Goal: Transaction & Acquisition: Book appointment/travel/reservation

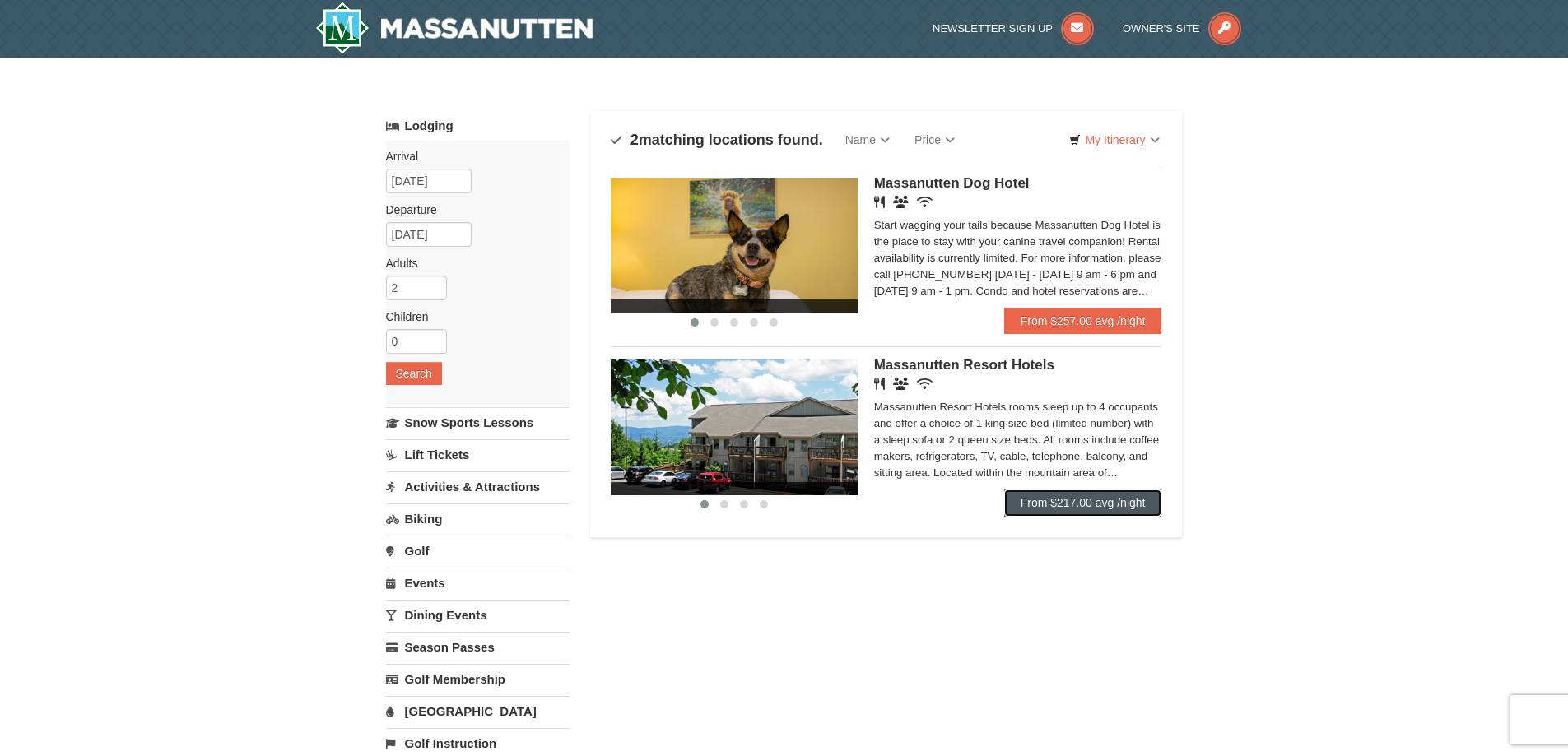
click at [1082, 501] on link "From $217.00 avg /night" at bounding box center [1083, 502] width 158 height 27
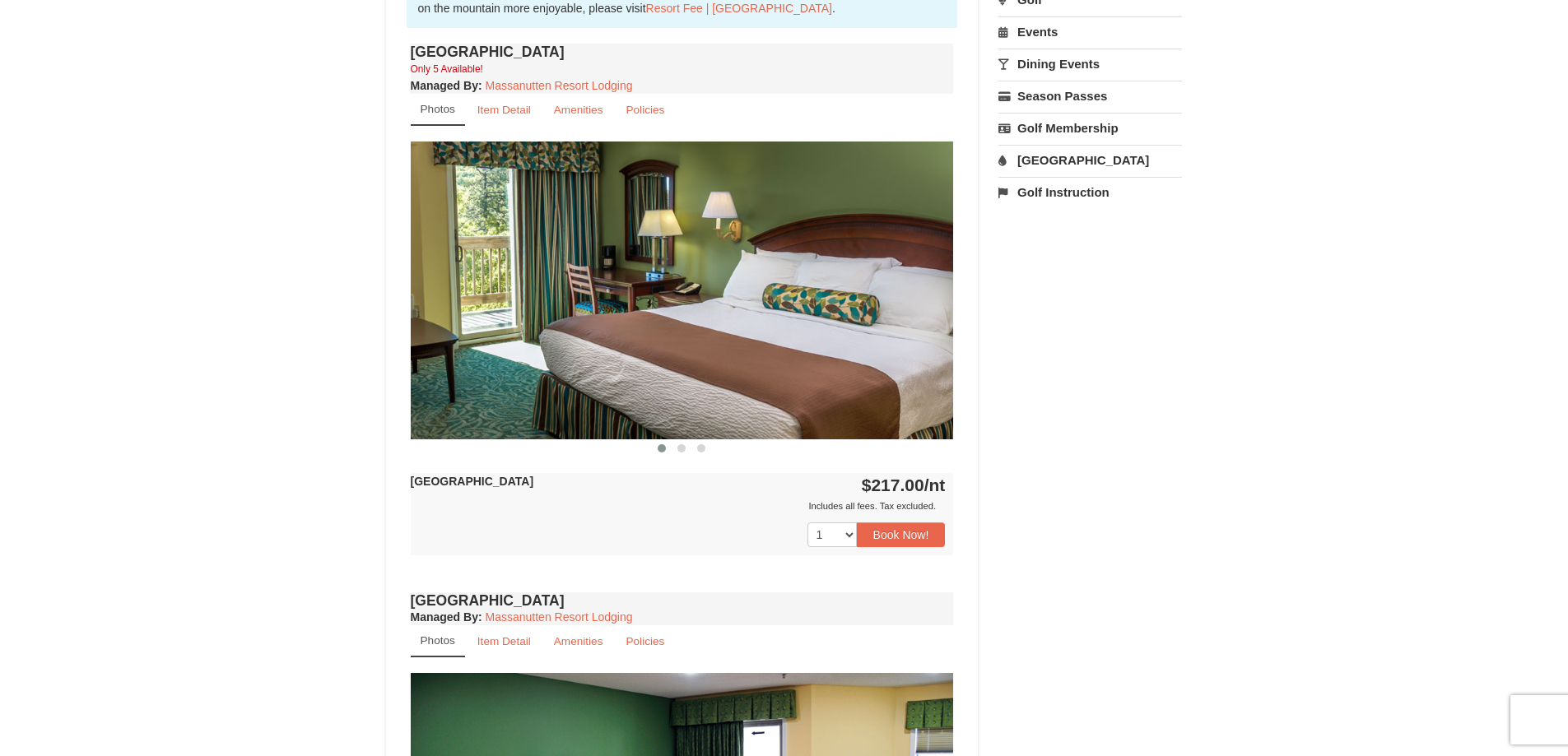
scroll to position [576, 0]
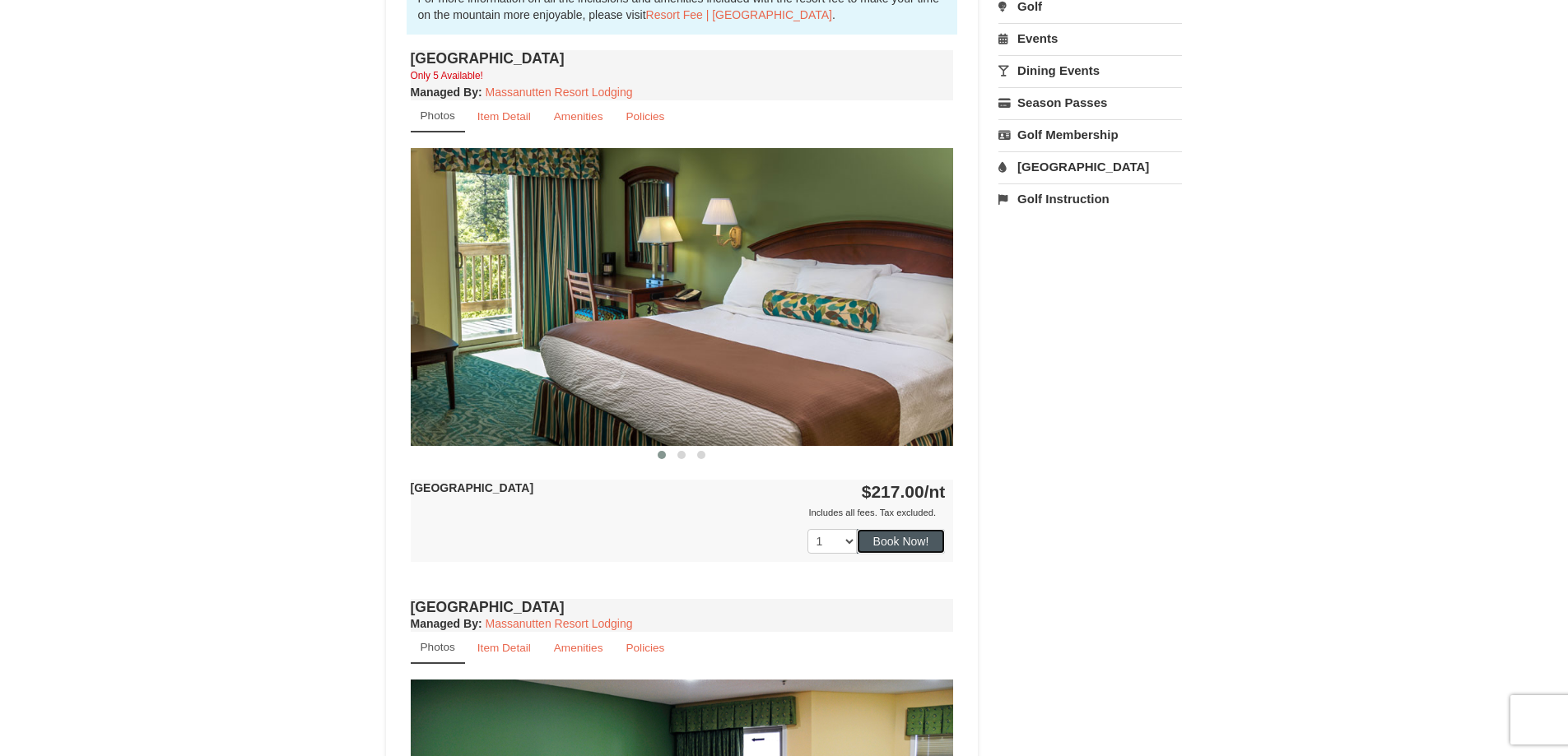
click at [911, 540] on button "Book Now!" at bounding box center [901, 541] width 89 height 25
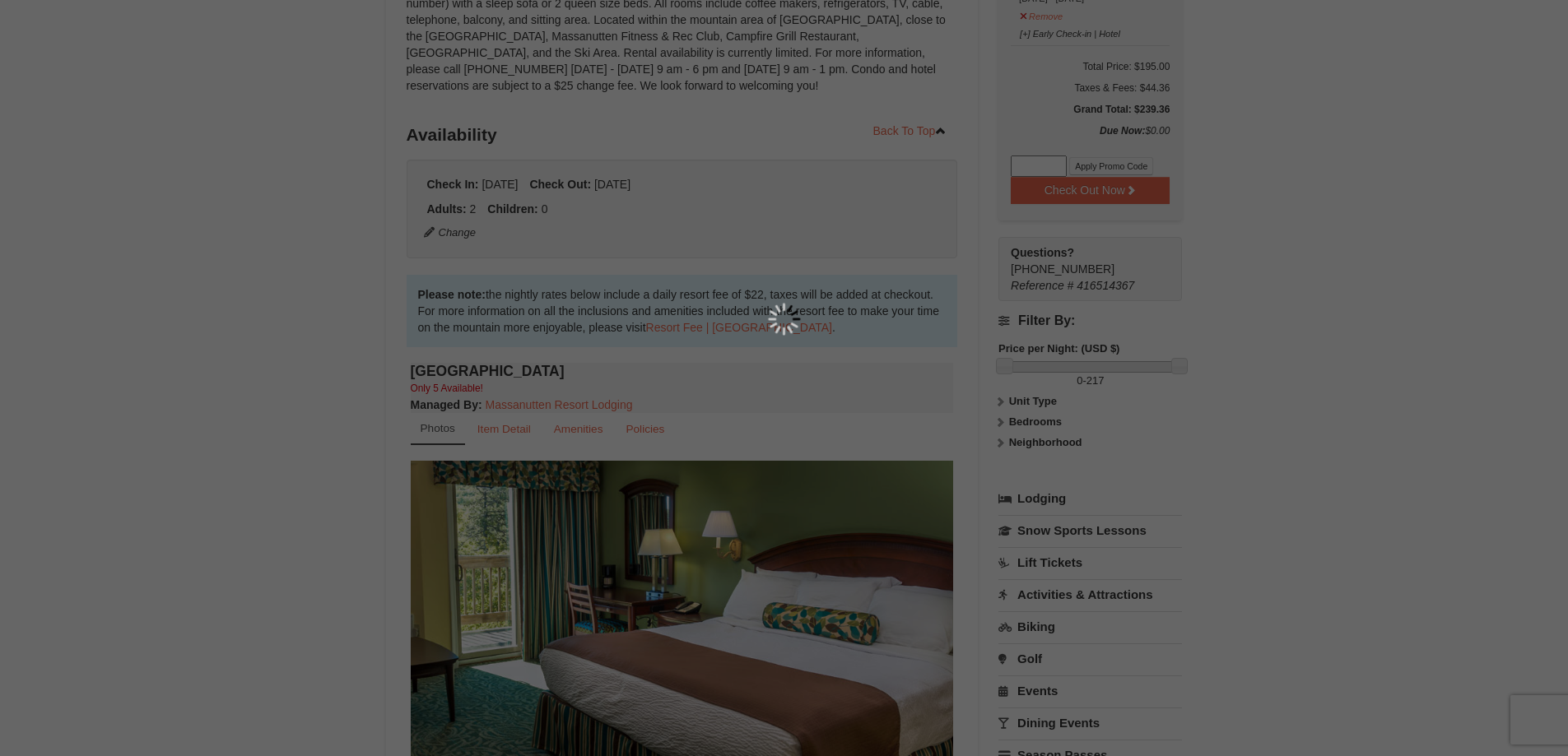
scroll to position [161, 0]
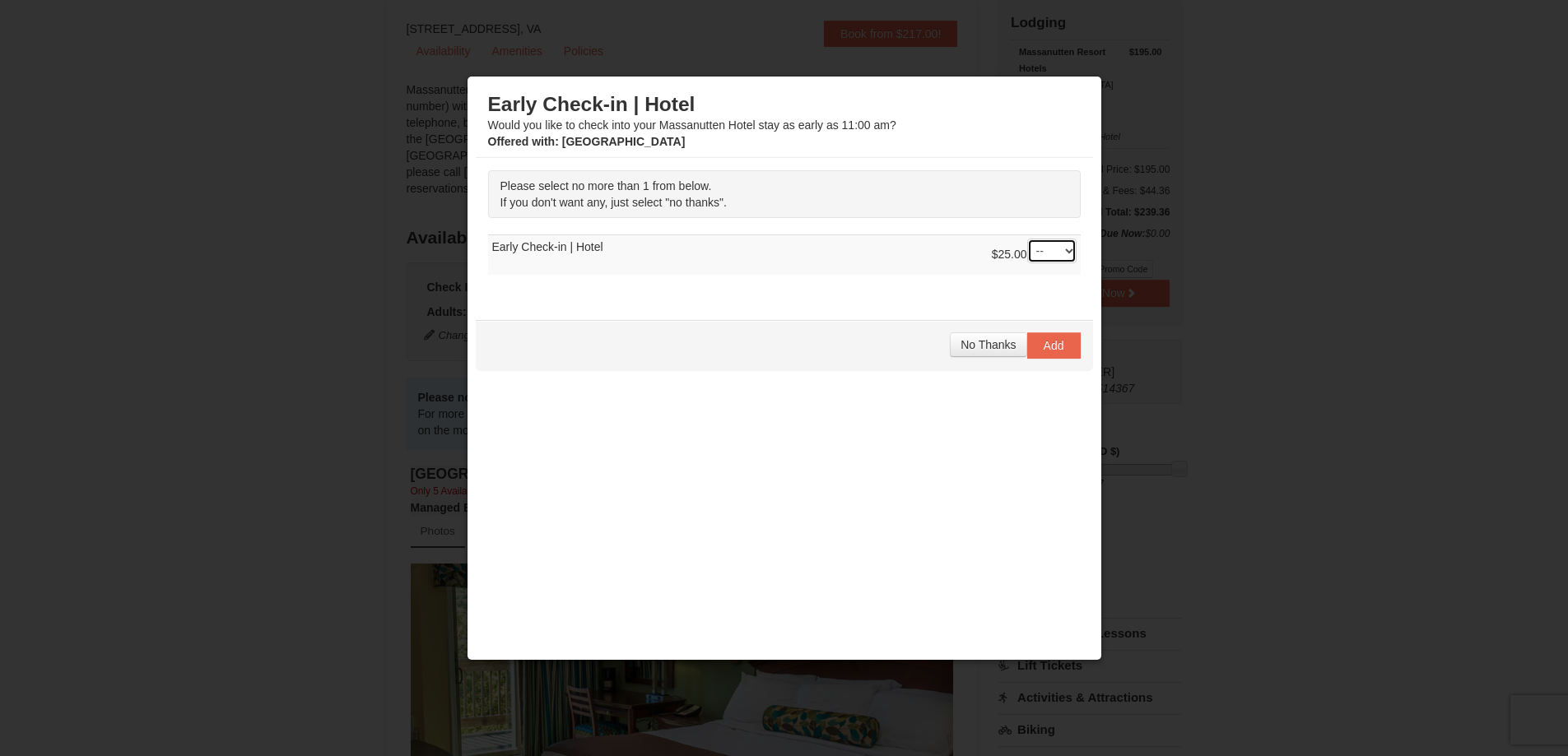
click at [1051, 248] on select "-- 01" at bounding box center [1052, 251] width 50 height 25
click at [972, 345] on span "No Thanks" at bounding box center [988, 344] width 55 height 13
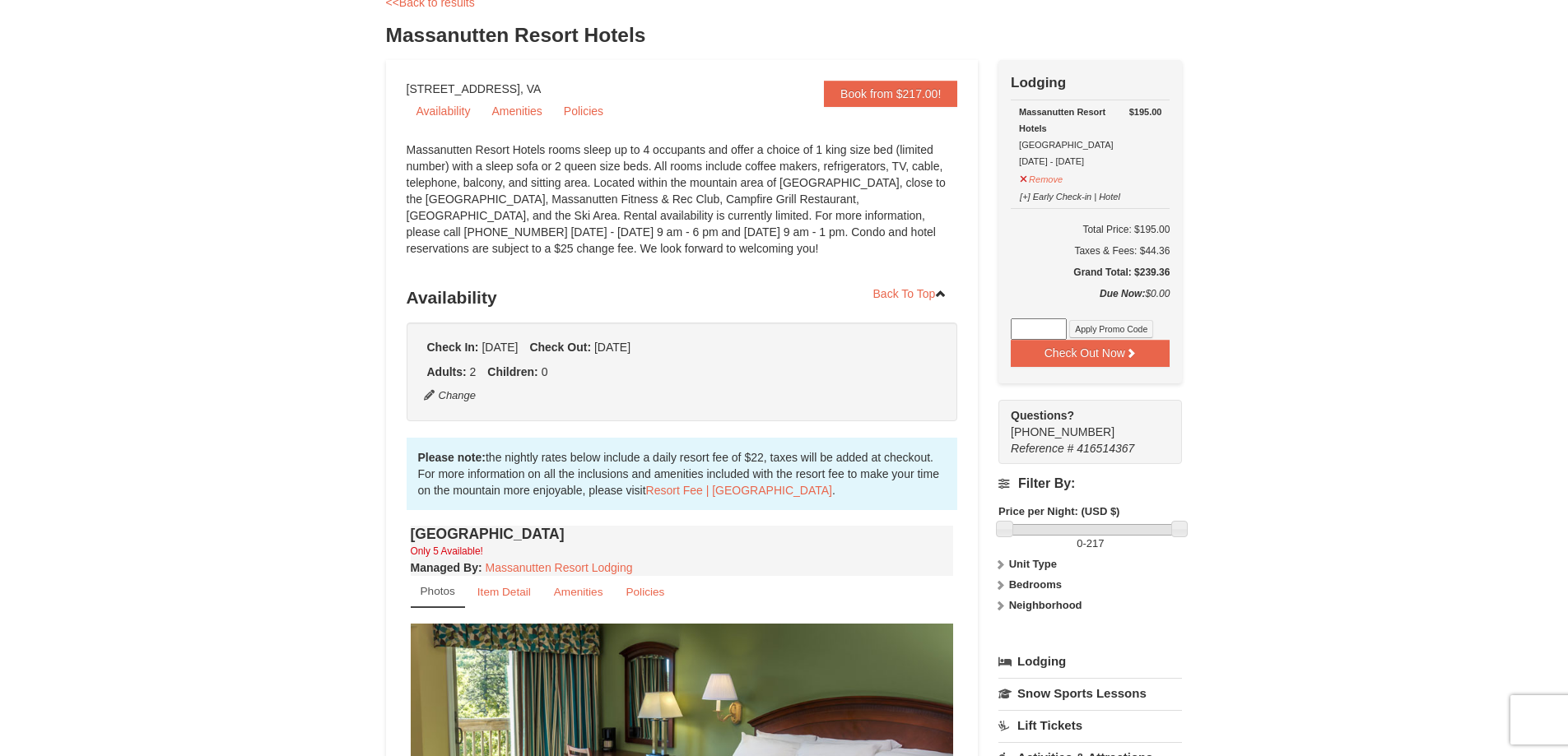
scroll to position [78, 0]
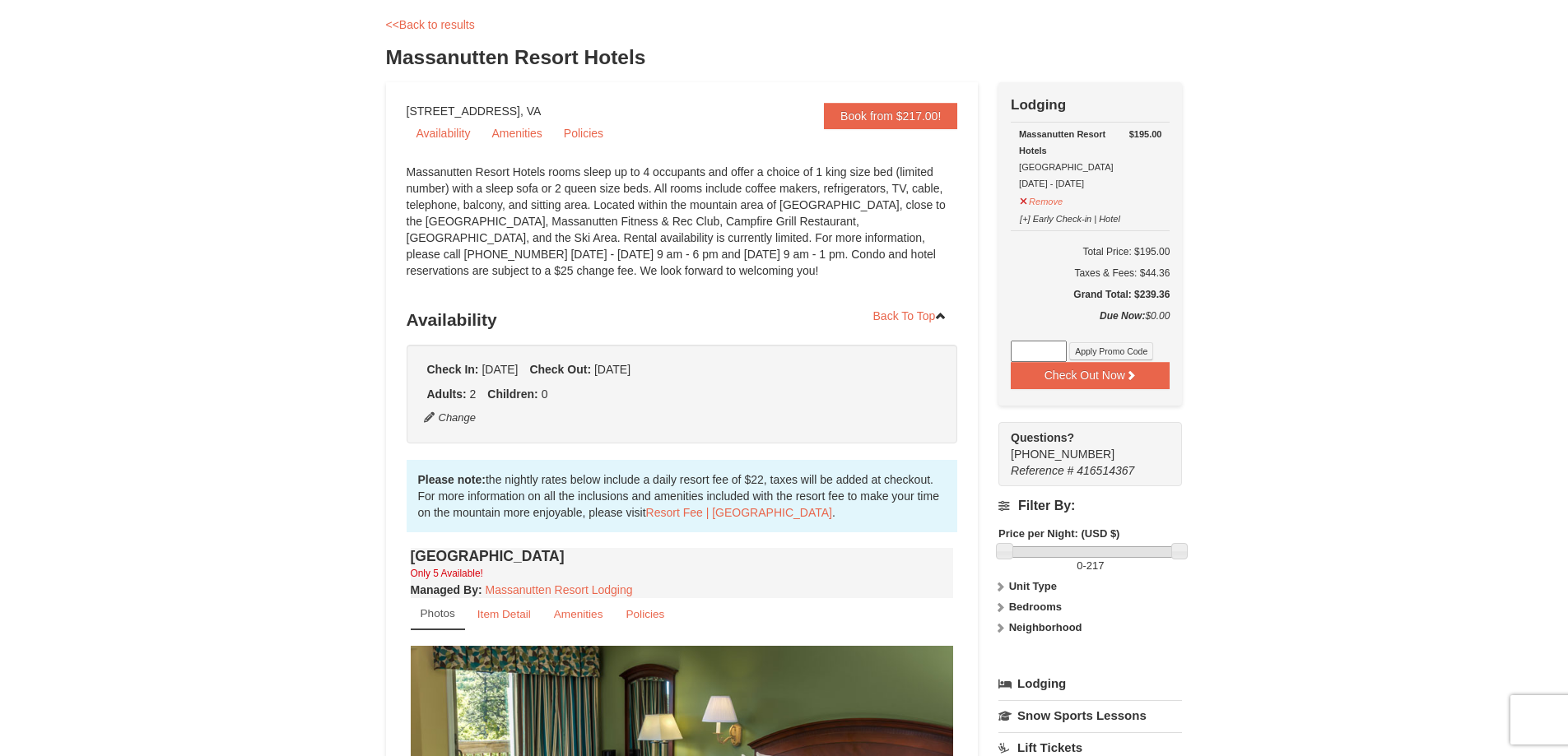
click at [415, 47] on h3 "Massanutten Resort Hotels" at bounding box center [784, 57] width 796 height 33
copy h3 "Massanutten"
drag, startPoint x: 385, startPoint y: 55, endPoint x: 647, endPoint y: 62, distance: 262.1
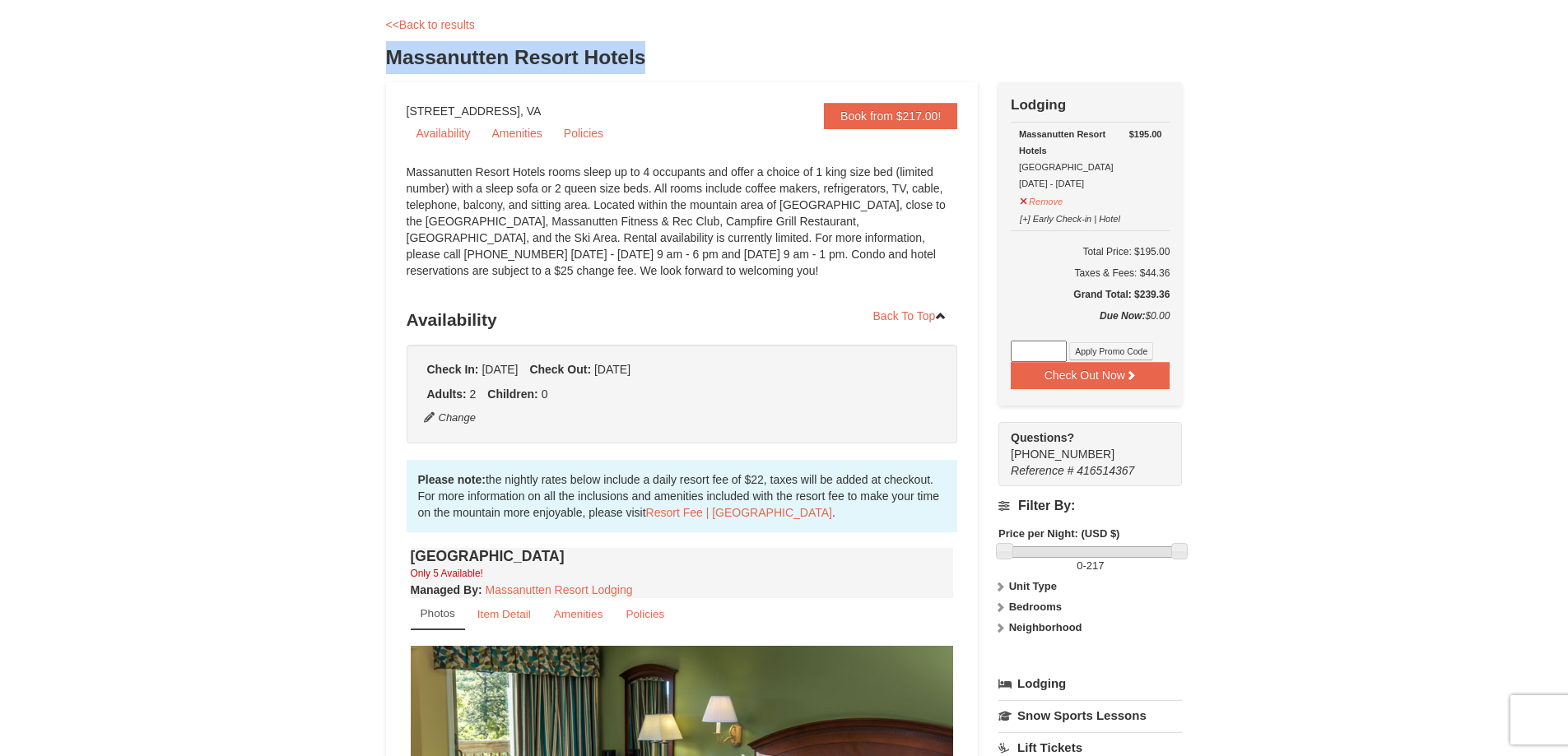
click at [647, 62] on h3 "Massanutten Resort Hotels" at bounding box center [784, 57] width 796 height 33
copy h3 "Massanutten Resort Hotels"
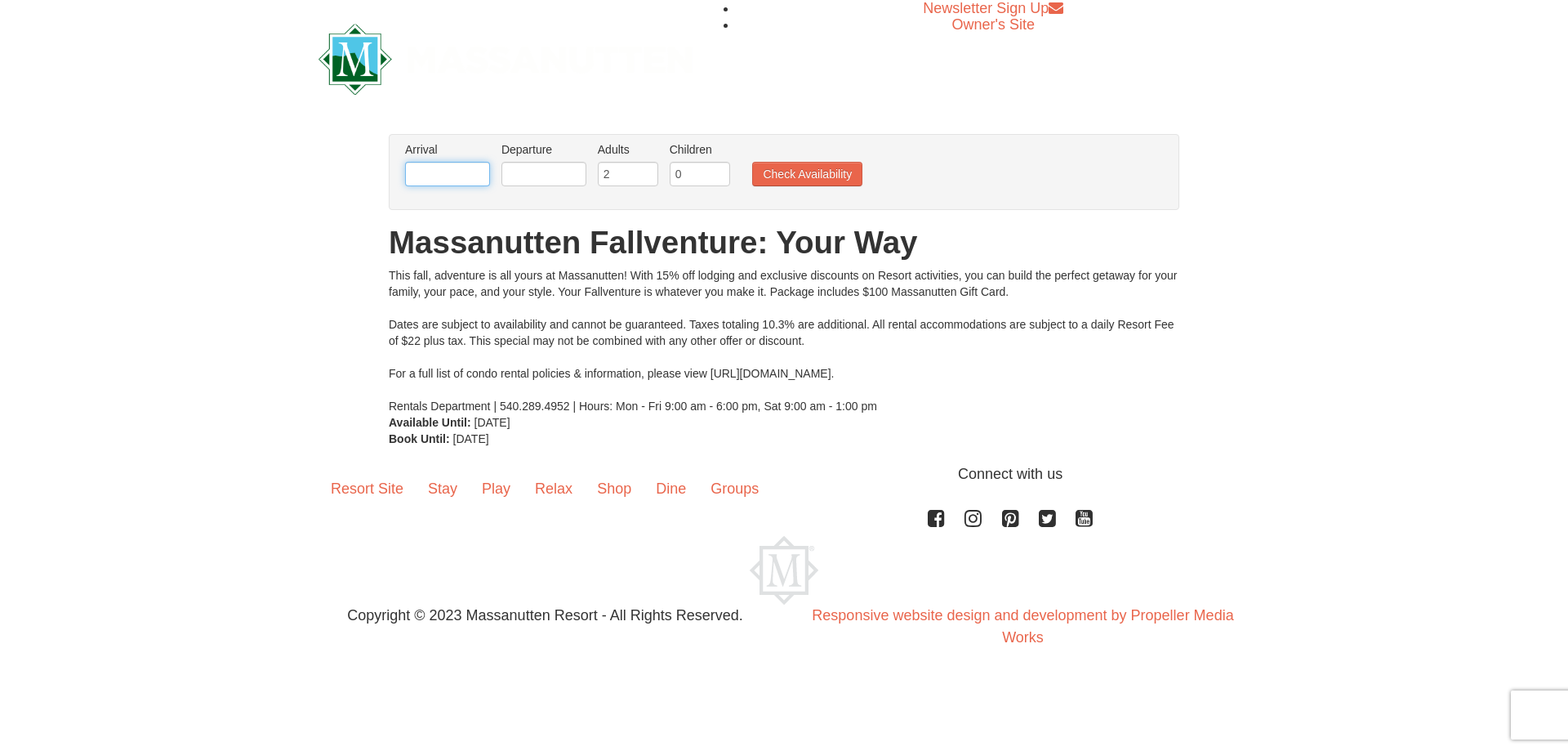
click at [427, 169] on input "text" at bounding box center [447, 175] width 85 height 25
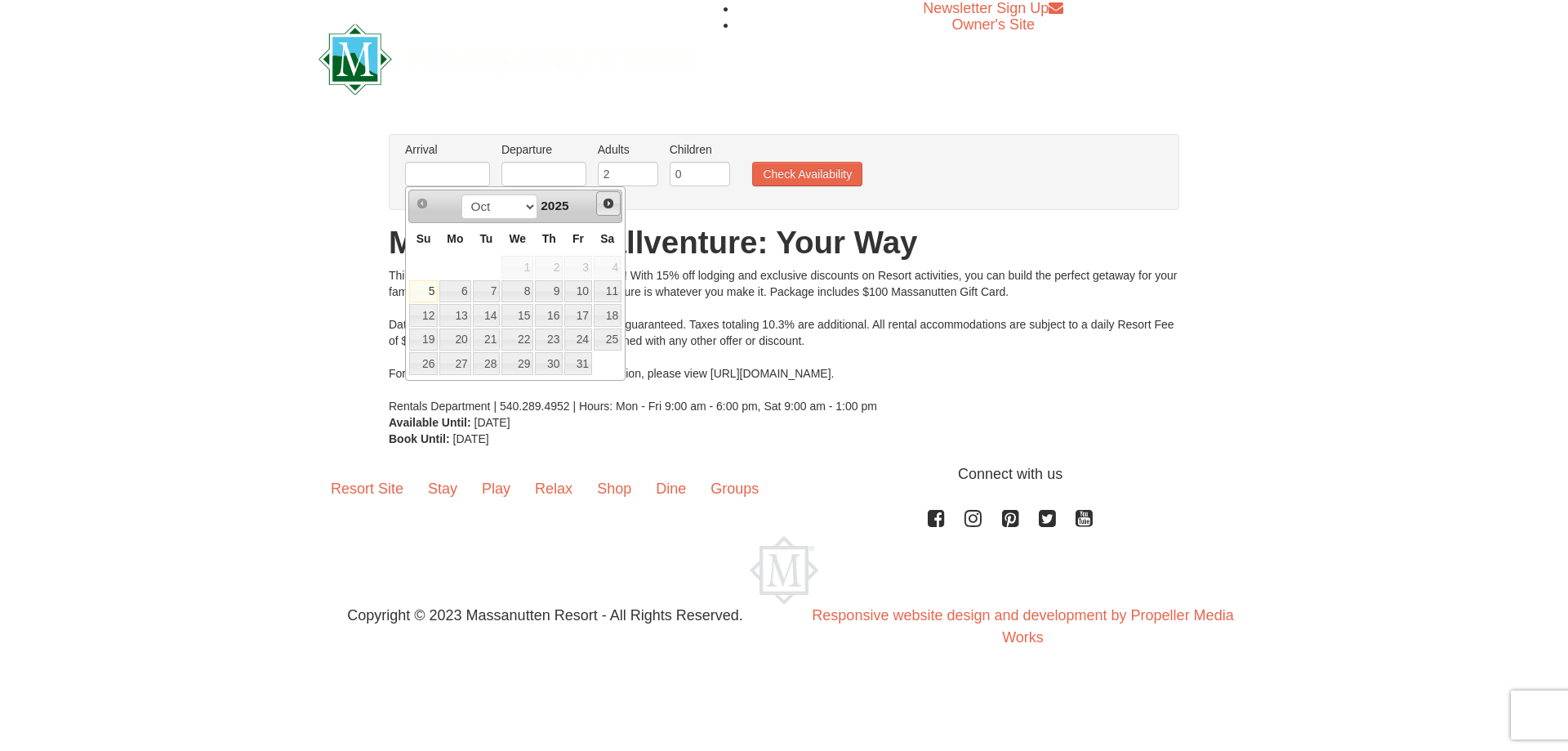
click at [604, 206] on span "Next" at bounding box center [608, 203] width 13 height 13
click at [521, 205] on select "Oct Nov Dec" at bounding box center [499, 207] width 76 height 25
click at [551, 204] on span "2025" at bounding box center [555, 205] width 28 height 14
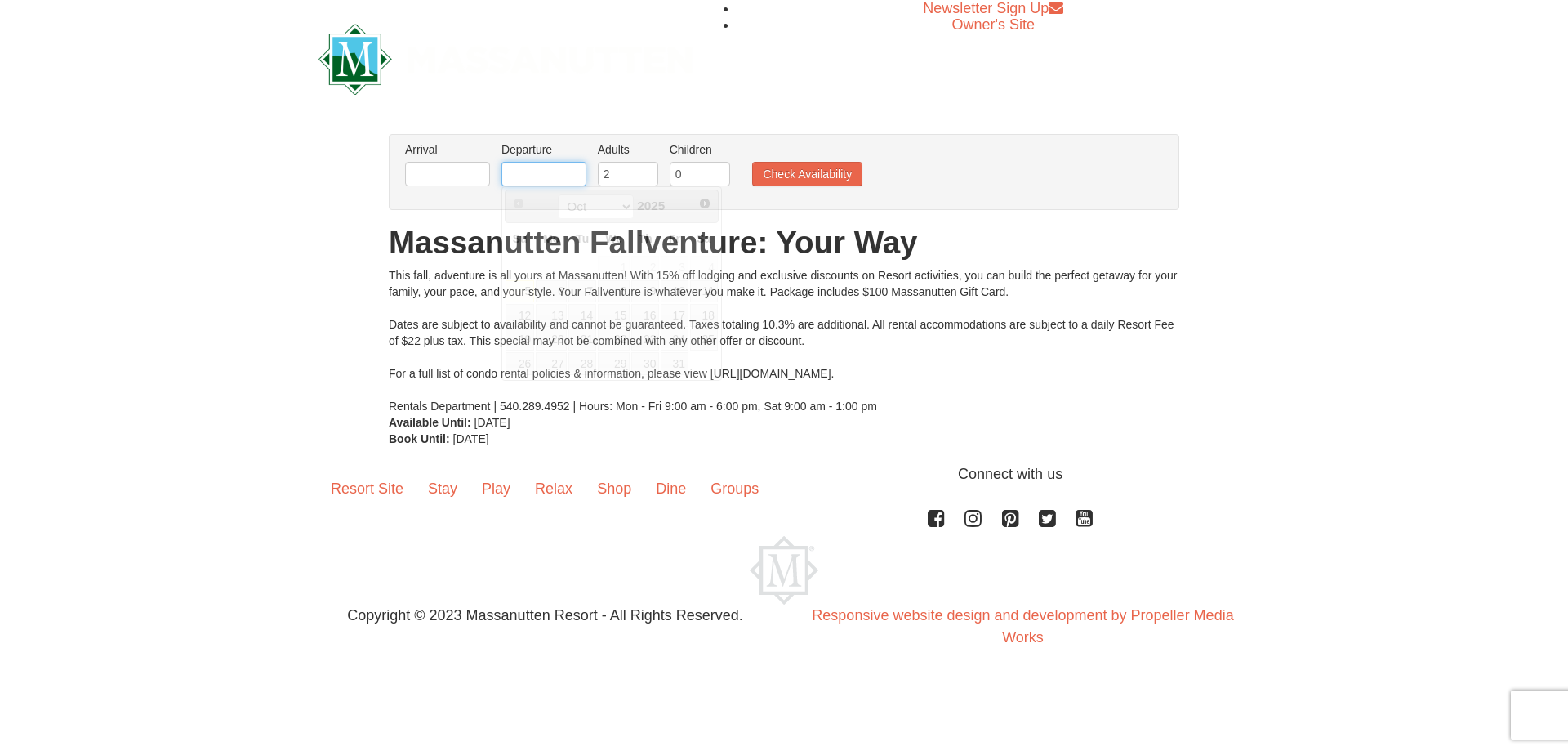
click at [531, 171] on input "text" at bounding box center [544, 175] width 85 height 25
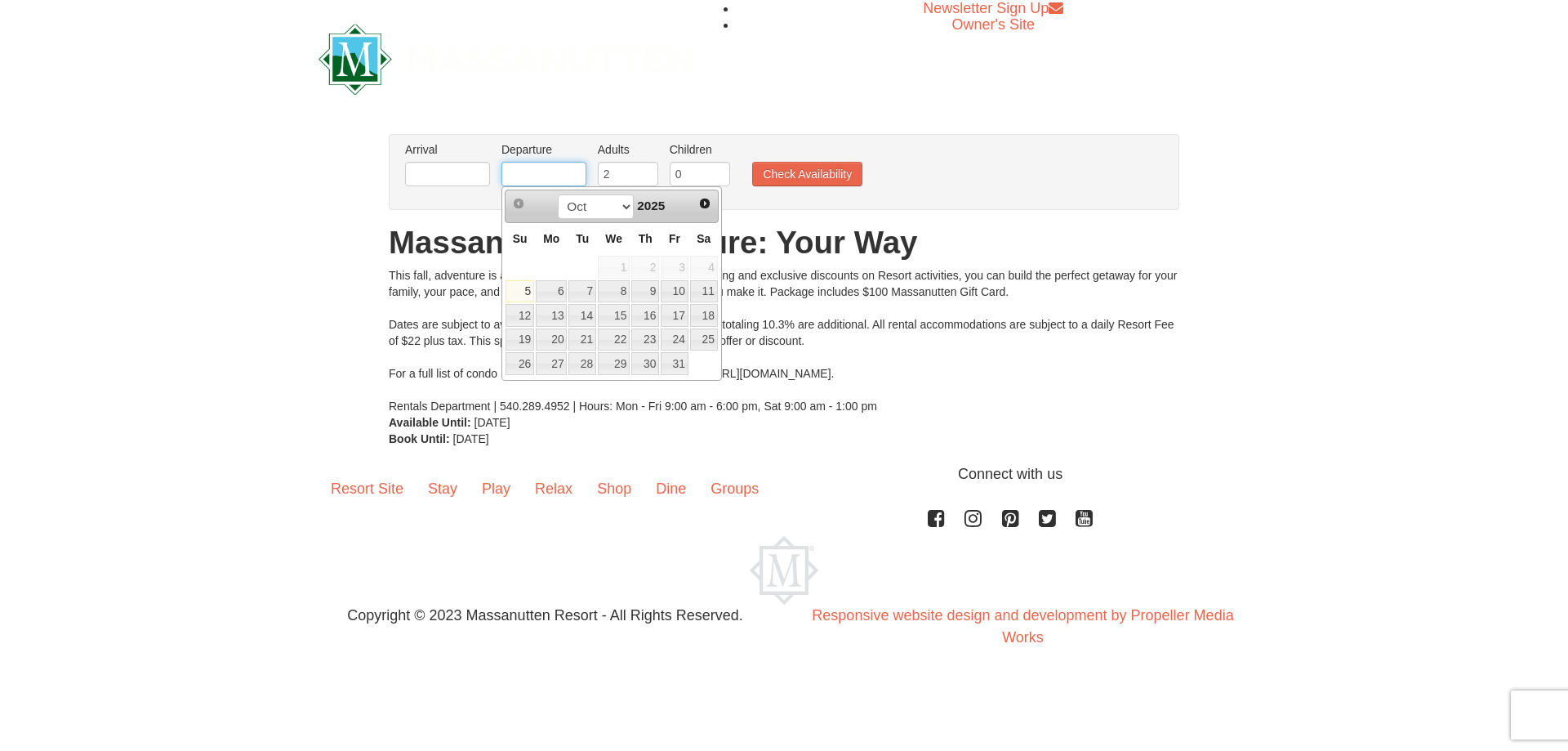
type input "[DATE]"
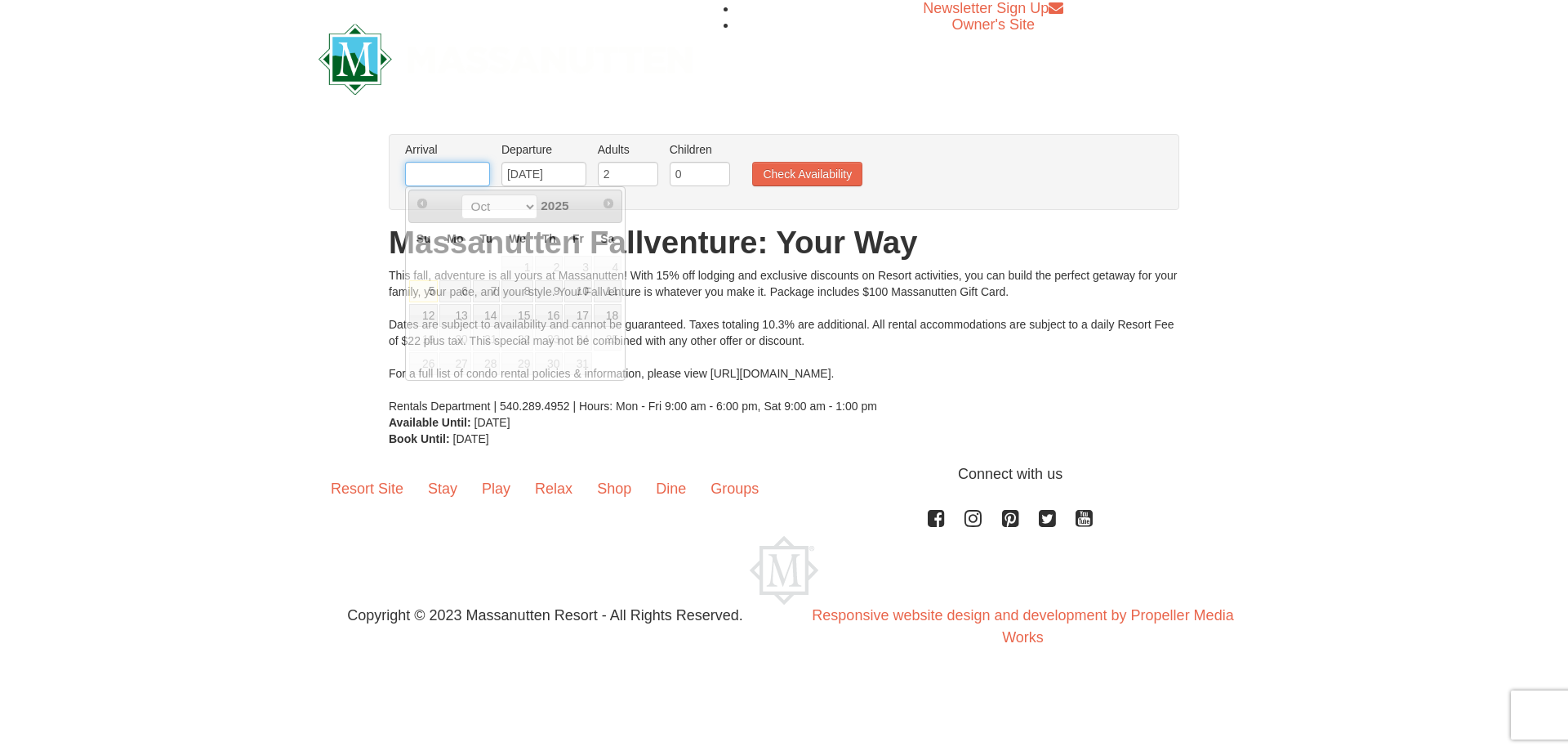
click at [473, 169] on input "text" at bounding box center [447, 175] width 85 height 25
type input "[DATE]"
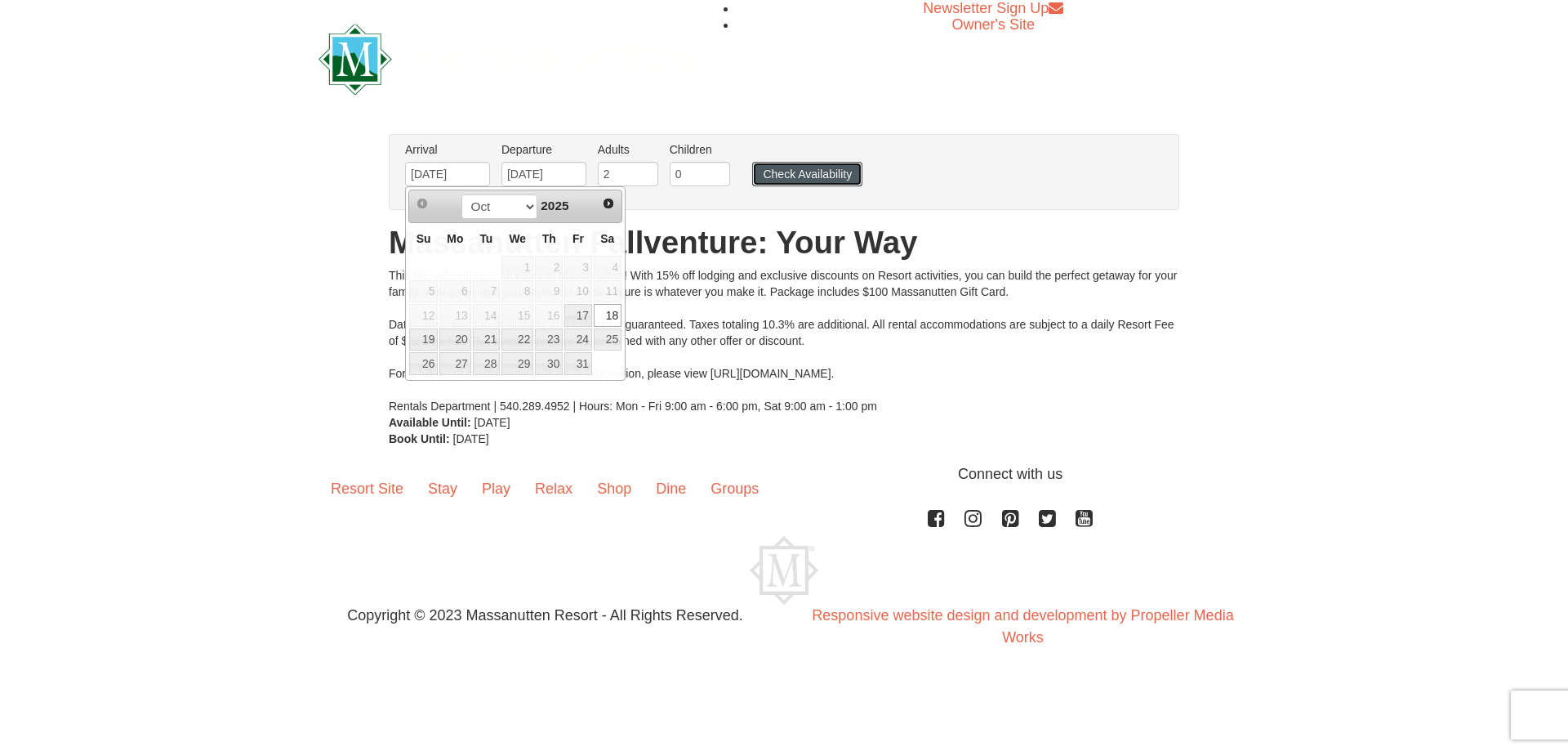
click at [801, 174] on button "Check Availability" at bounding box center [807, 175] width 110 height 25
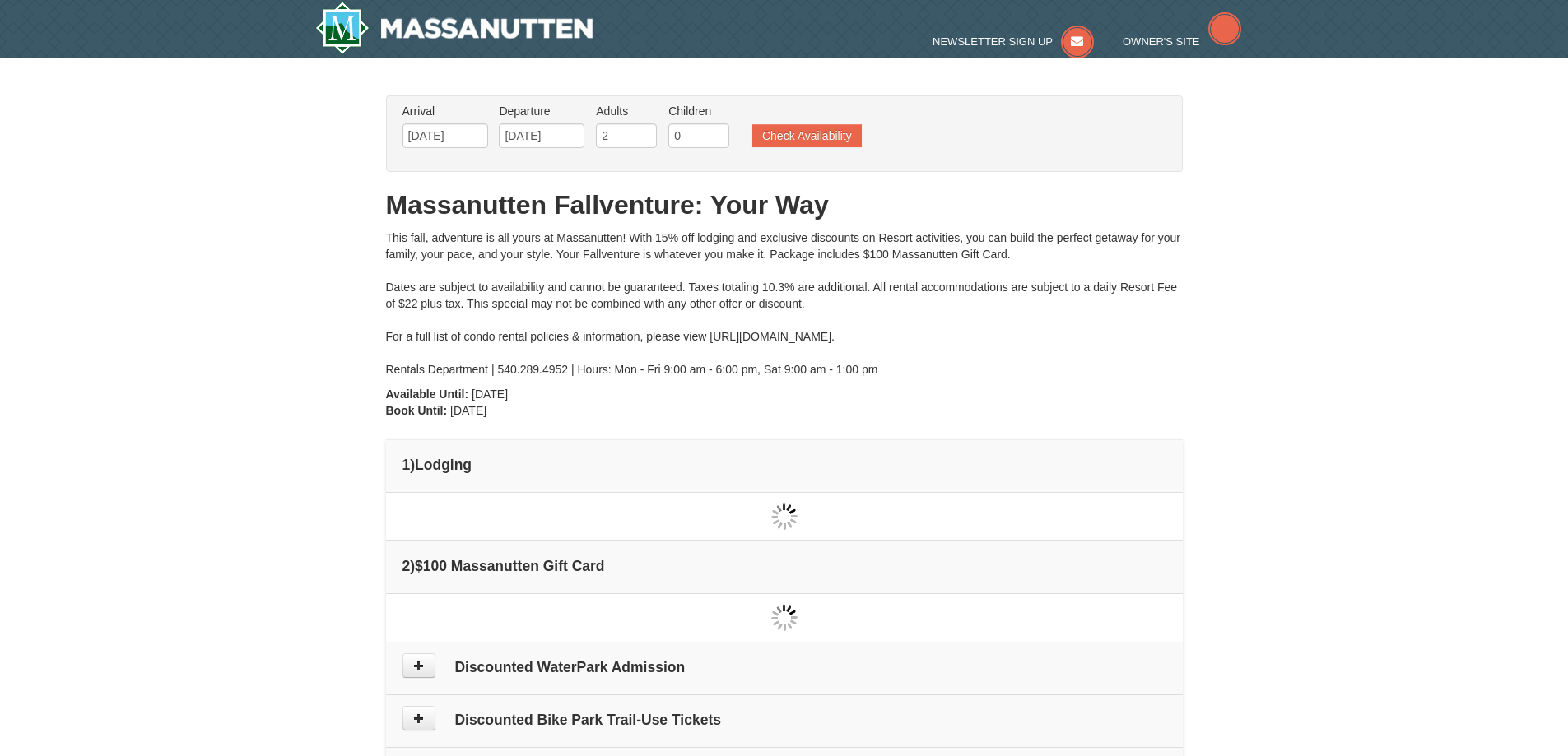
type input "[DATE]"
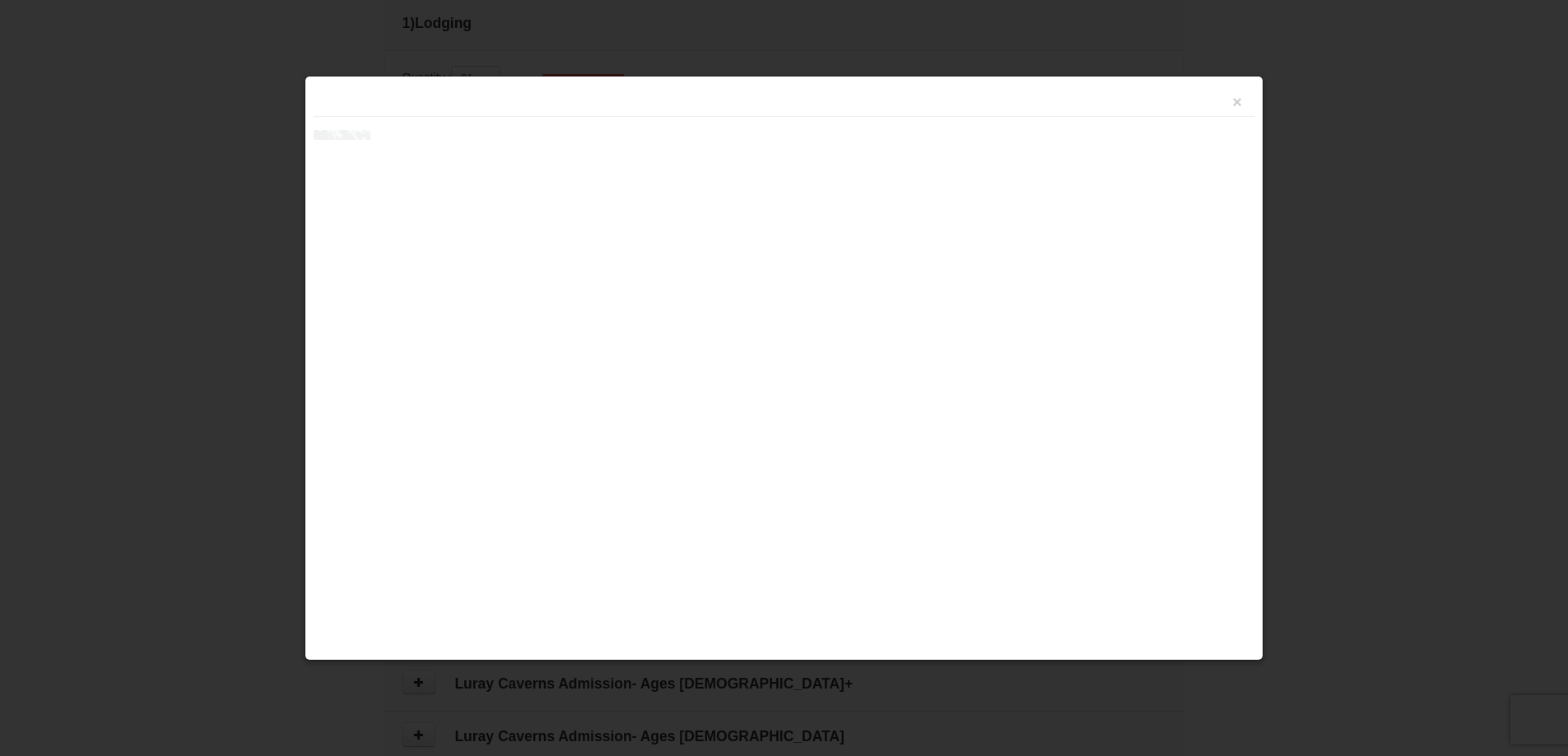
scroll to position [503, 0]
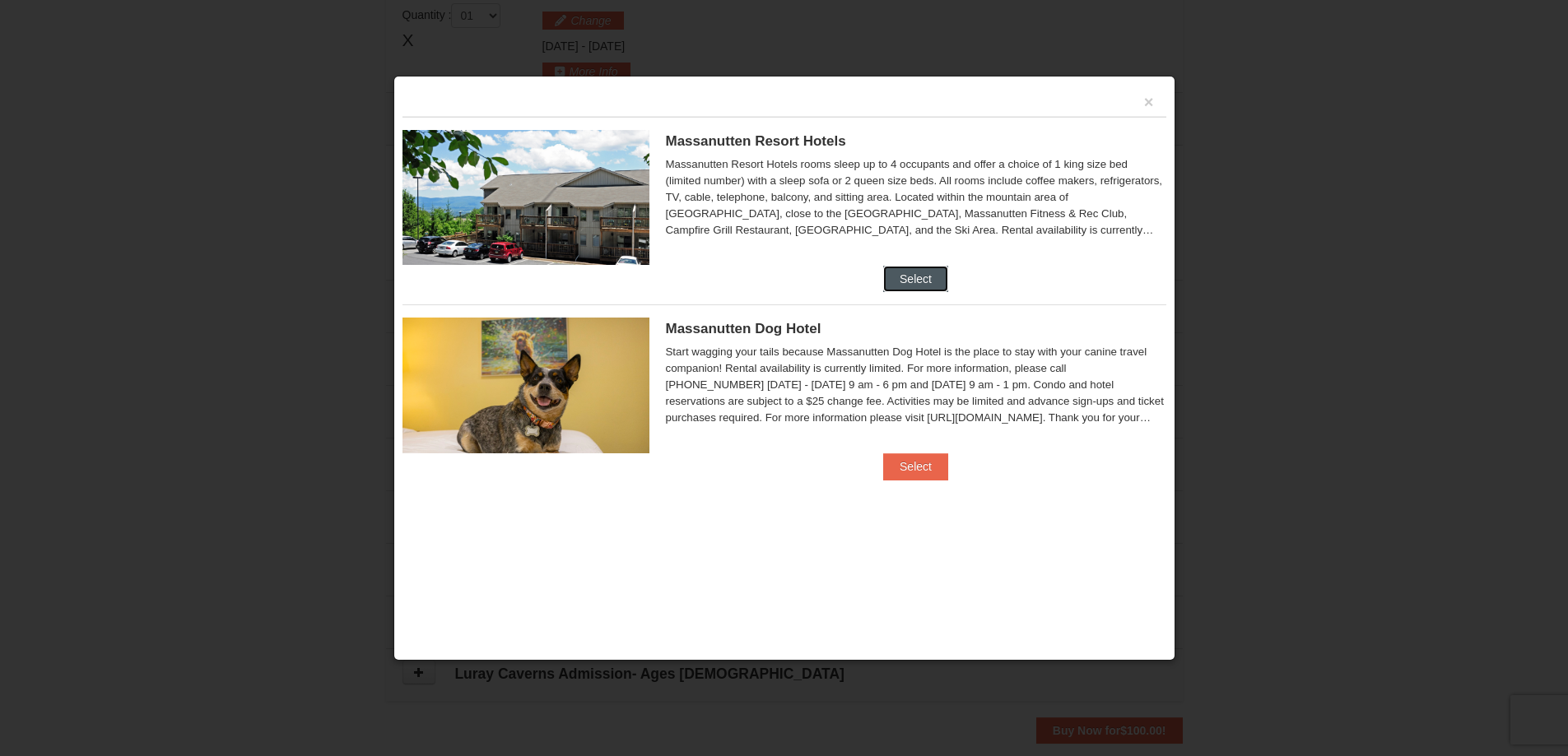
click at [938, 279] on button "Select" at bounding box center [915, 279] width 65 height 27
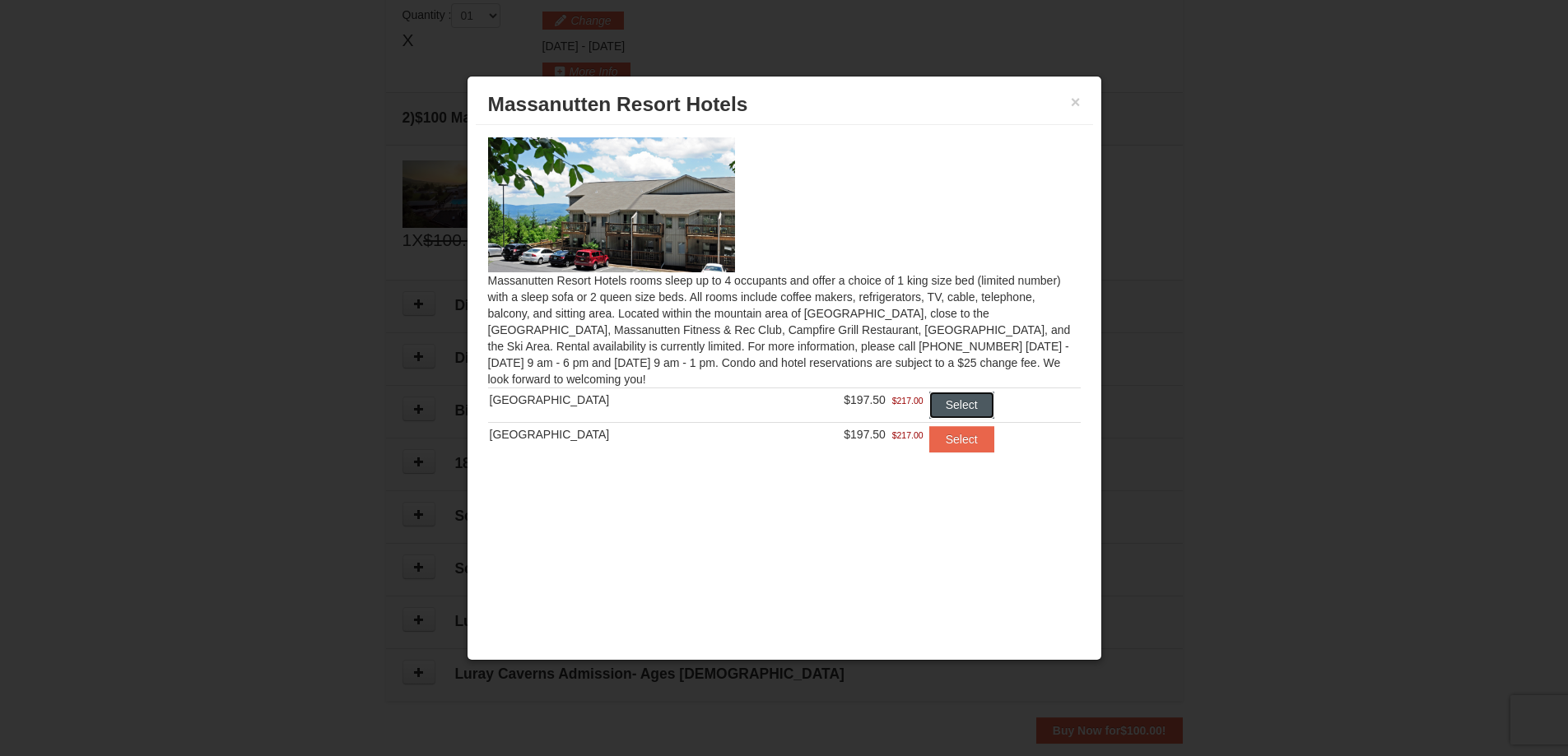
click at [957, 407] on button "Select" at bounding box center [961, 405] width 65 height 27
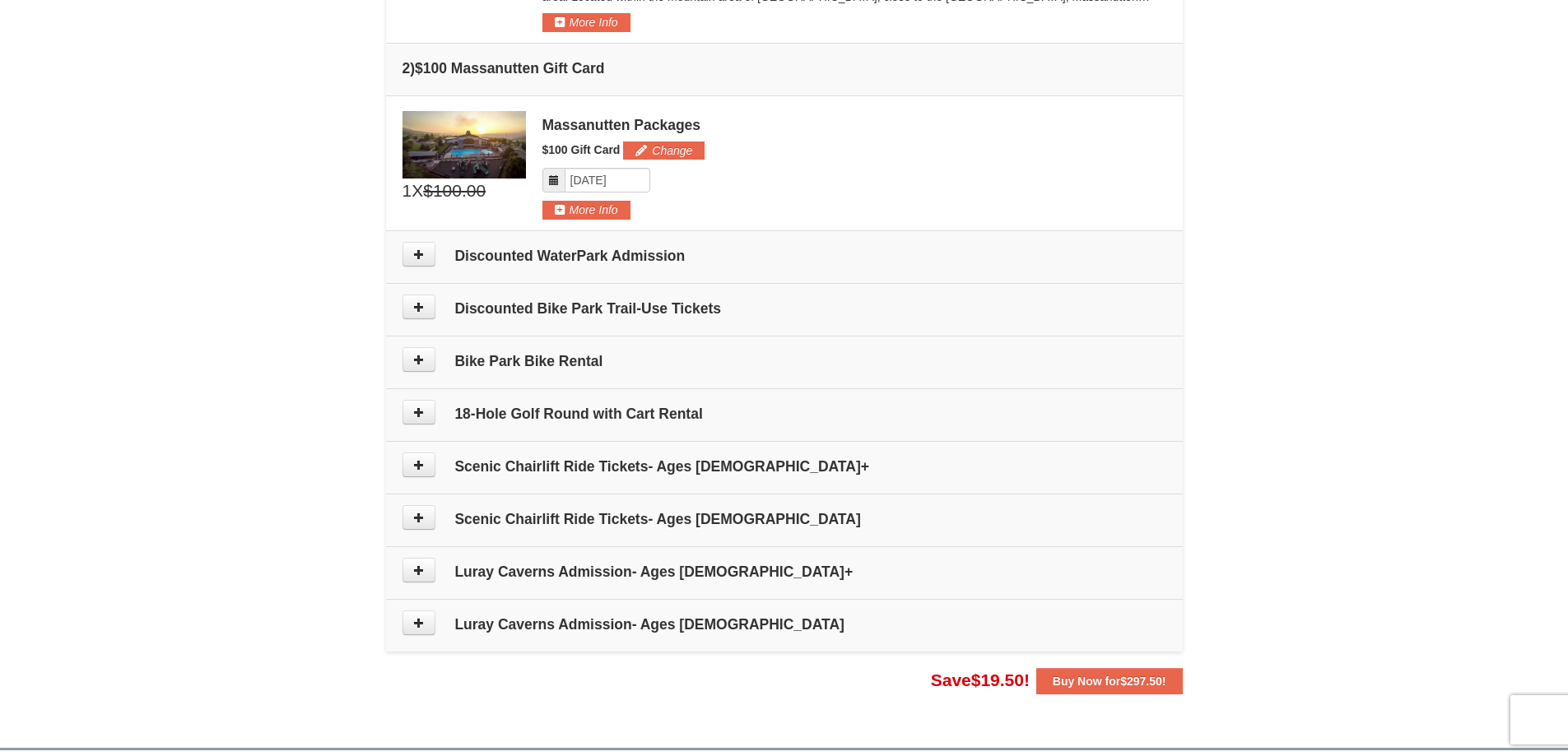
scroll to position [668, 0]
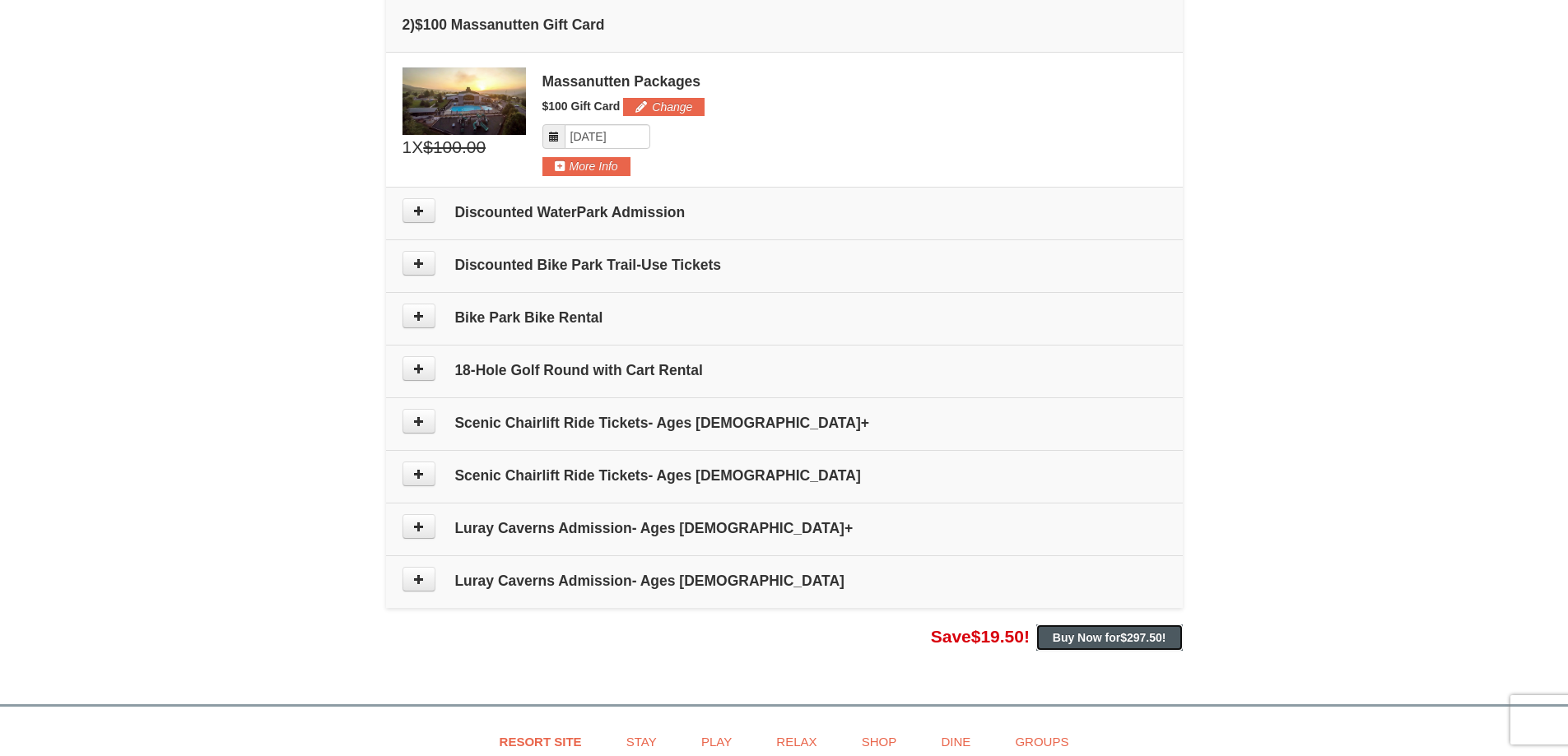
click at [1128, 643] on span "$297.50" at bounding box center [1140, 637] width 42 height 13
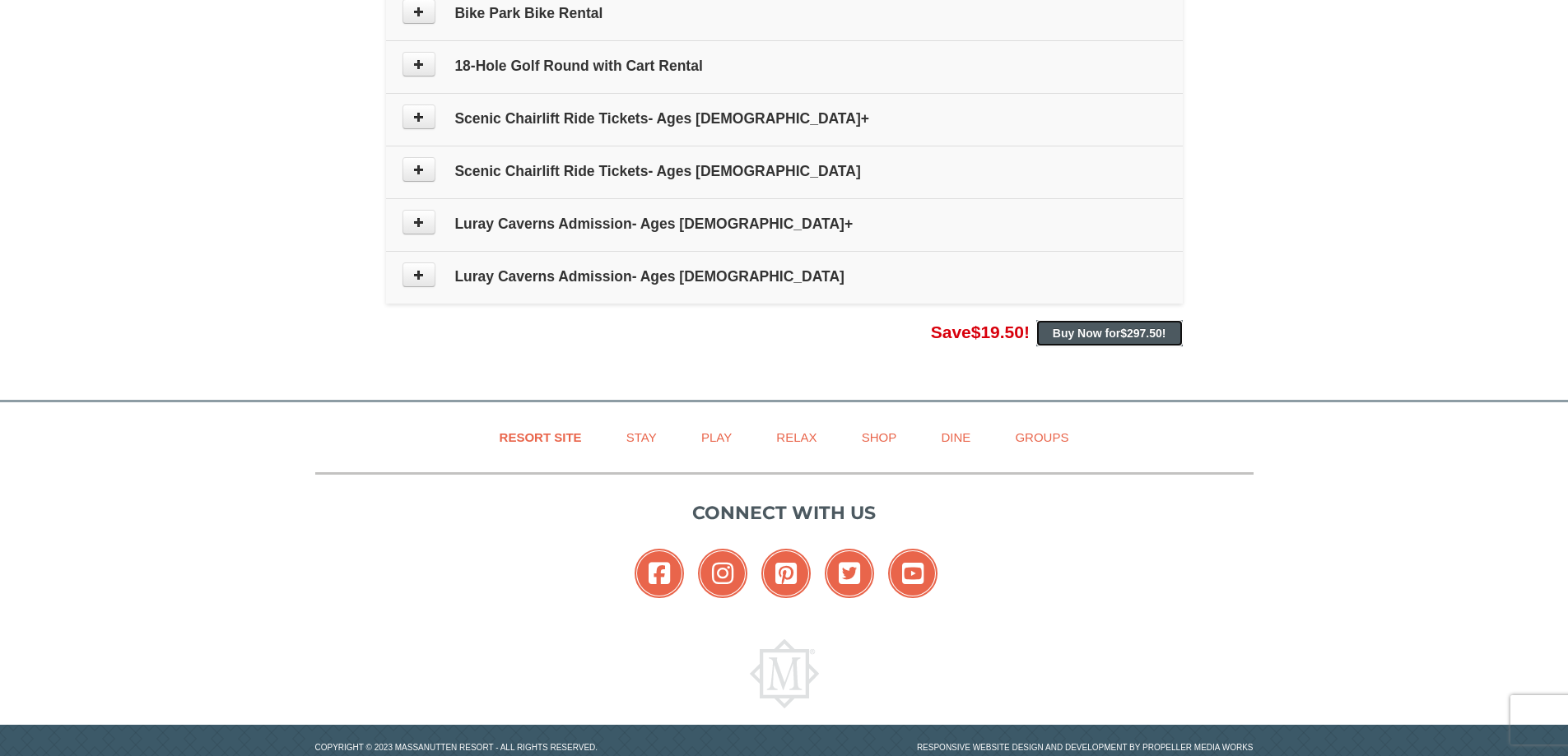
scroll to position [1011, 0]
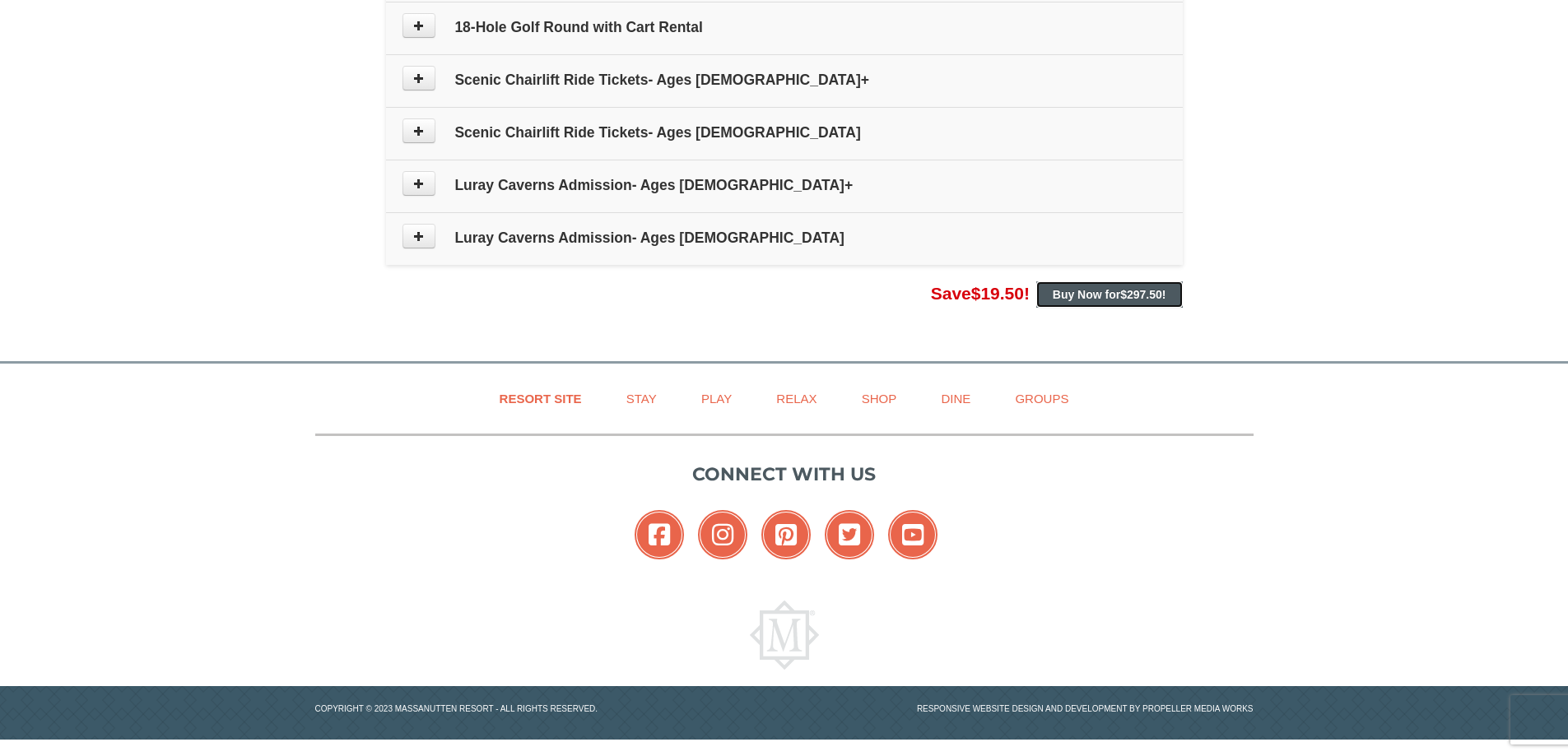
click at [1120, 298] on strong "Buy Now for $297.50 !" at bounding box center [1109, 294] width 114 height 13
click at [976, 298] on span "$19.50" at bounding box center [997, 293] width 52 height 19
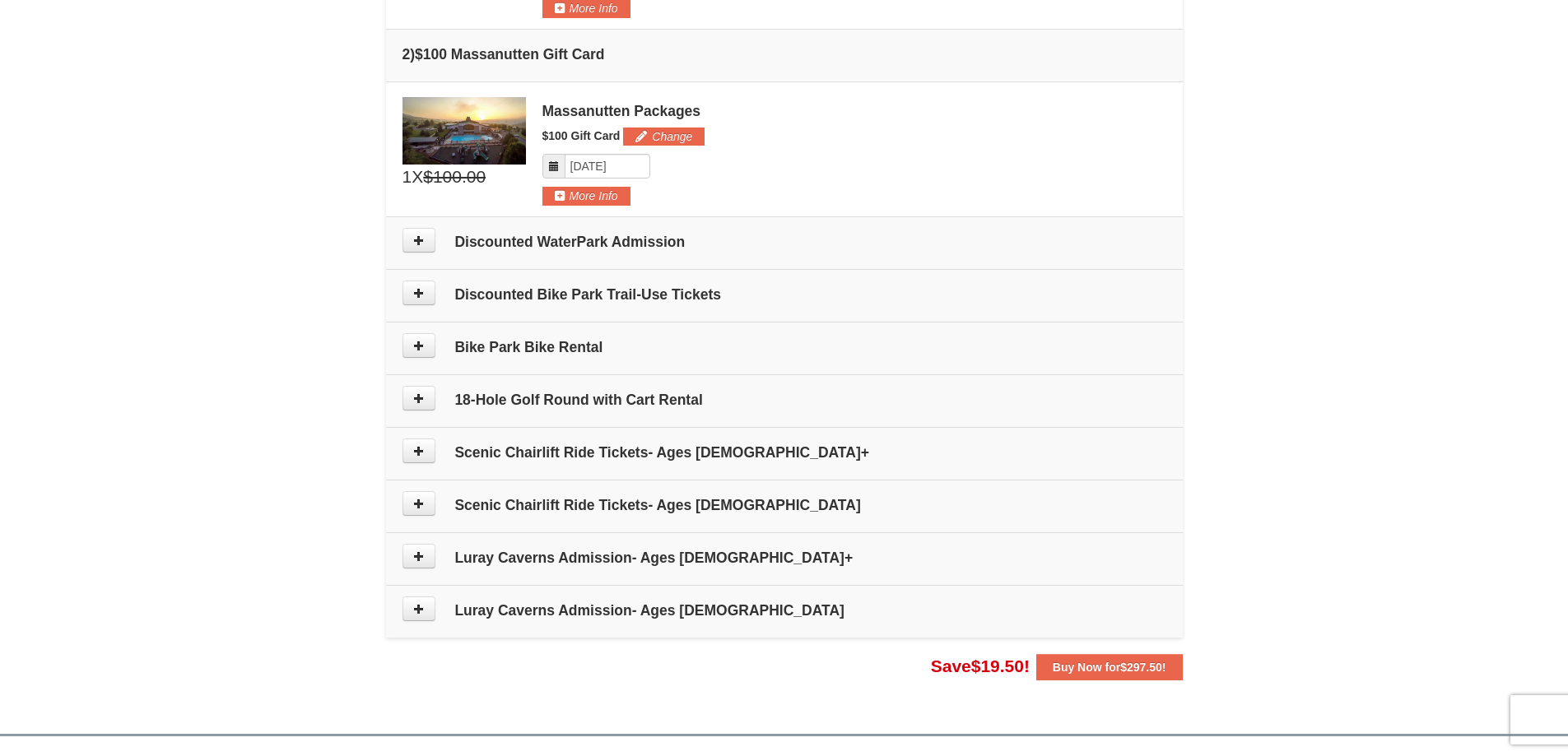
scroll to position [600, 0]
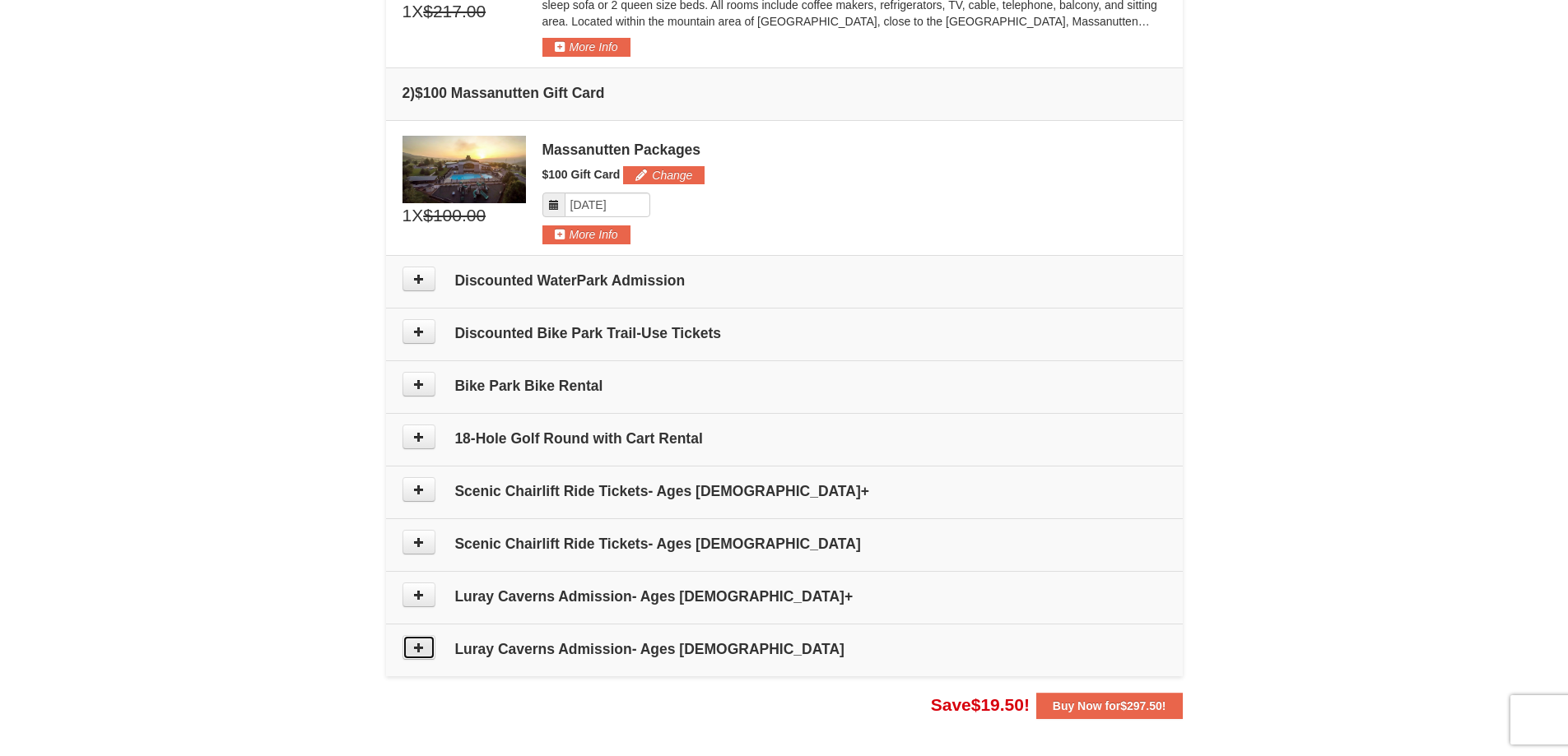
click at [417, 644] on icon at bounding box center [418, 647] width 12 height 12
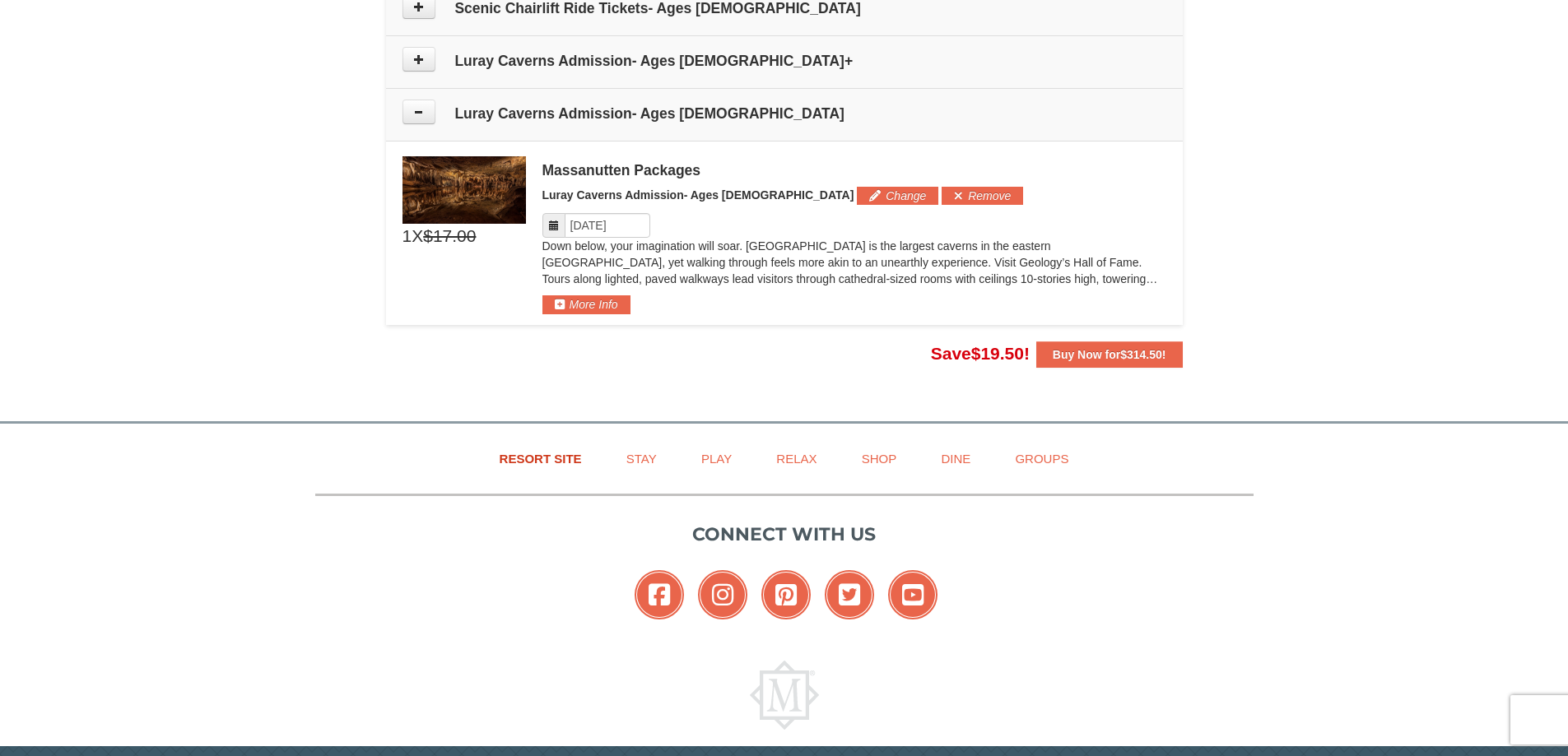
scroll to position [1195, 0]
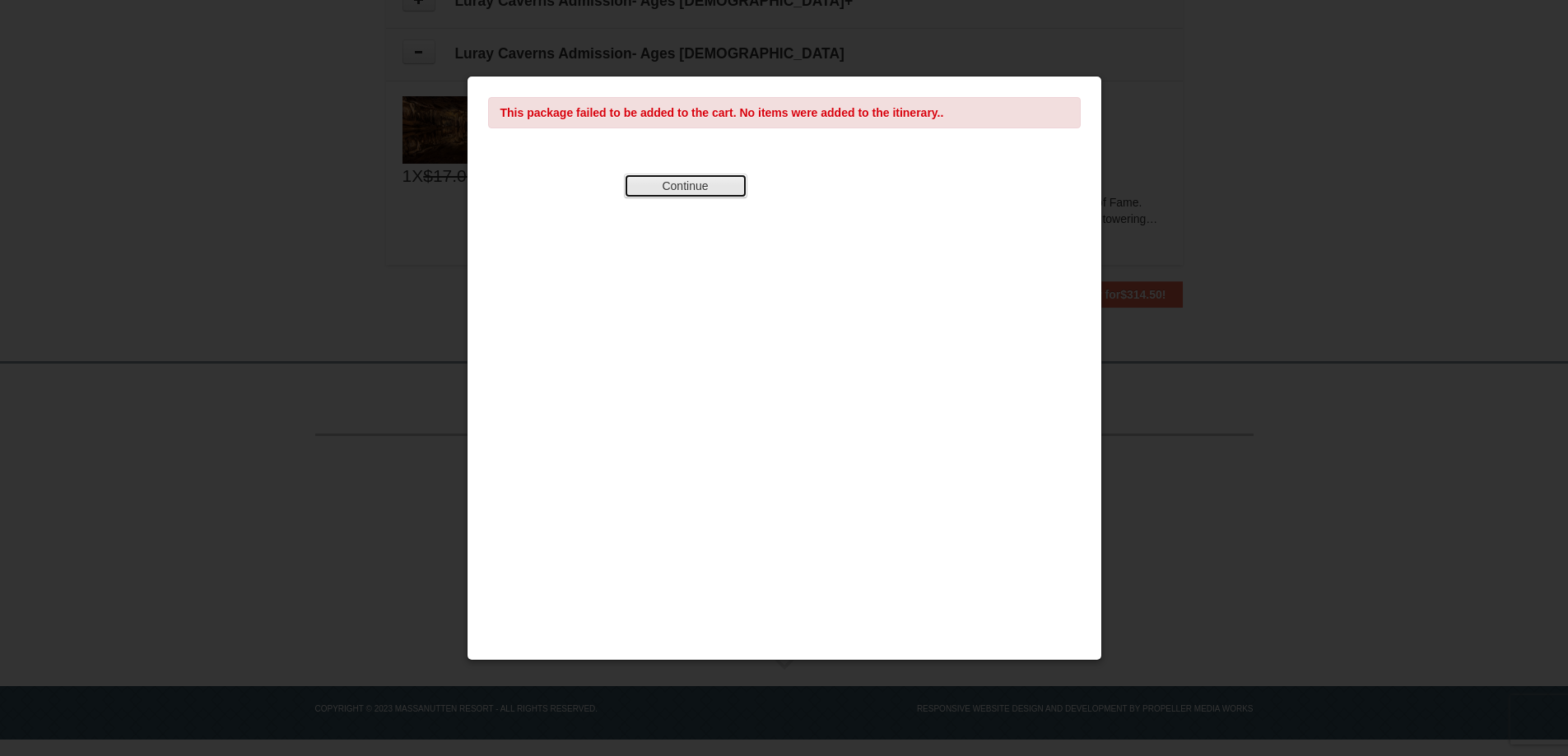
click at [715, 187] on button "Continue" at bounding box center [685, 186] width 123 height 25
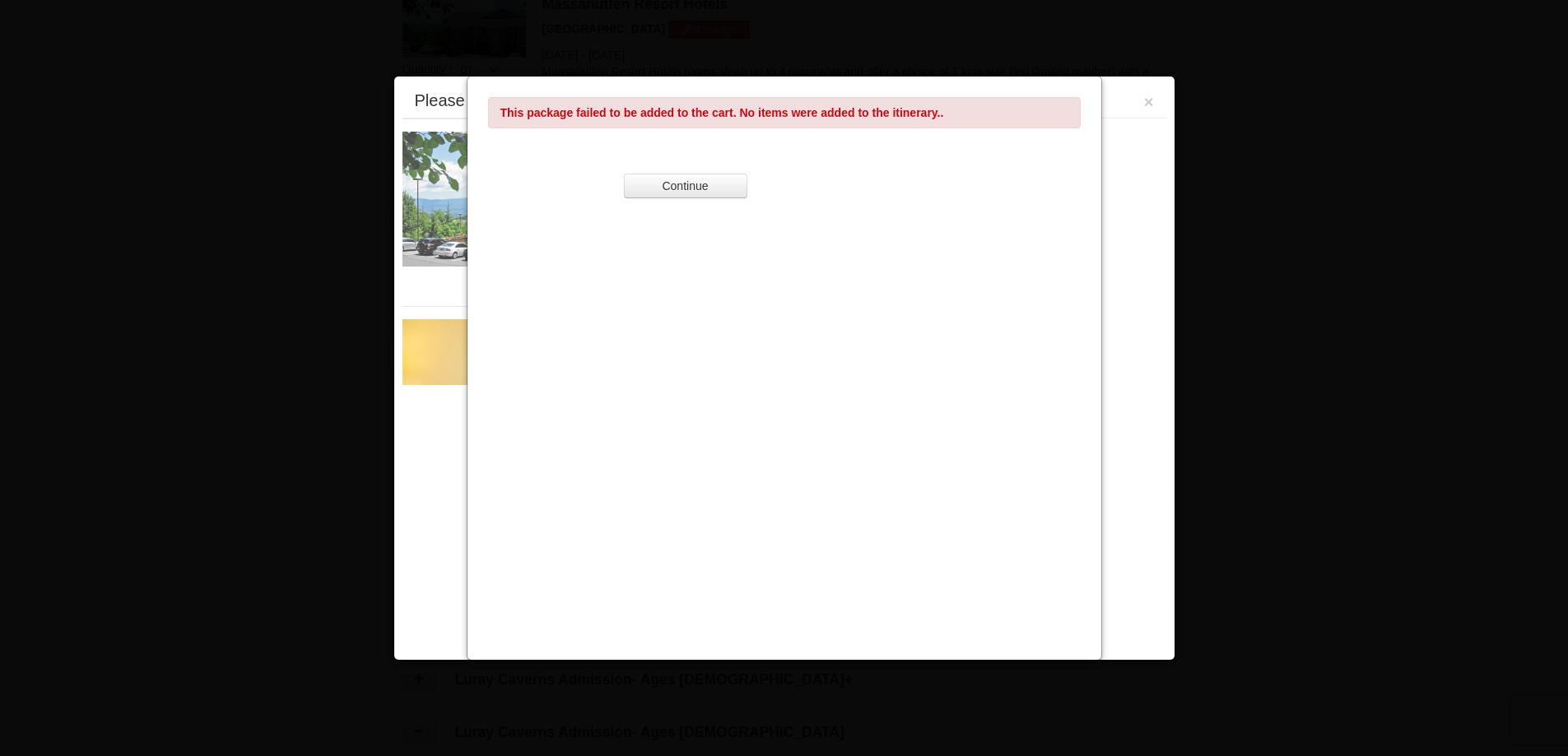
scroll to position [507, 0]
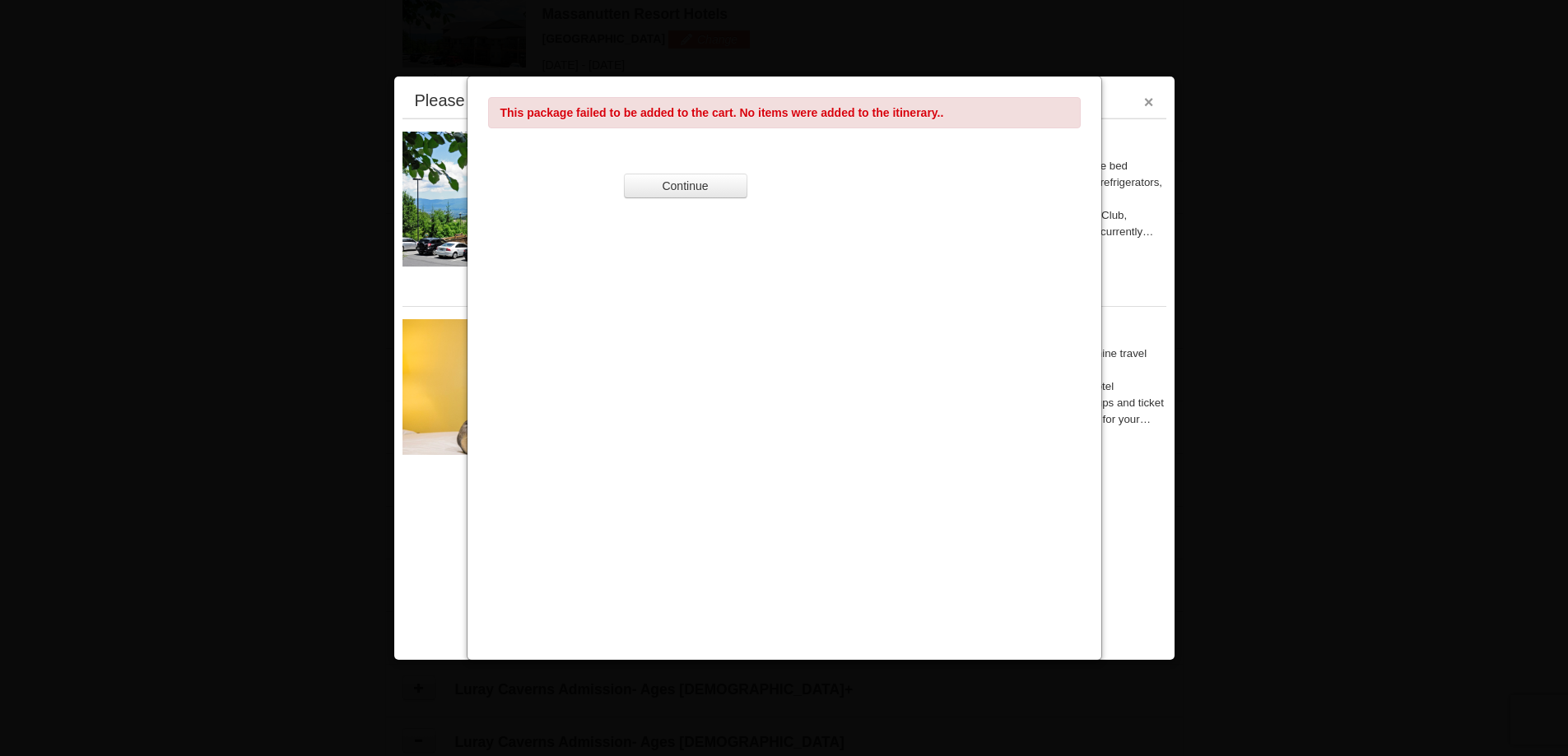
click at [1146, 101] on button "×" at bounding box center [1148, 102] width 10 height 17
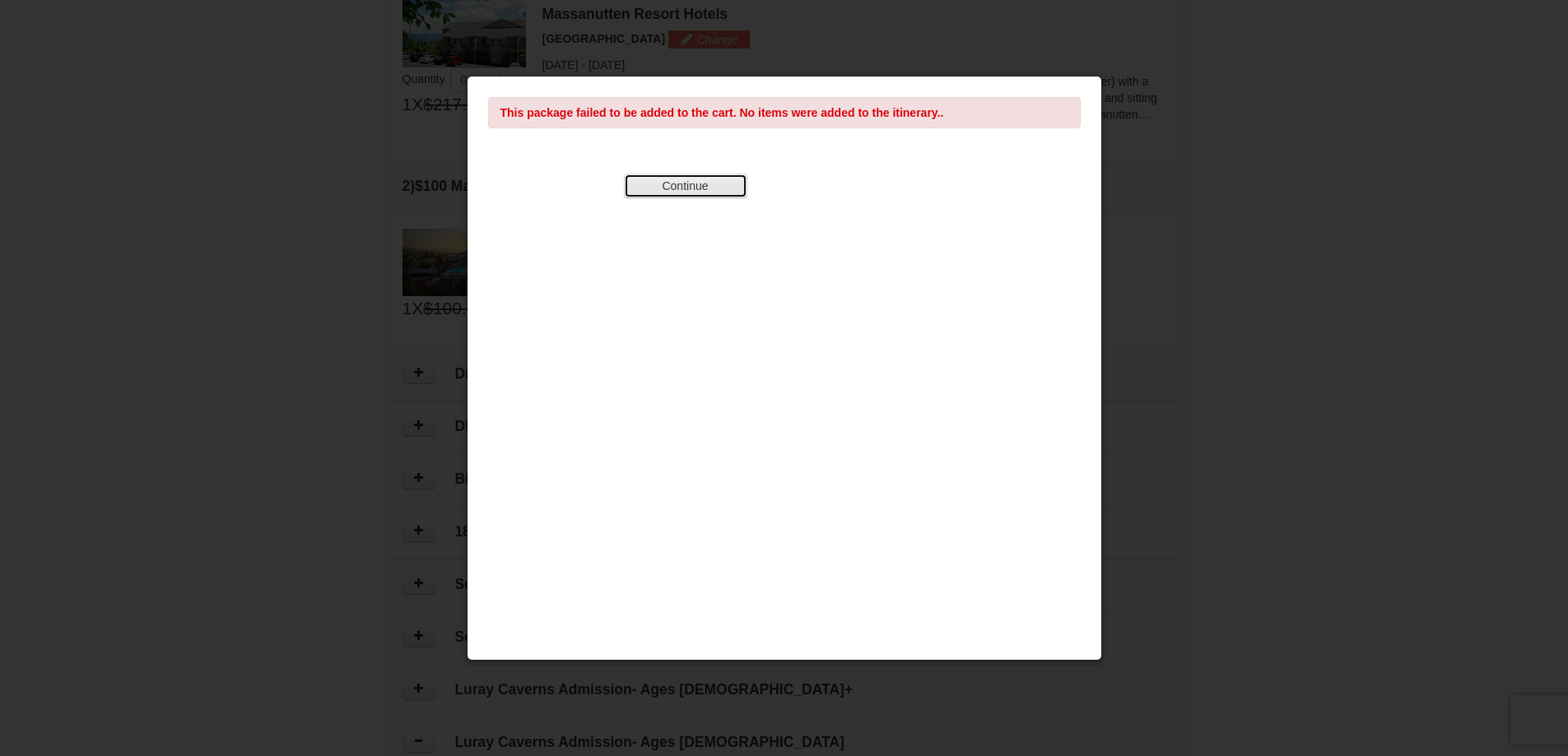
click at [729, 182] on button "Continue" at bounding box center [685, 186] width 123 height 25
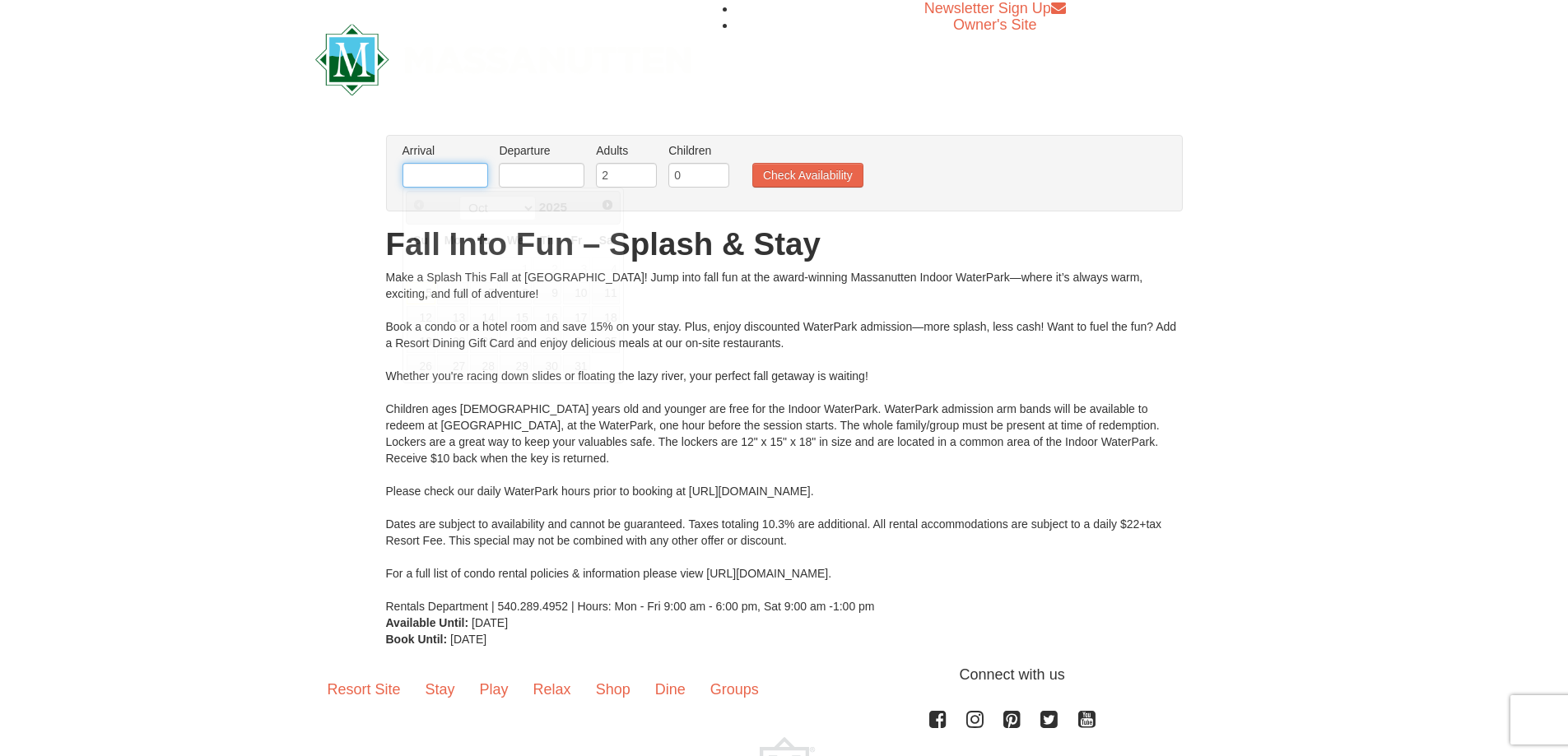
click at [422, 179] on input "text" at bounding box center [445, 176] width 85 height 25
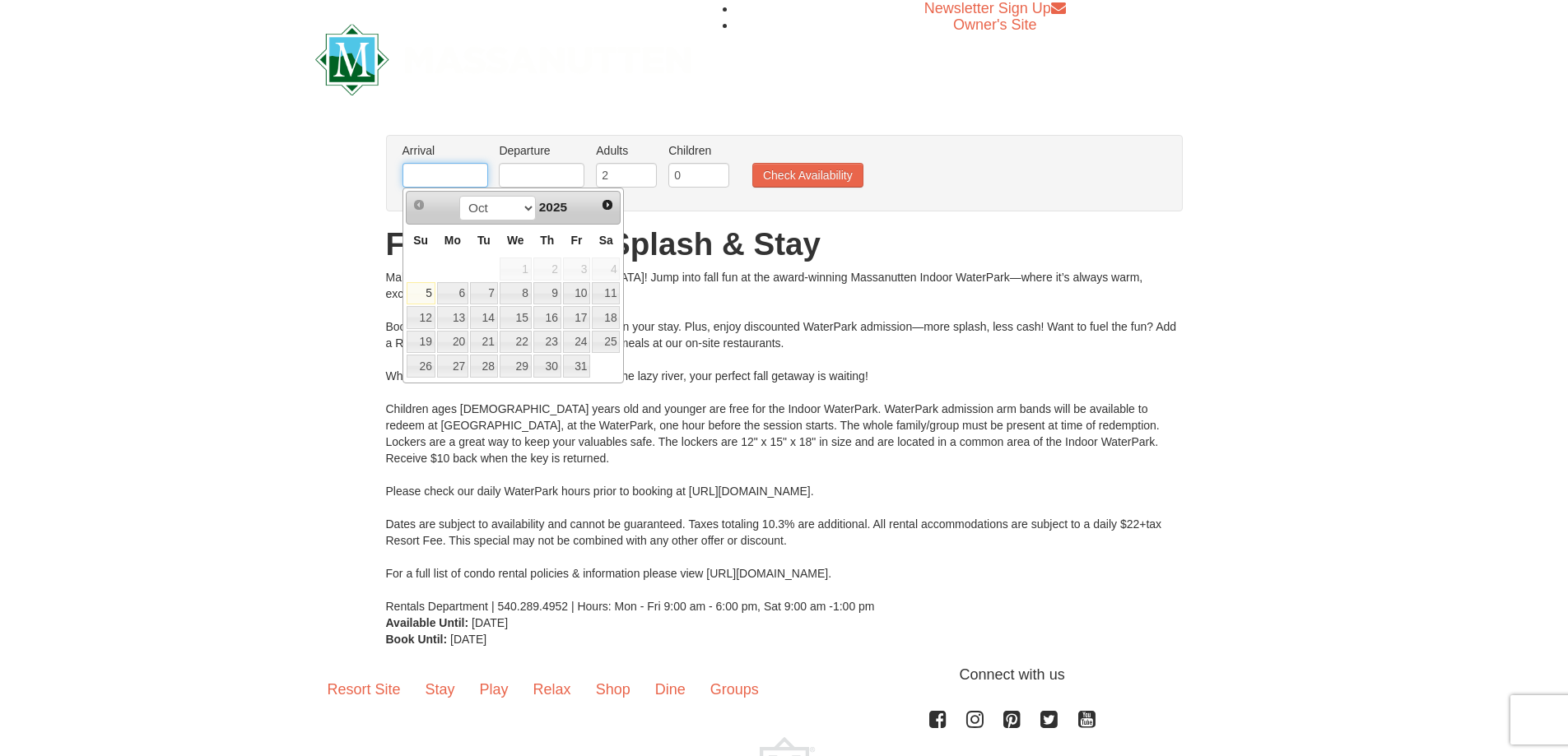
type input "[DATE]"
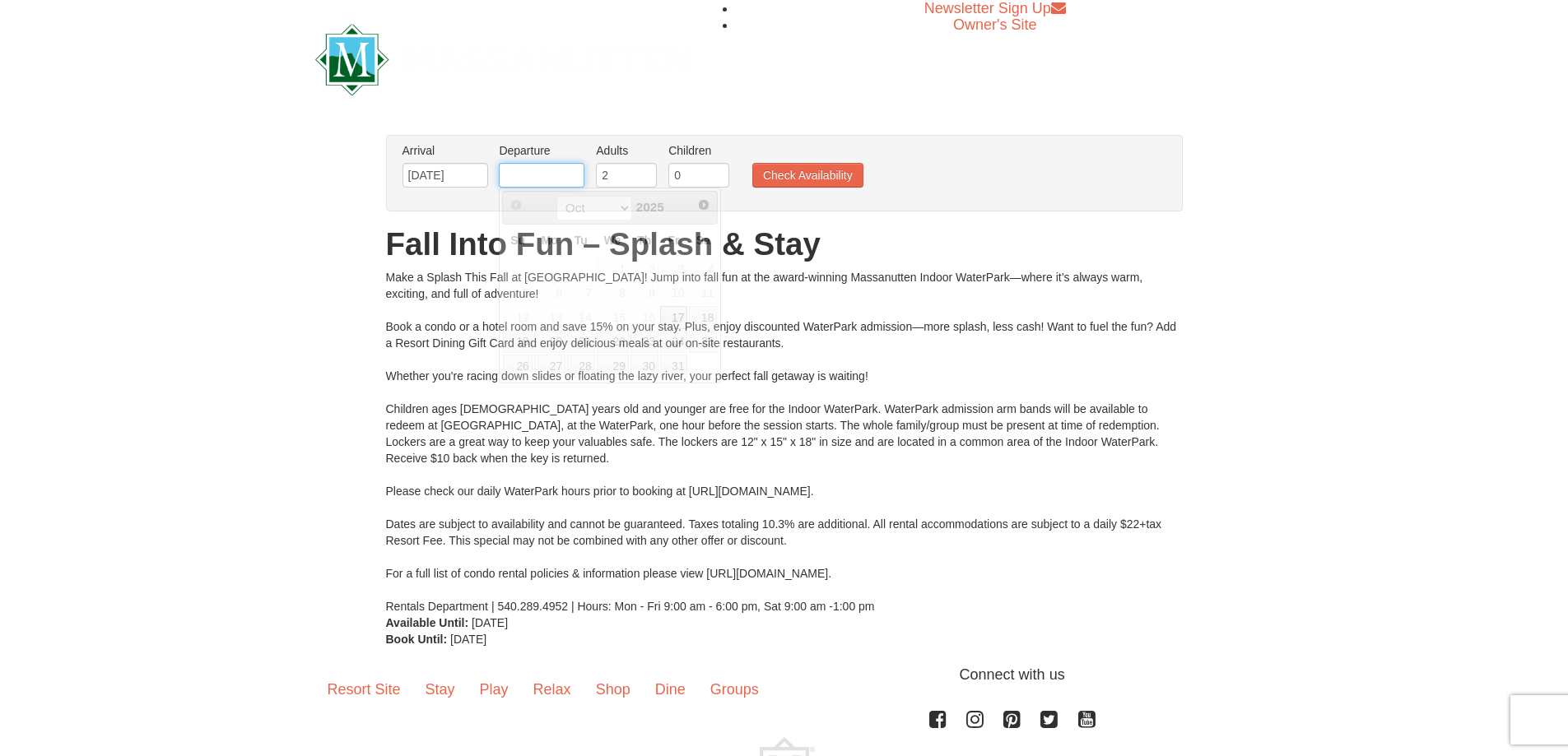
click at [540, 174] on input "text" at bounding box center [542, 176] width 85 height 25
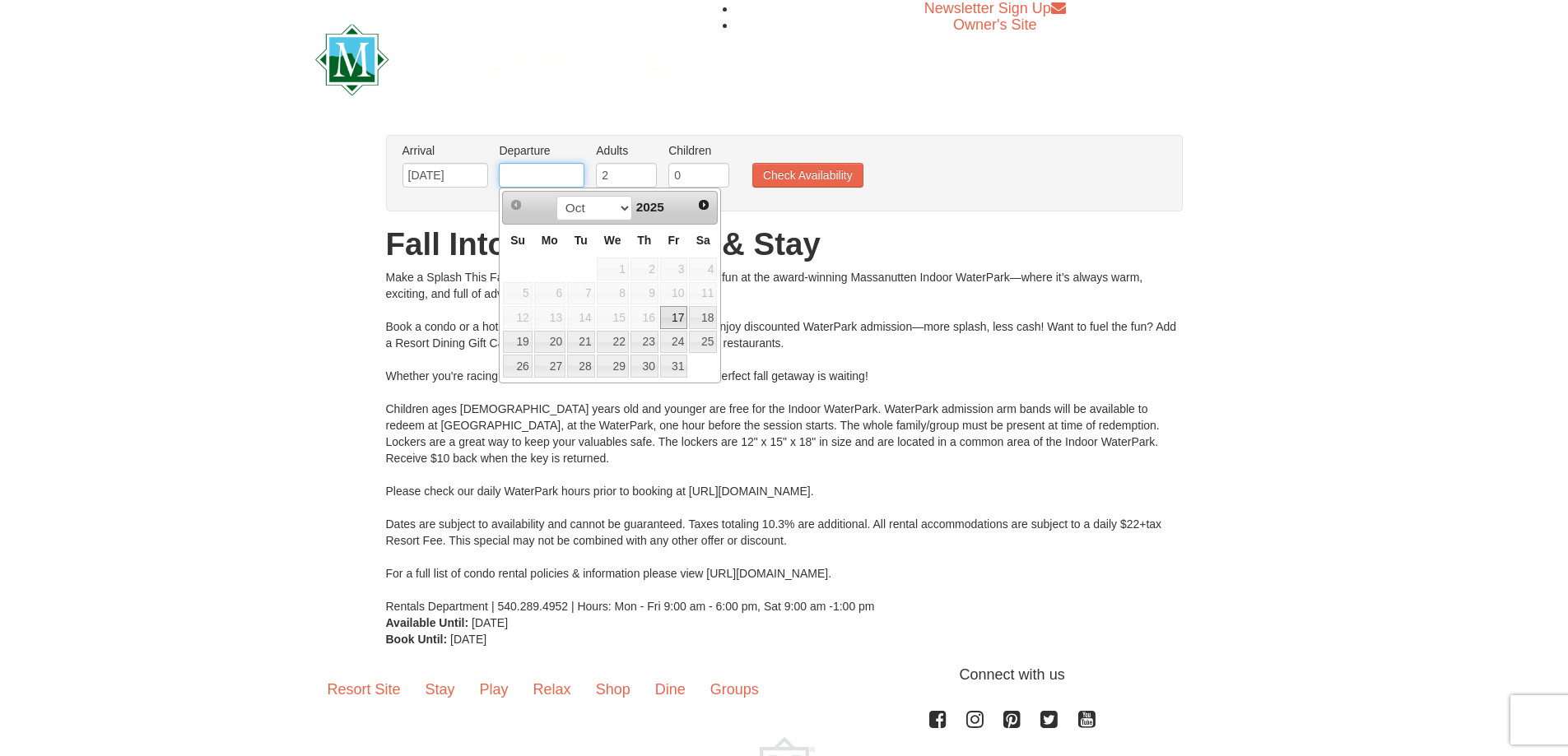
type input "[DATE]"
click at [791, 175] on button "Check Availability" at bounding box center [807, 176] width 111 height 25
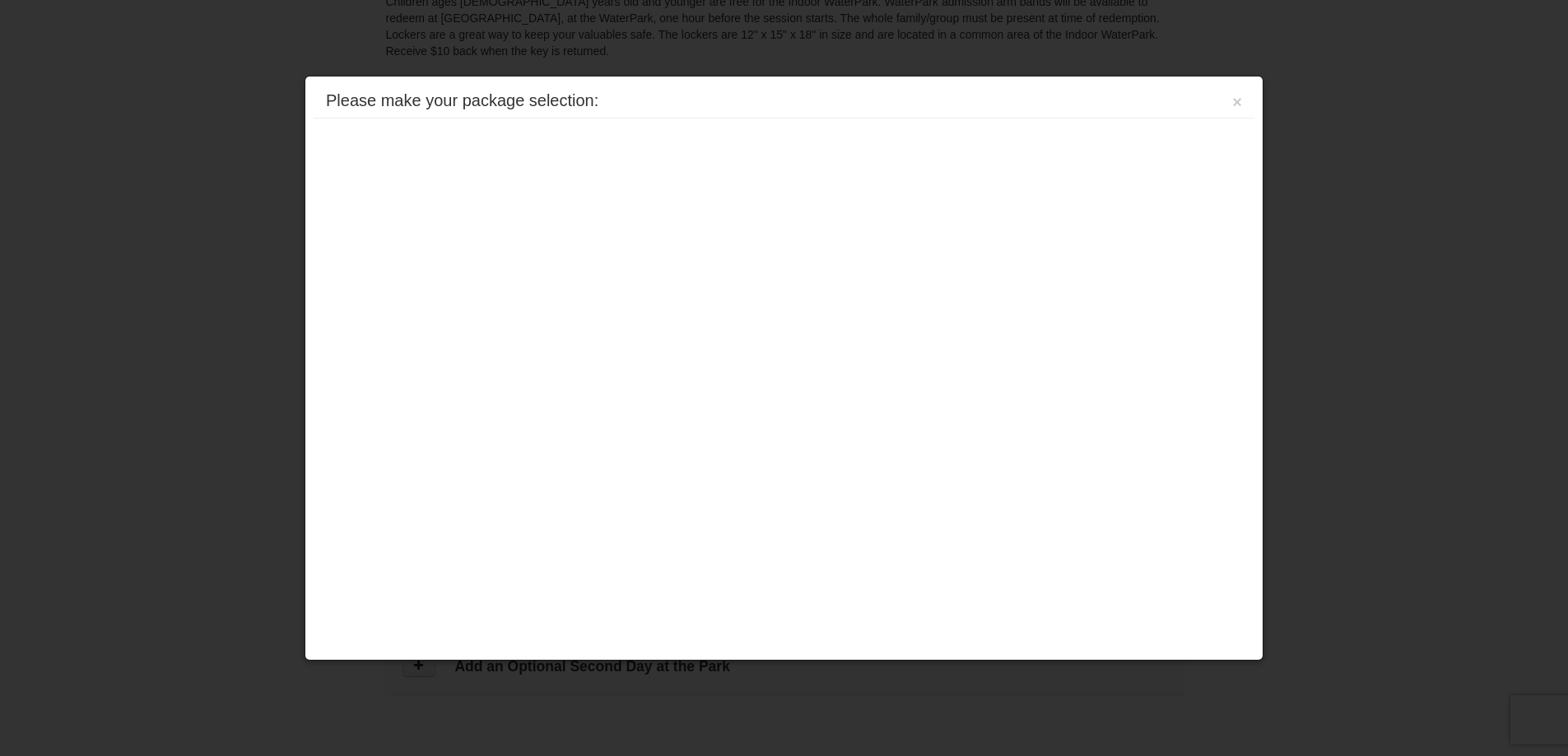
scroll to position [701, 0]
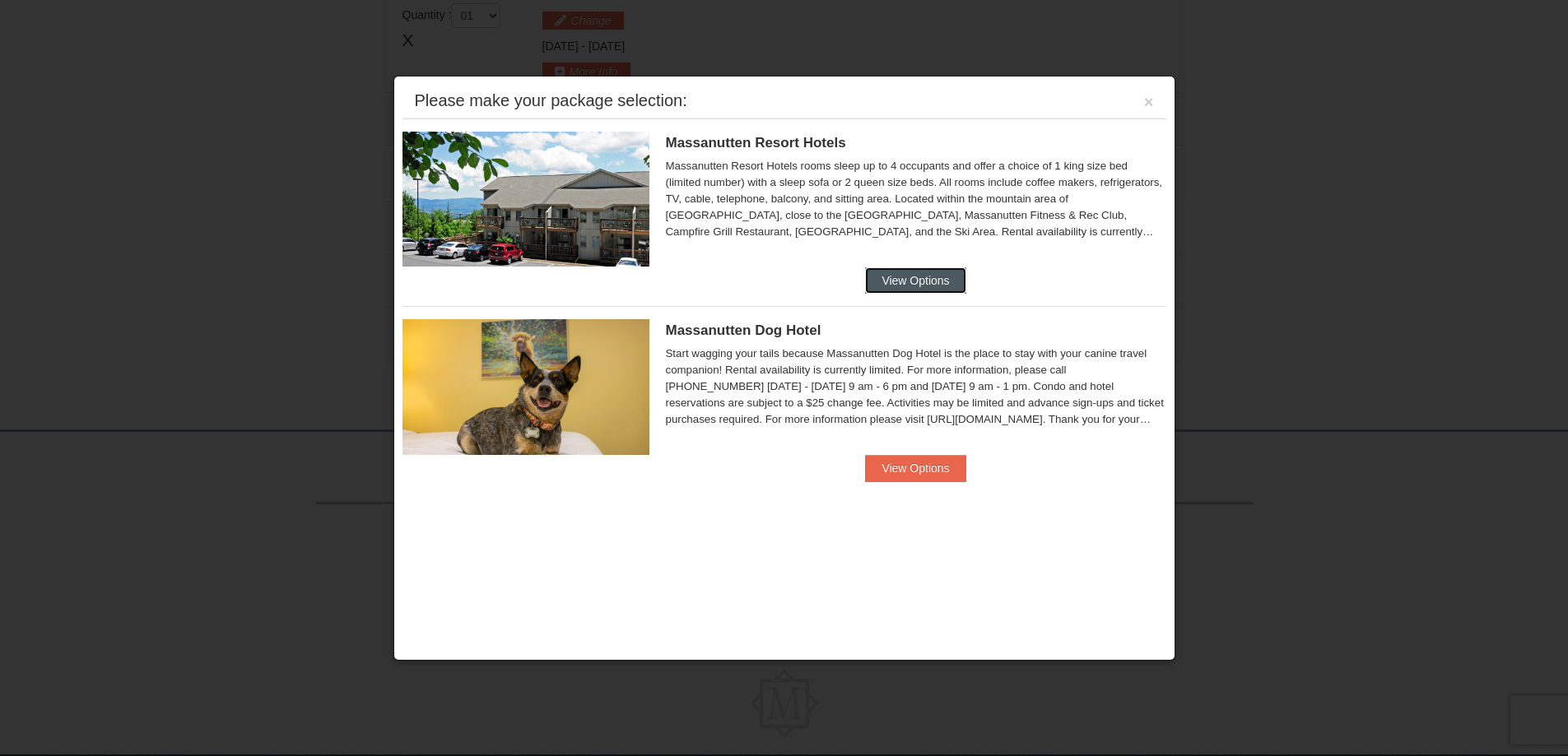
click at [934, 278] on button "View Options" at bounding box center [915, 280] width 100 height 27
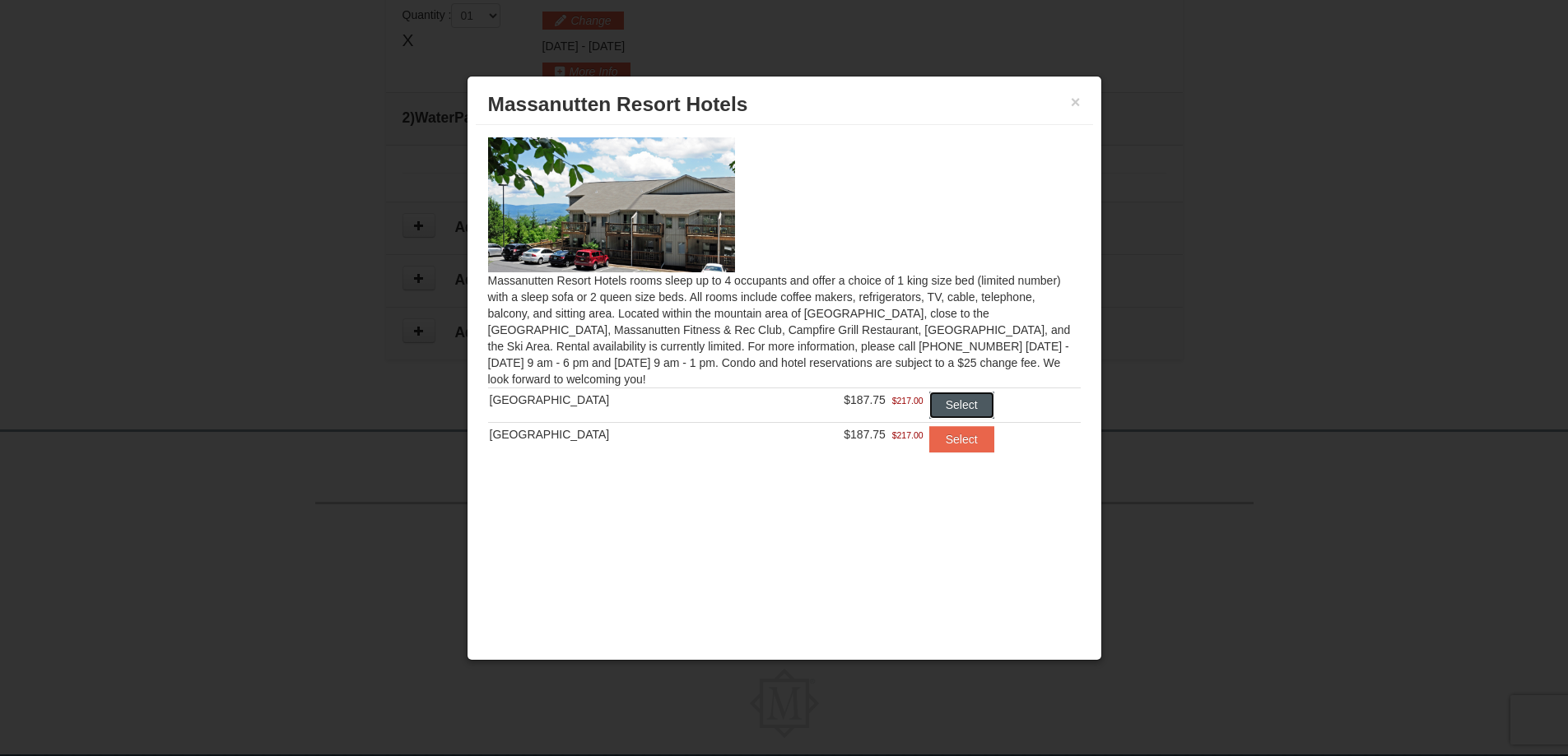
click at [962, 414] on button "Select" at bounding box center [961, 405] width 65 height 27
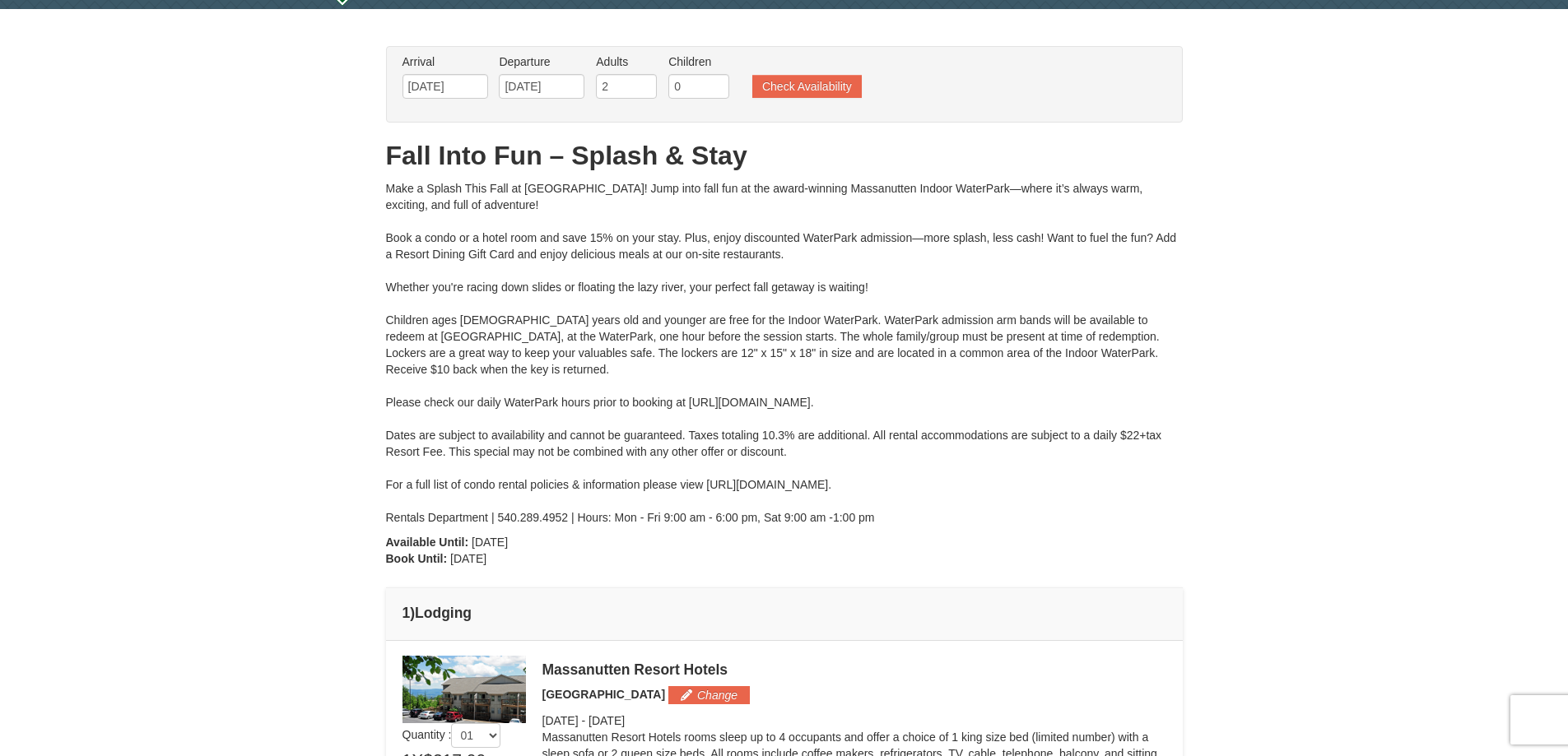
scroll to position [0, 0]
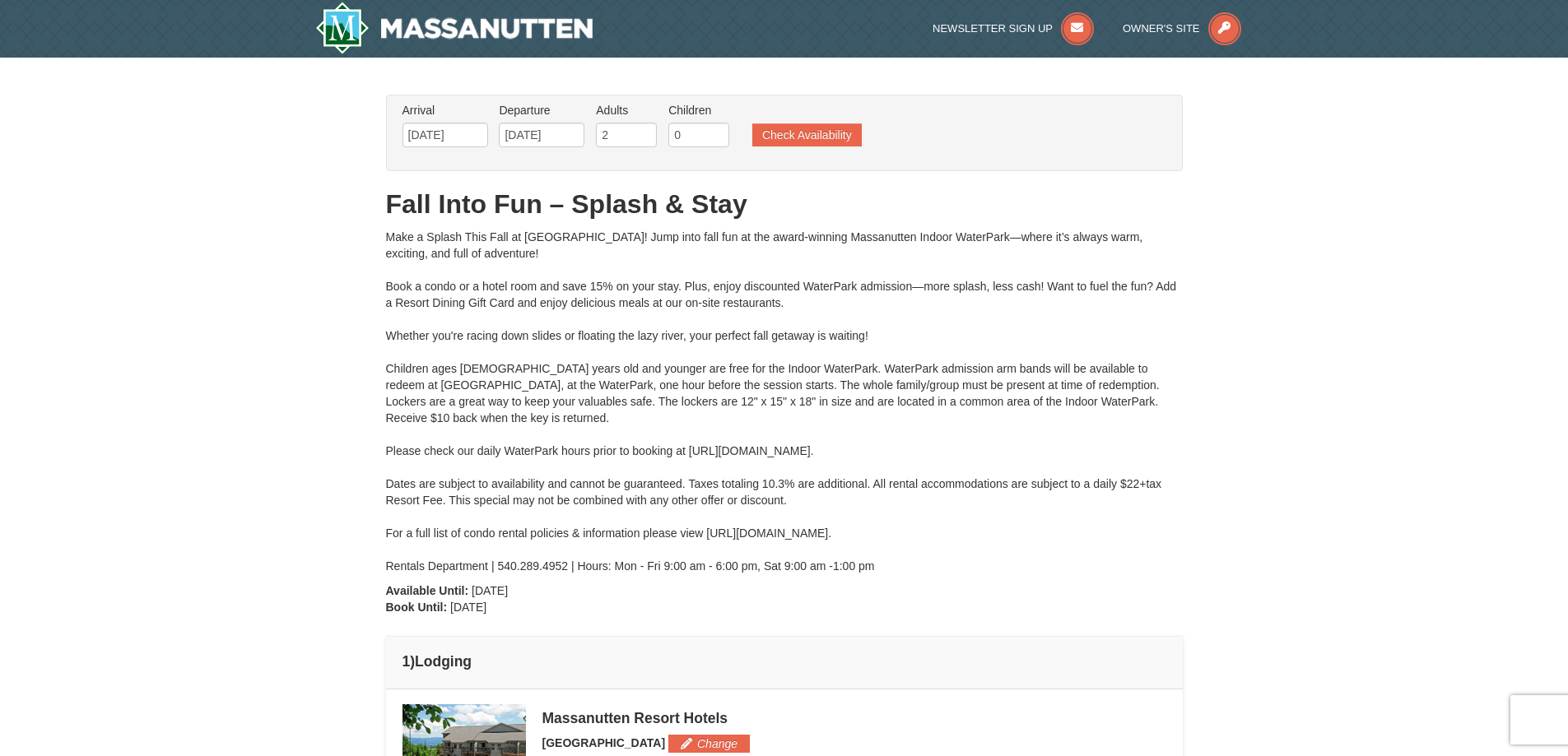
click at [774, 381] on div "Make a Splash This Fall at Massanutten! Jump into fall fun at the award-winning…" at bounding box center [784, 401] width 796 height 345
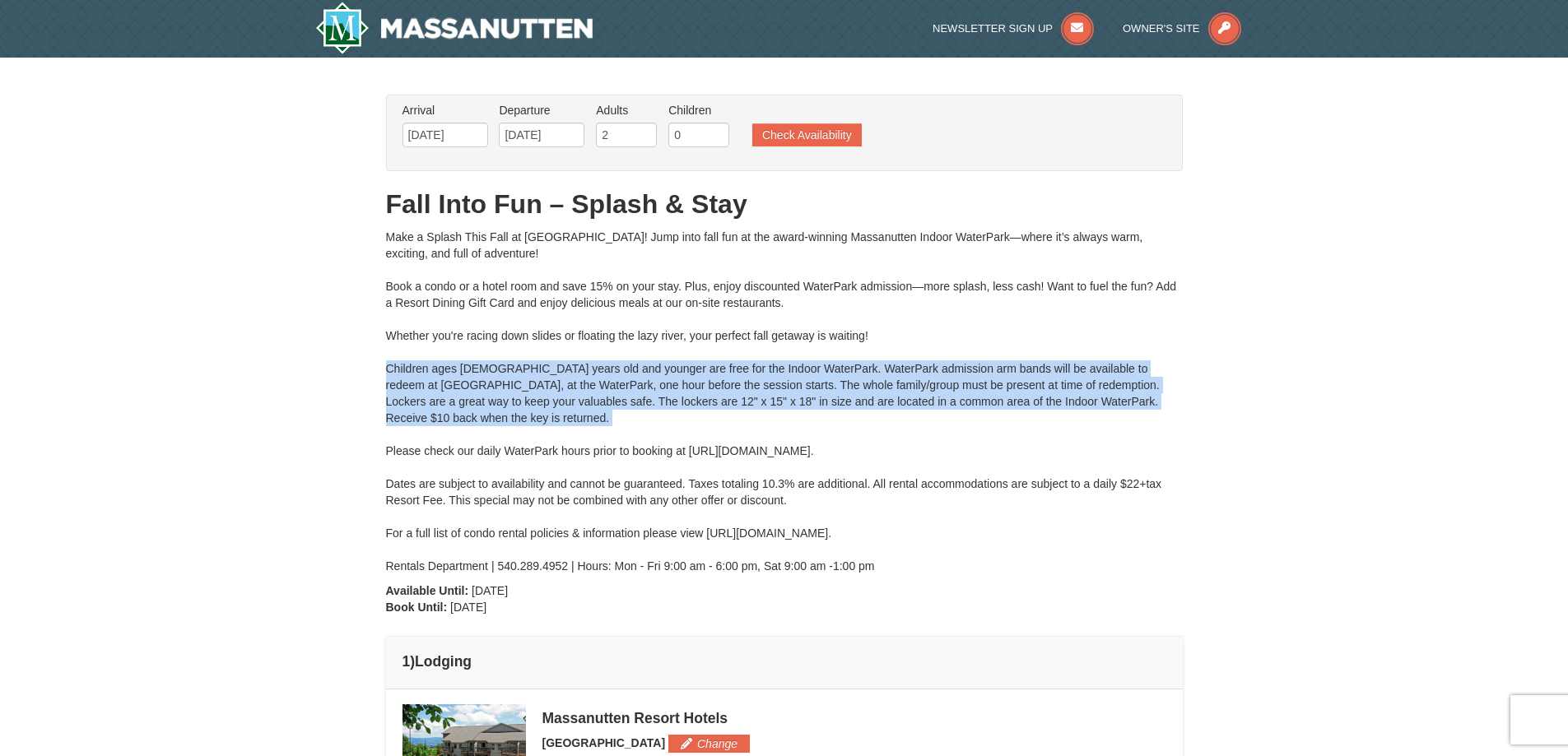
click at [774, 381] on div "Make a Splash This Fall at Massanutten! Jump into fall fun at the award-winning…" at bounding box center [784, 401] width 796 height 345
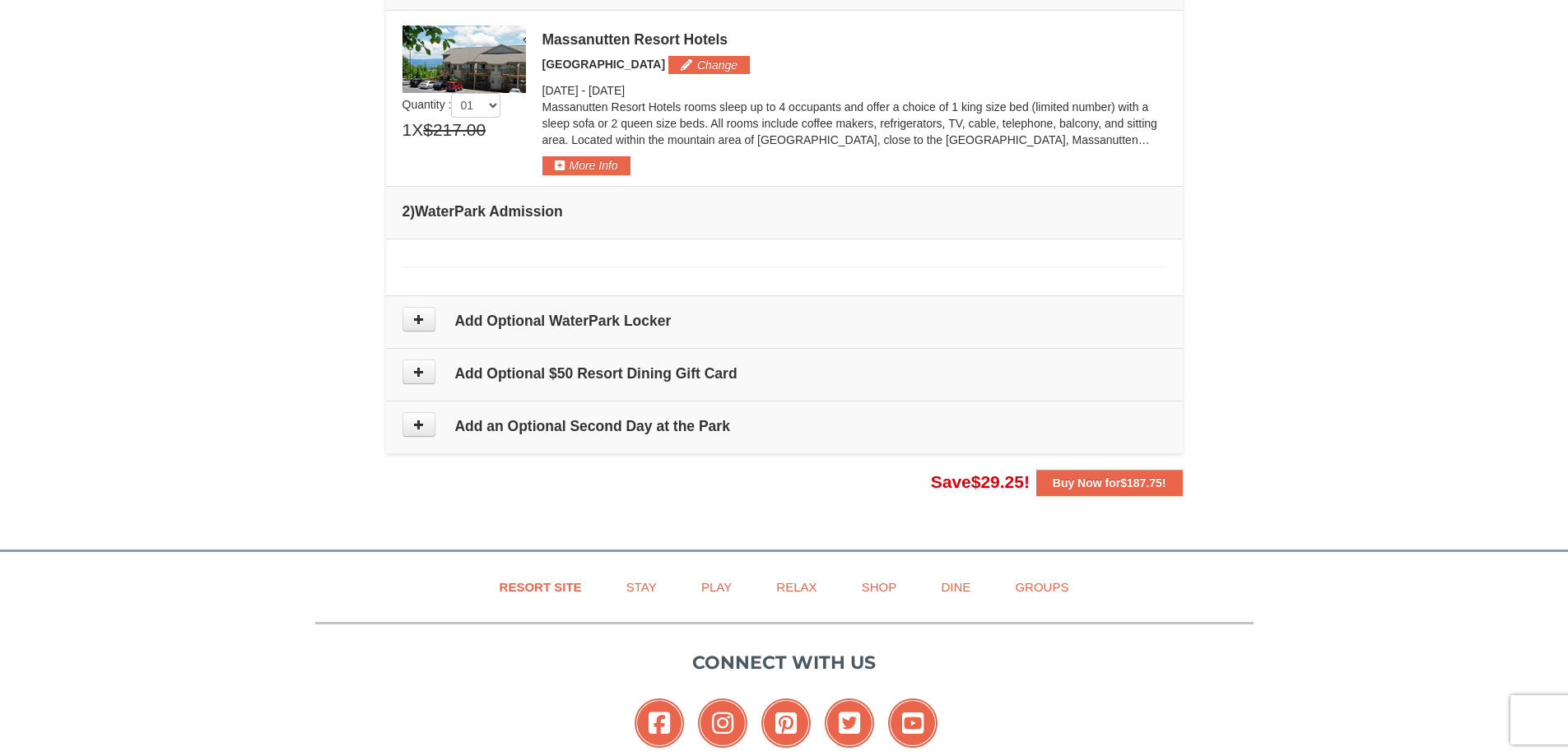
scroll to position [740, 0]
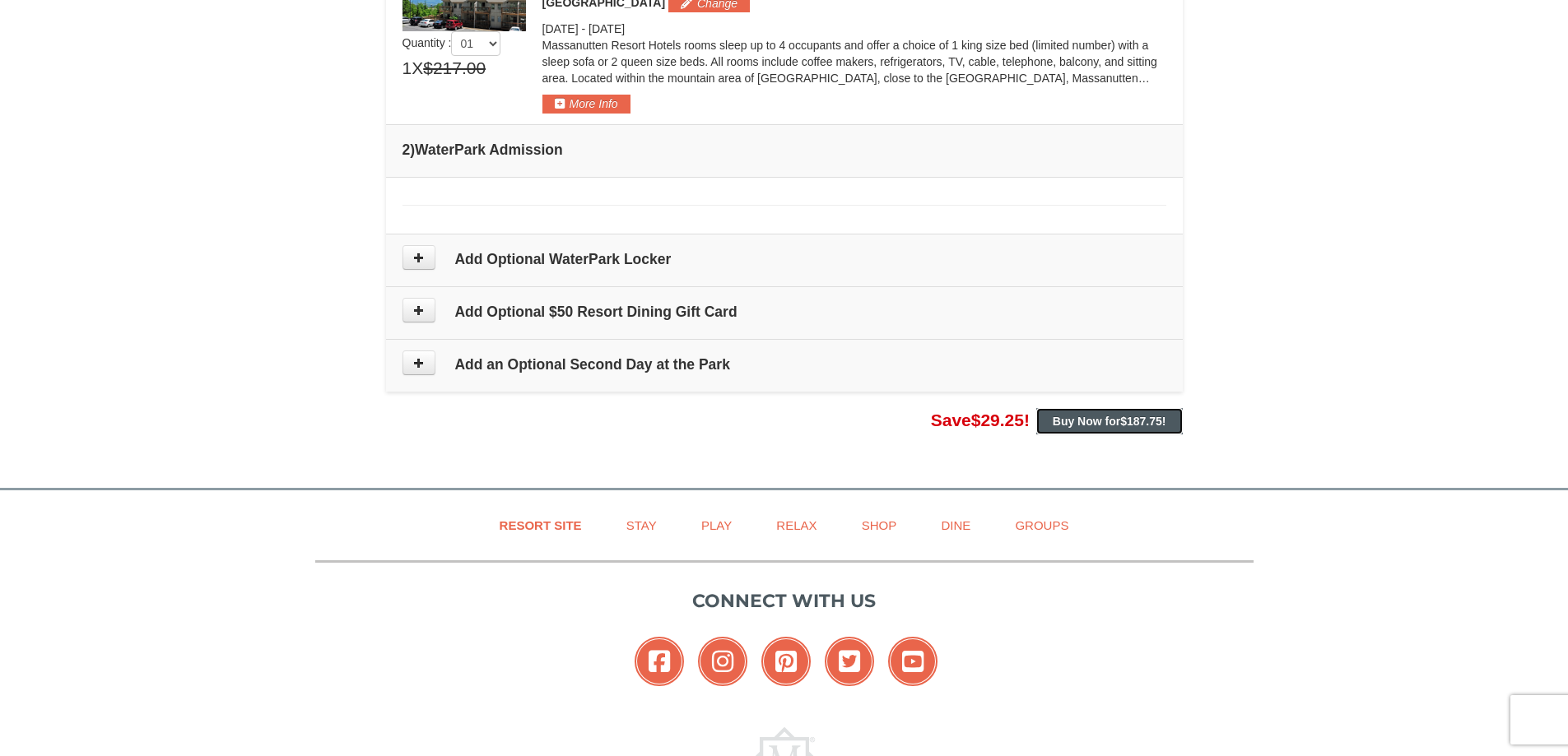
click at [1128, 429] on button "Buy Now for $187.75 !" at bounding box center [1109, 421] width 147 height 27
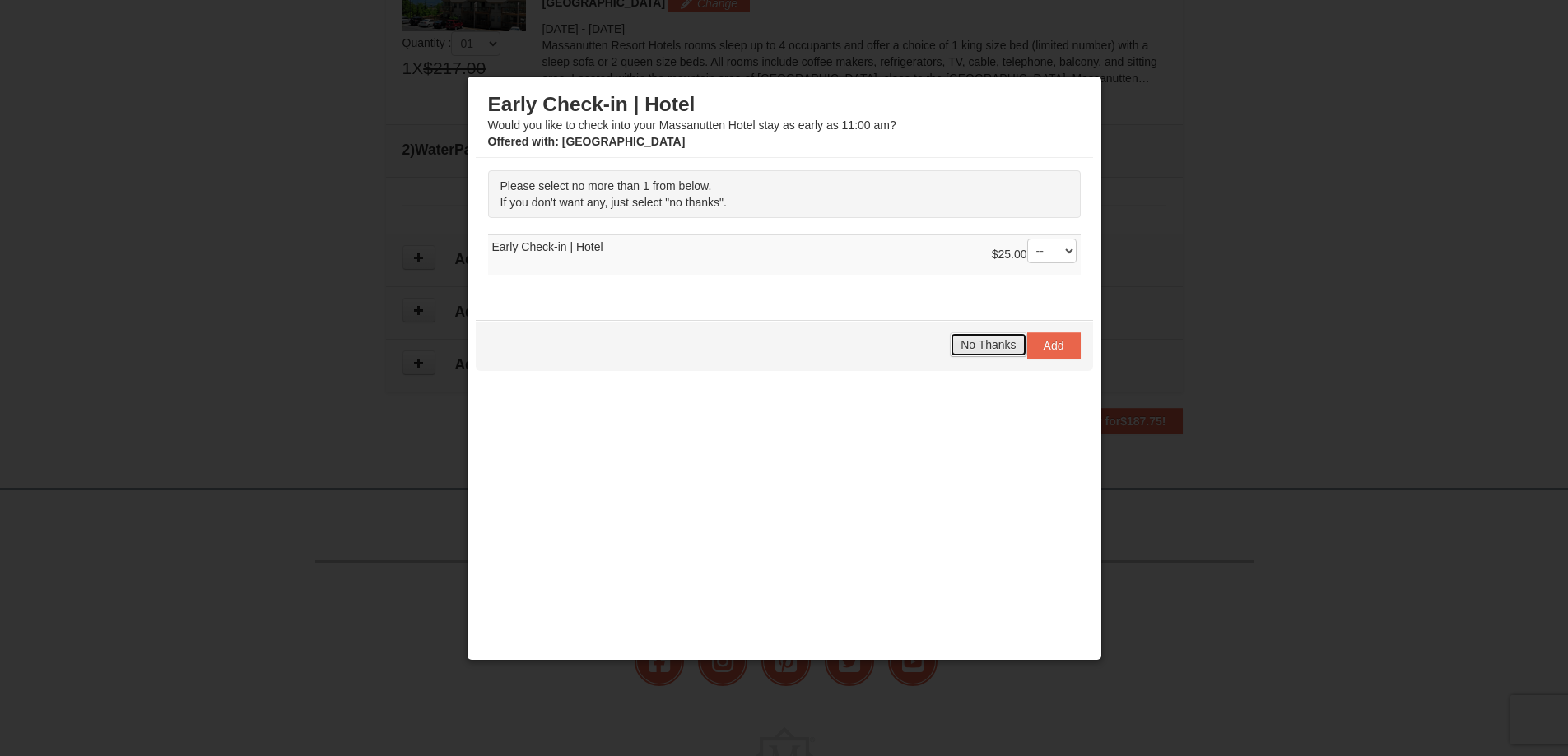
click at [983, 344] on span "No Thanks" at bounding box center [988, 344] width 55 height 13
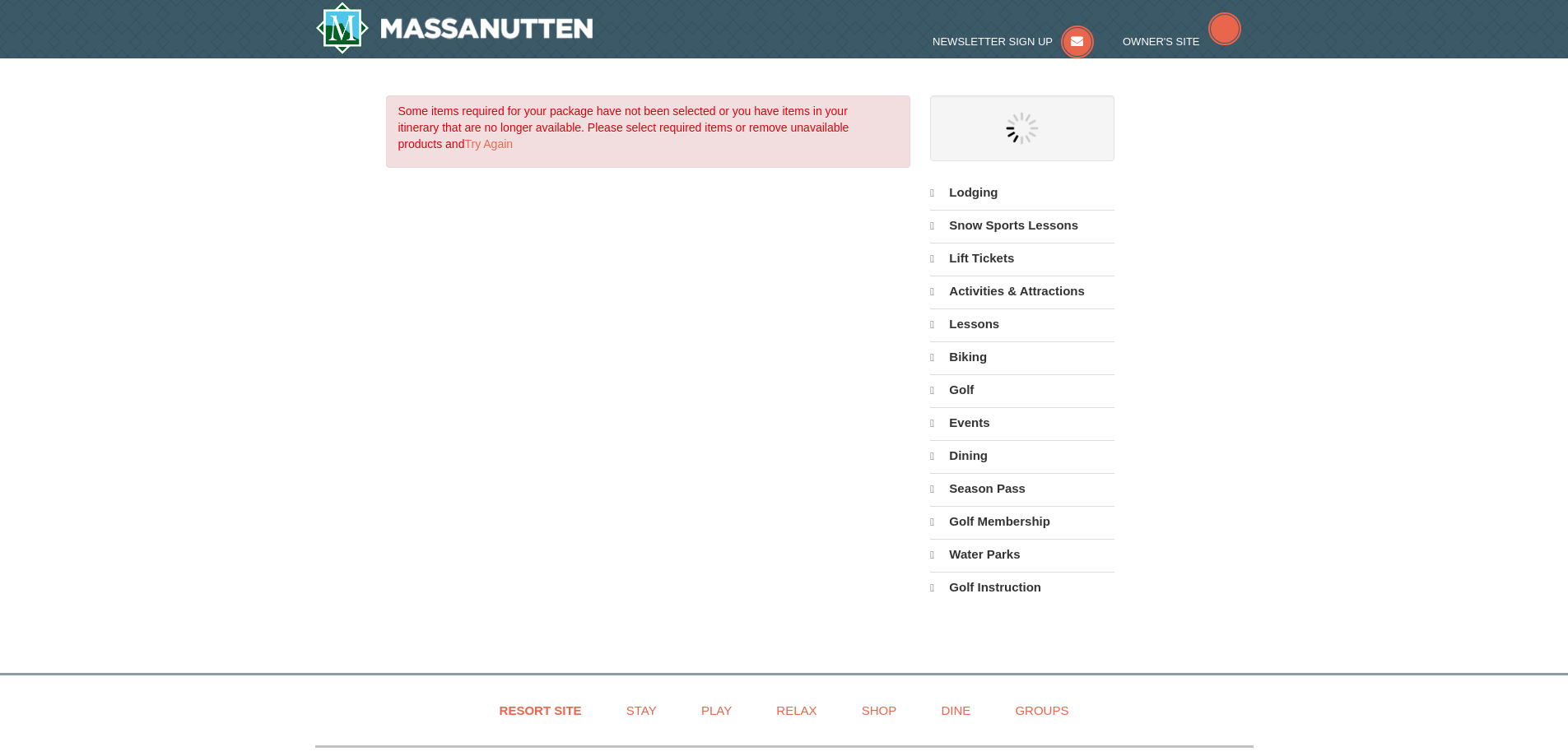
select select "10"
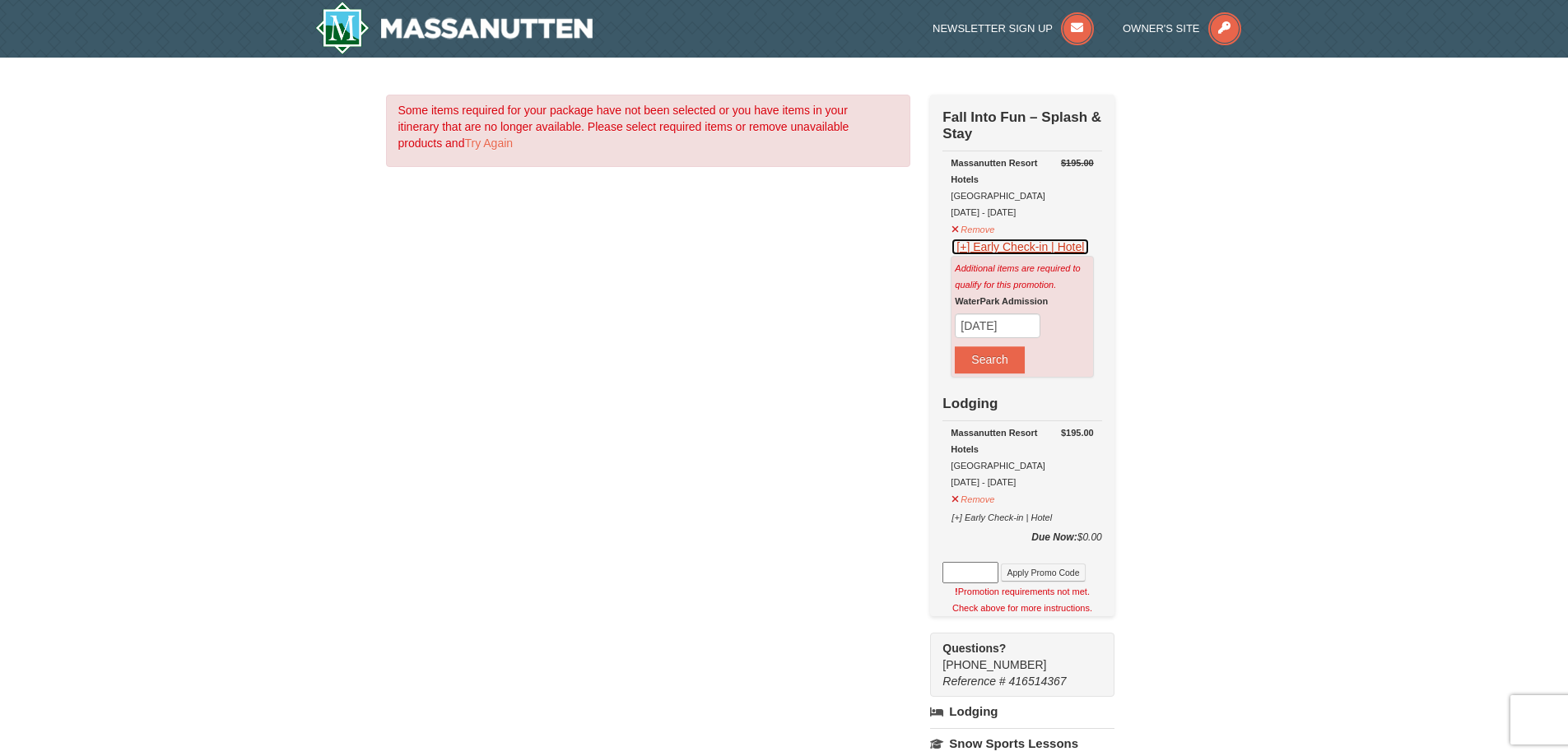
click at [961, 253] on button "[+] Early Check-in | Hotel" at bounding box center [1020, 247] width 139 height 18
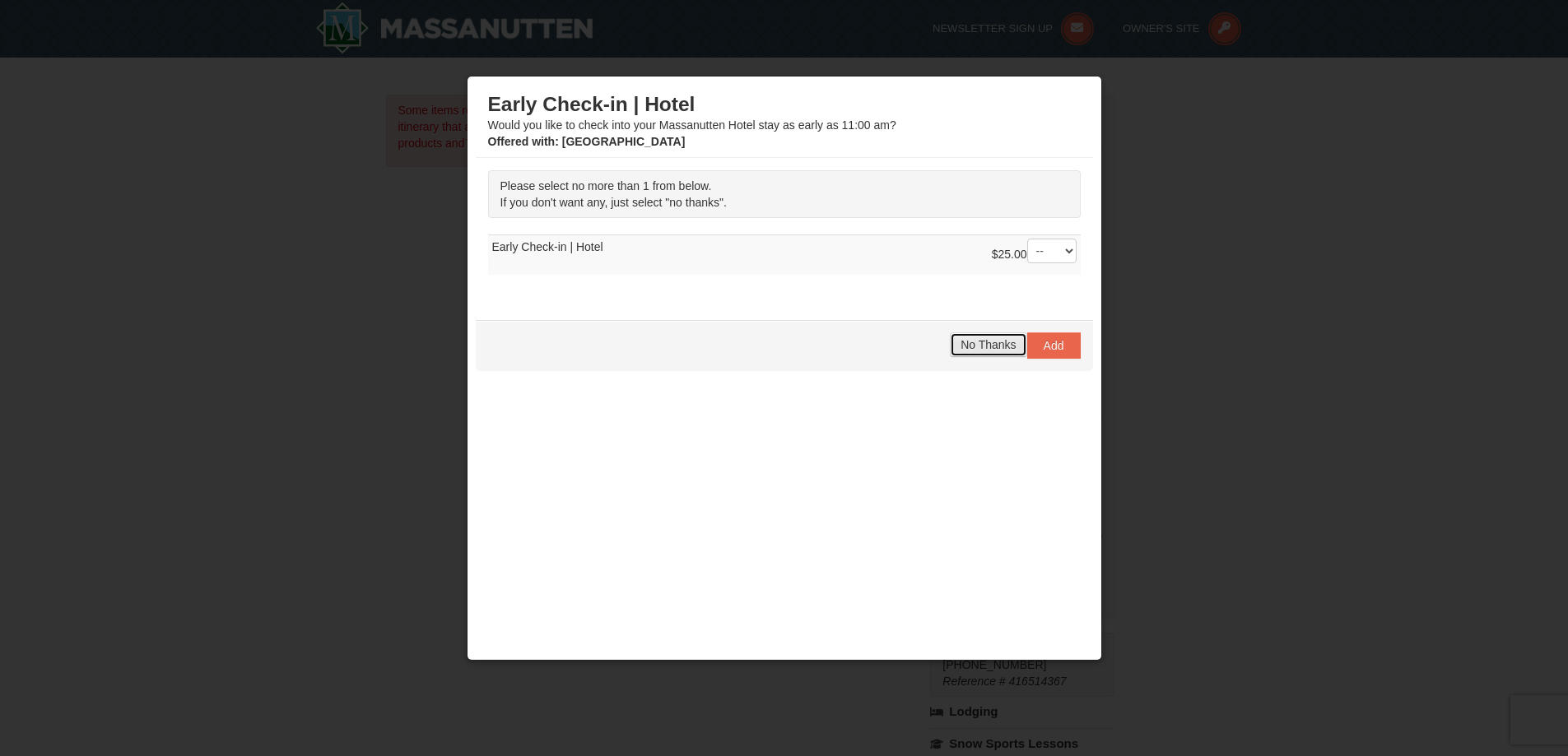
click at [977, 341] on span "No Thanks" at bounding box center [988, 344] width 55 height 13
click at [961, 343] on span "No Thanks" at bounding box center [988, 344] width 55 height 13
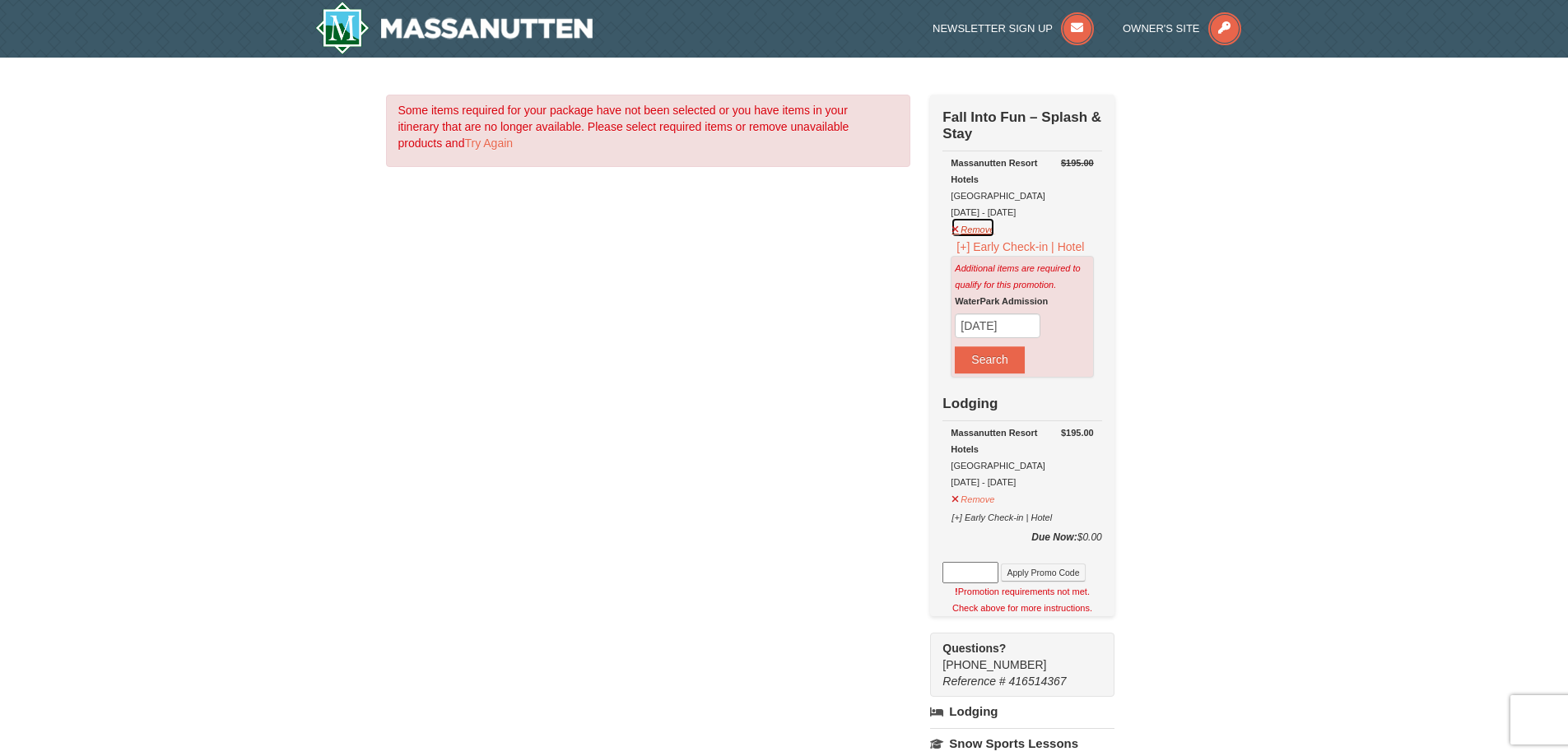
click at [955, 233] on button "Remove" at bounding box center [973, 227] width 44 height 20
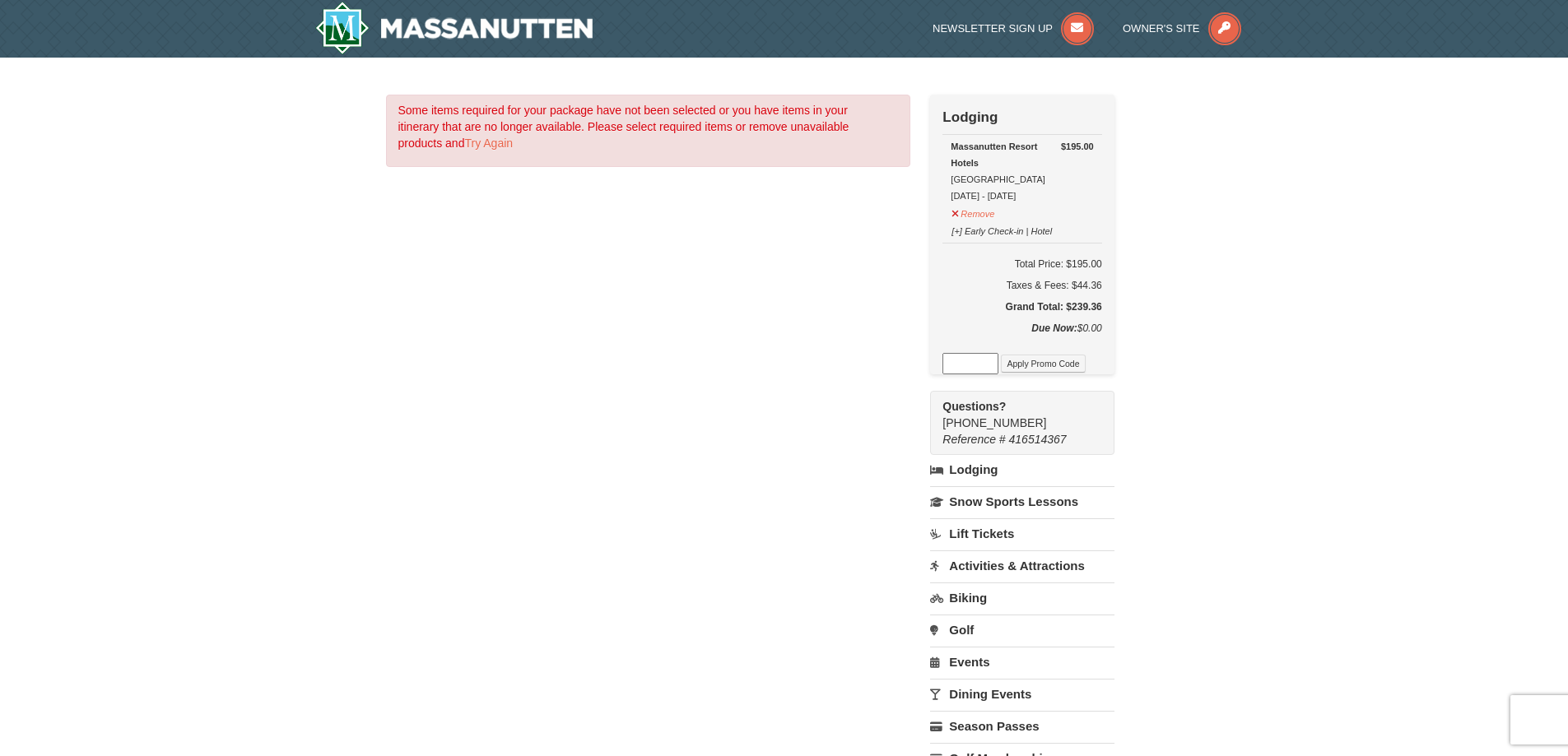
click at [1336, 240] on div "× Some items required for your package have not been selected or you have items…" at bounding box center [784, 474] width 1568 height 833
click at [1065, 300] on h5 "Grand Total: $239.36" at bounding box center [1021, 306] width 159 height 17
click at [1066, 366] on button "Apply Promo Code" at bounding box center [1042, 363] width 84 height 18
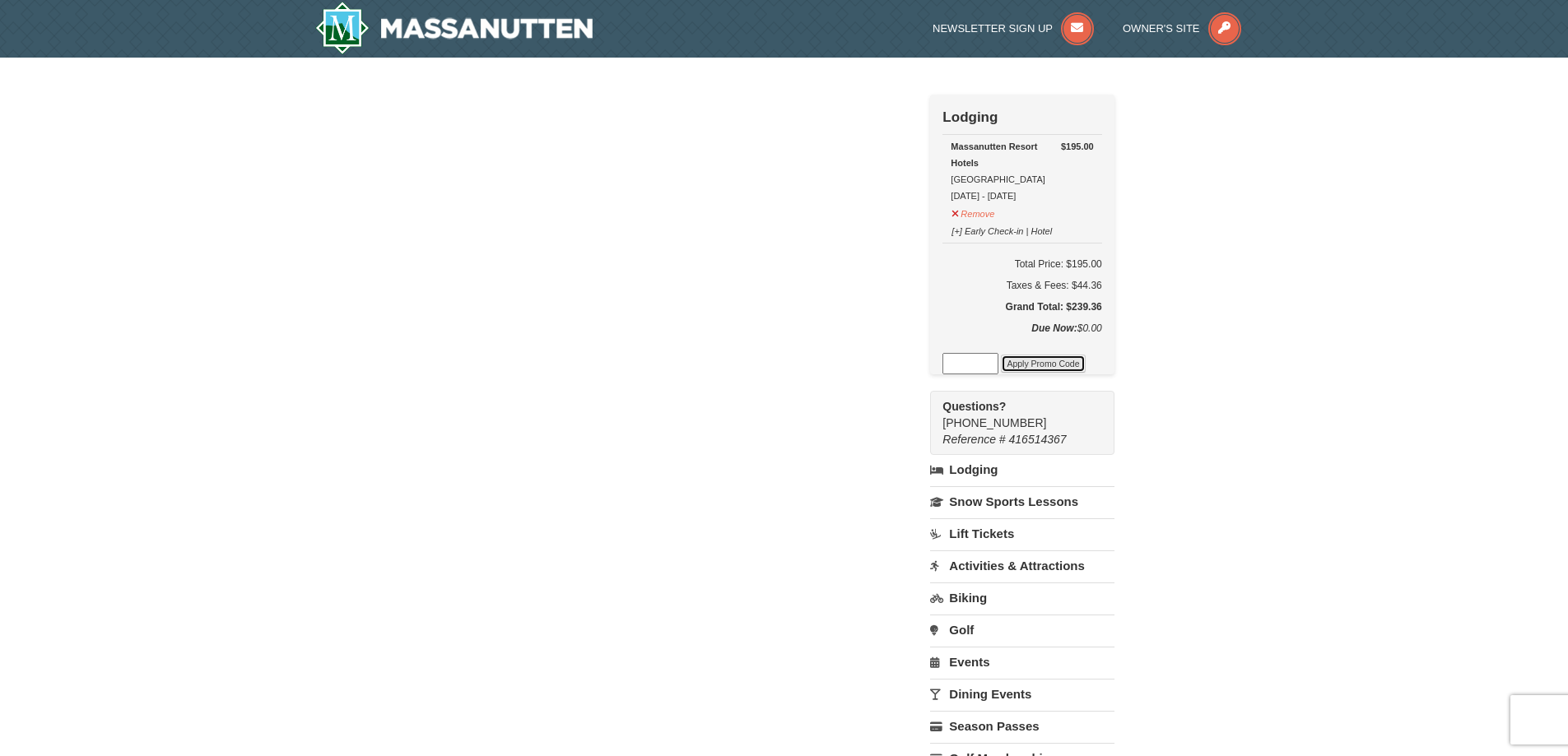
click at [1066, 366] on button "Apply Promo Code" at bounding box center [1042, 363] width 84 height 18
click at [497, 23] on img at bounding box center [454, 28] width 278 height 52
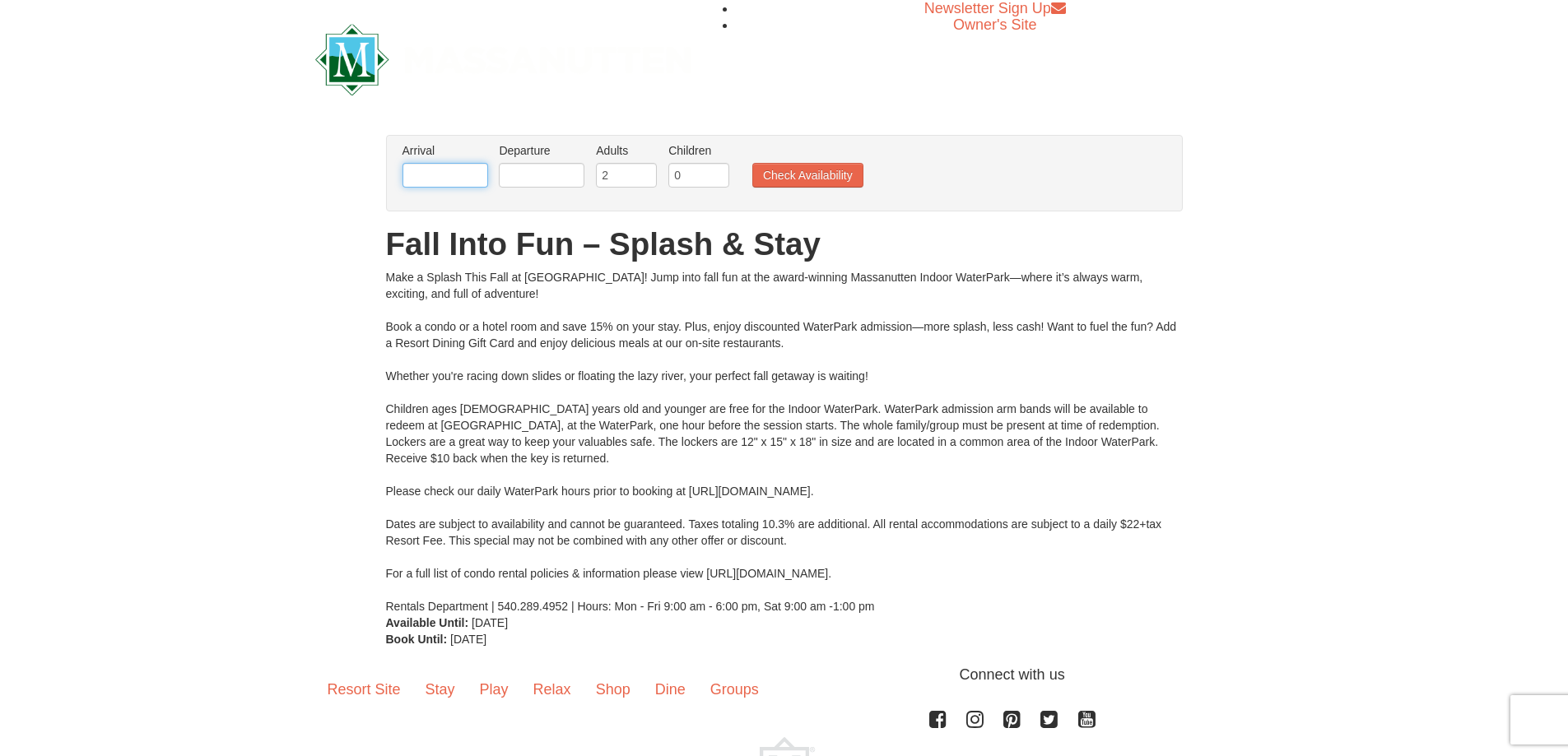
click at [455, 178] on input "text" at bounding box center [445, 176] width 85 height 25
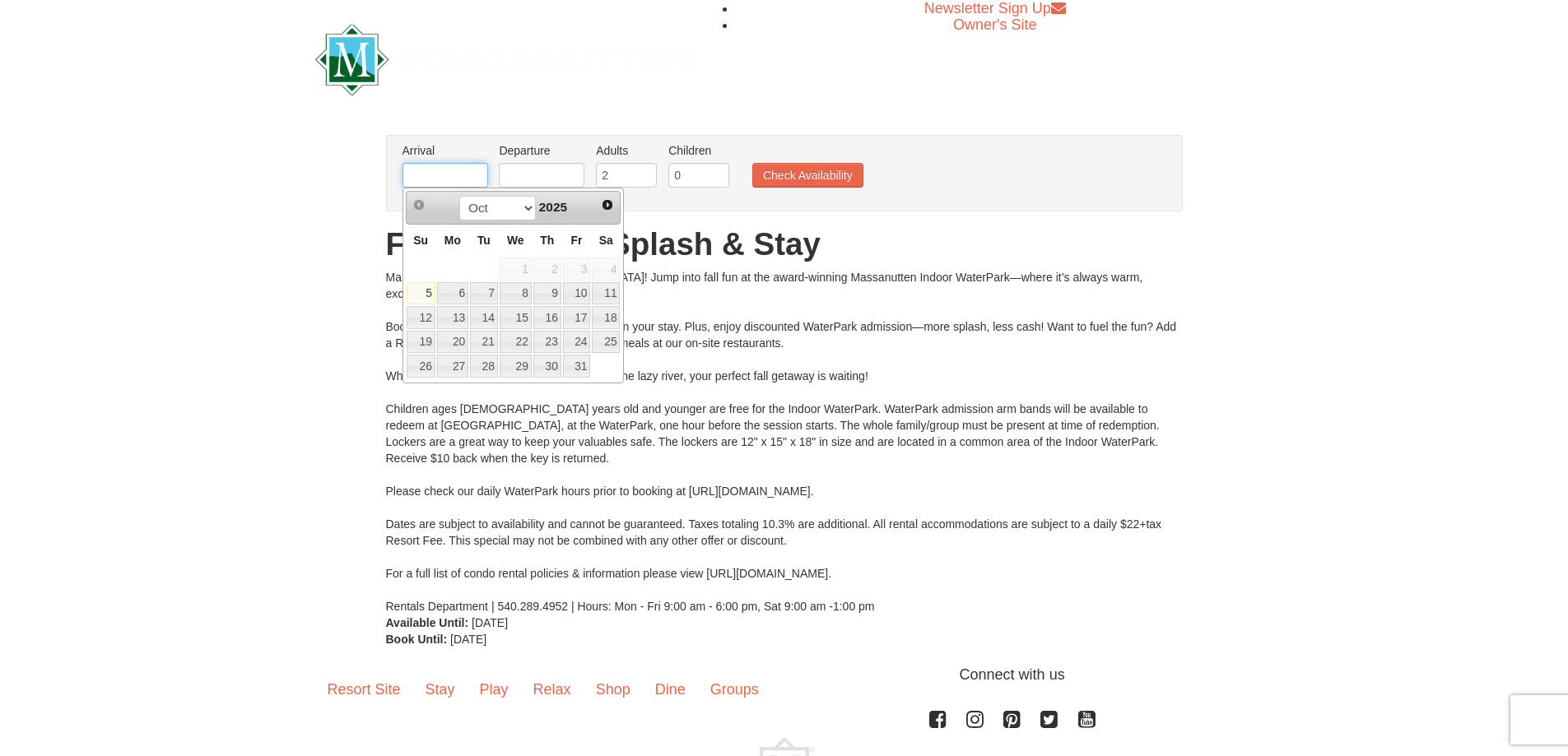
type input "[DATE]"
click at [530, 174] on input "text" at bounding box center [542, 176] width 85 height 25
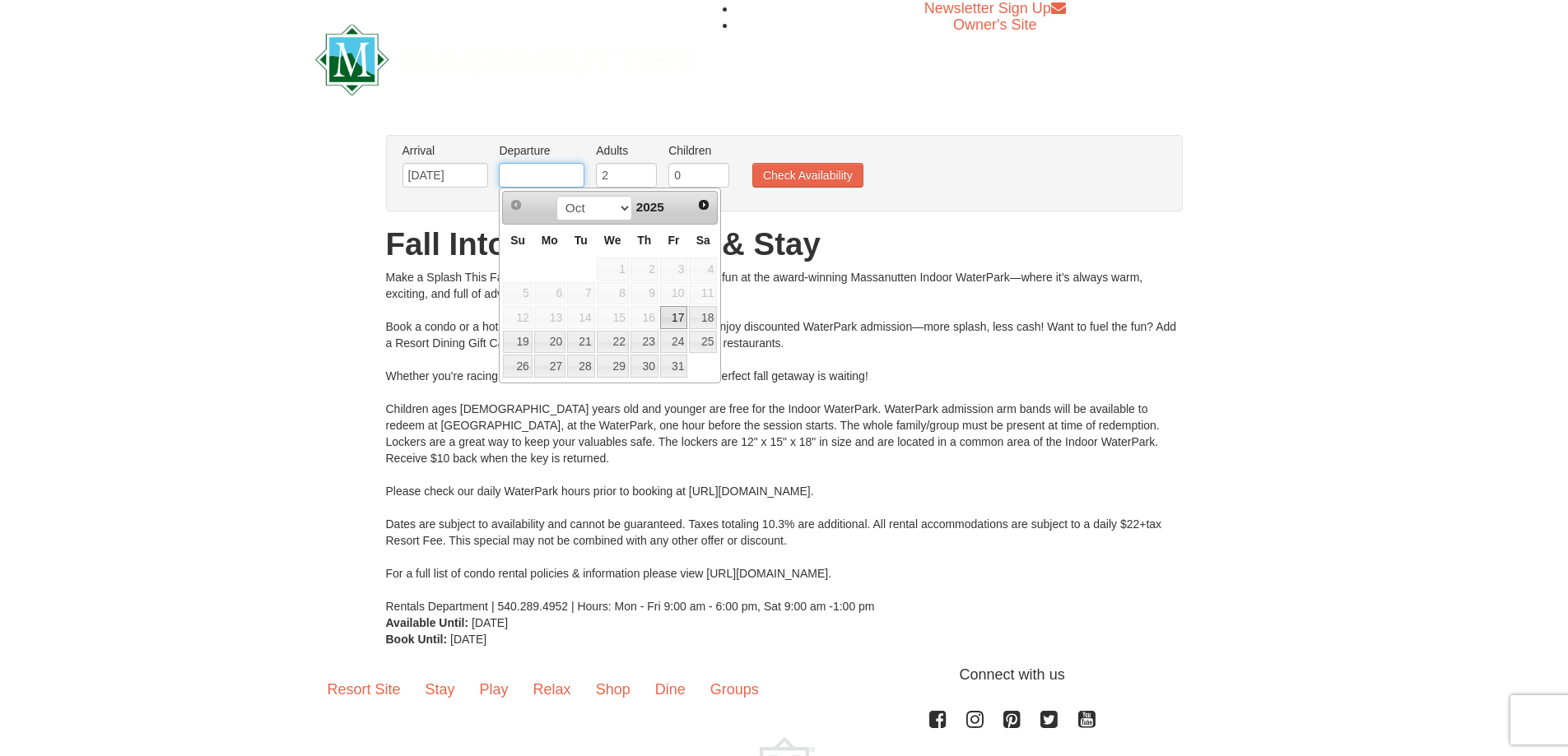
type input "[DATE]"
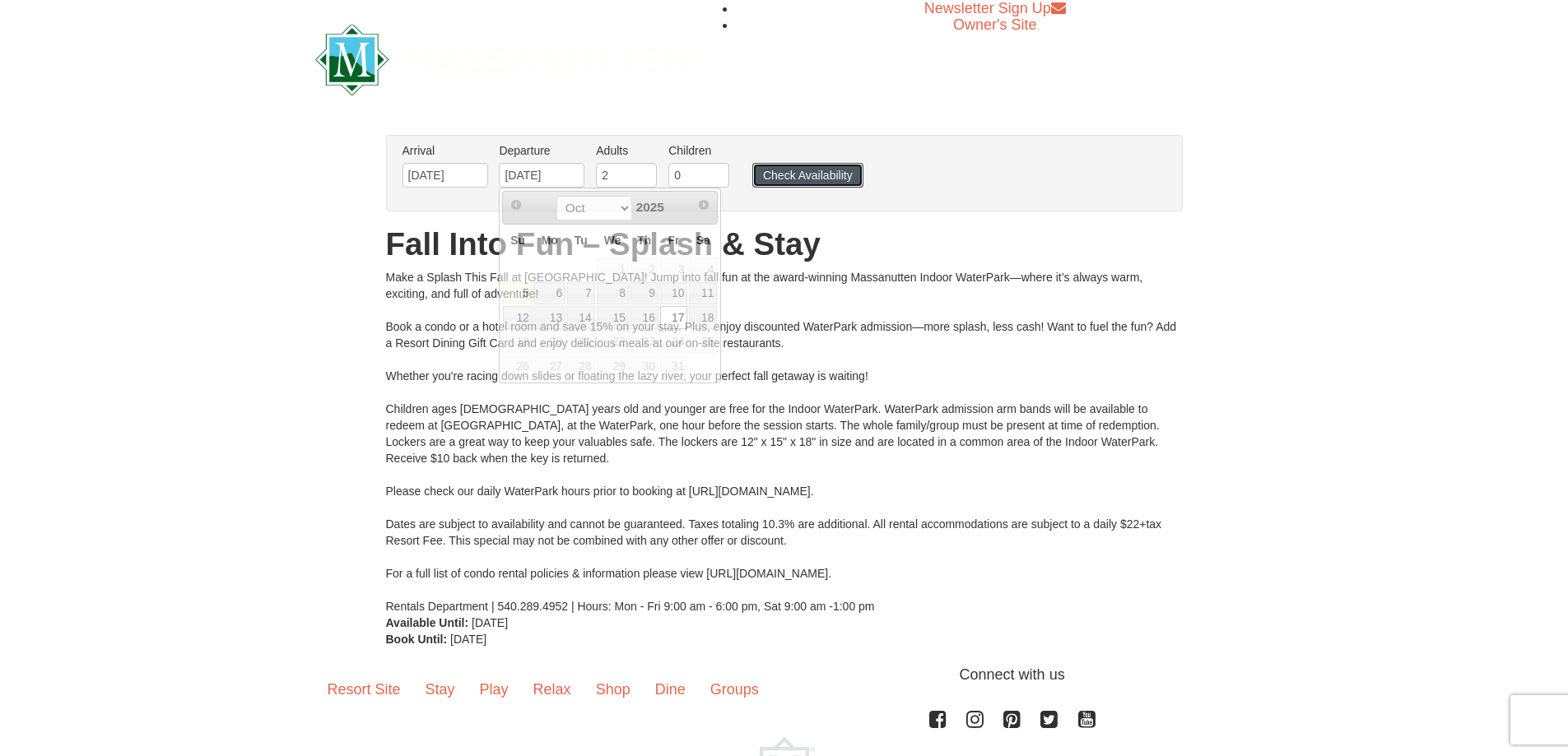
click at [804, 171] on button "Check Availability" at bounding box center [807, 176] width 111 height 25
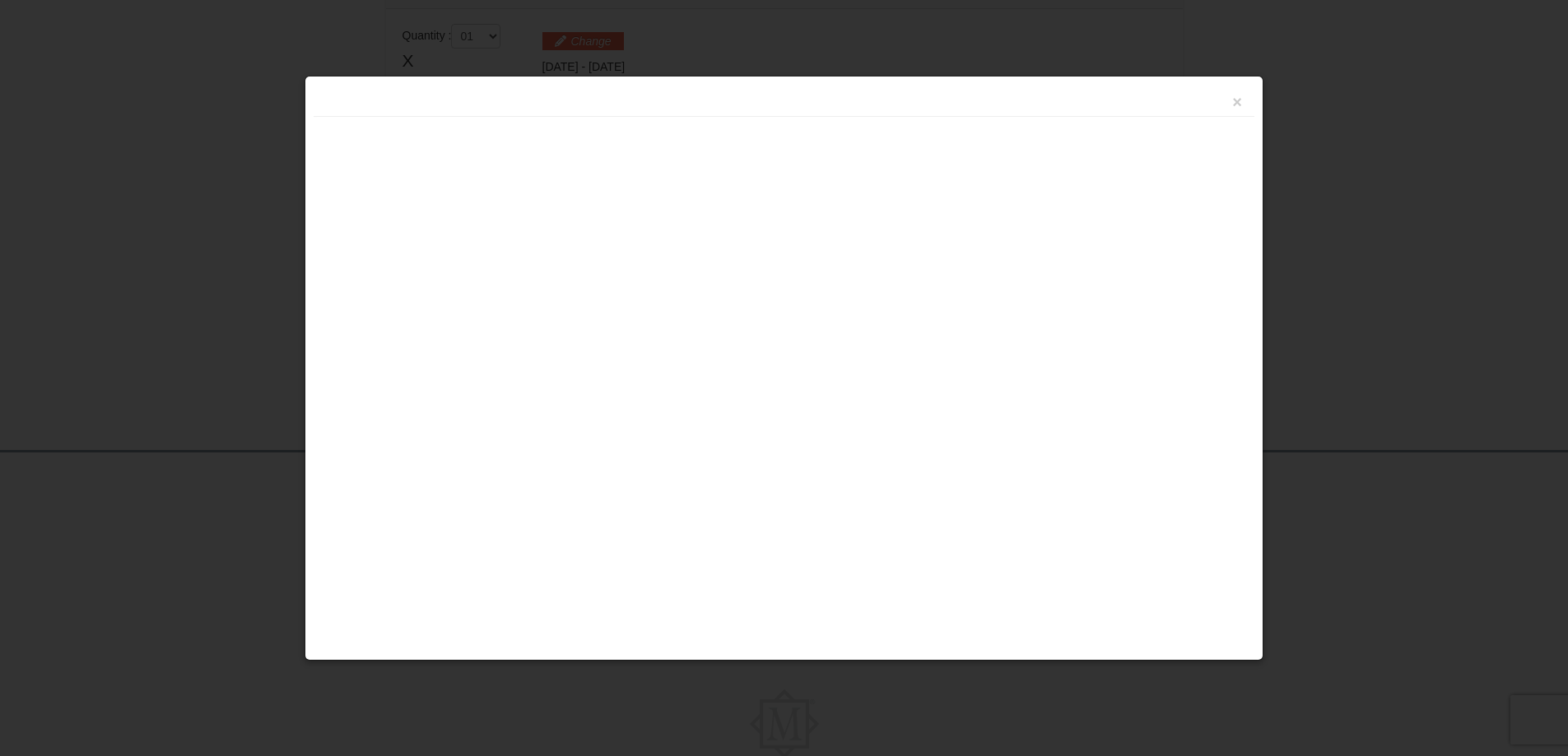
scroll to position [701, 0]
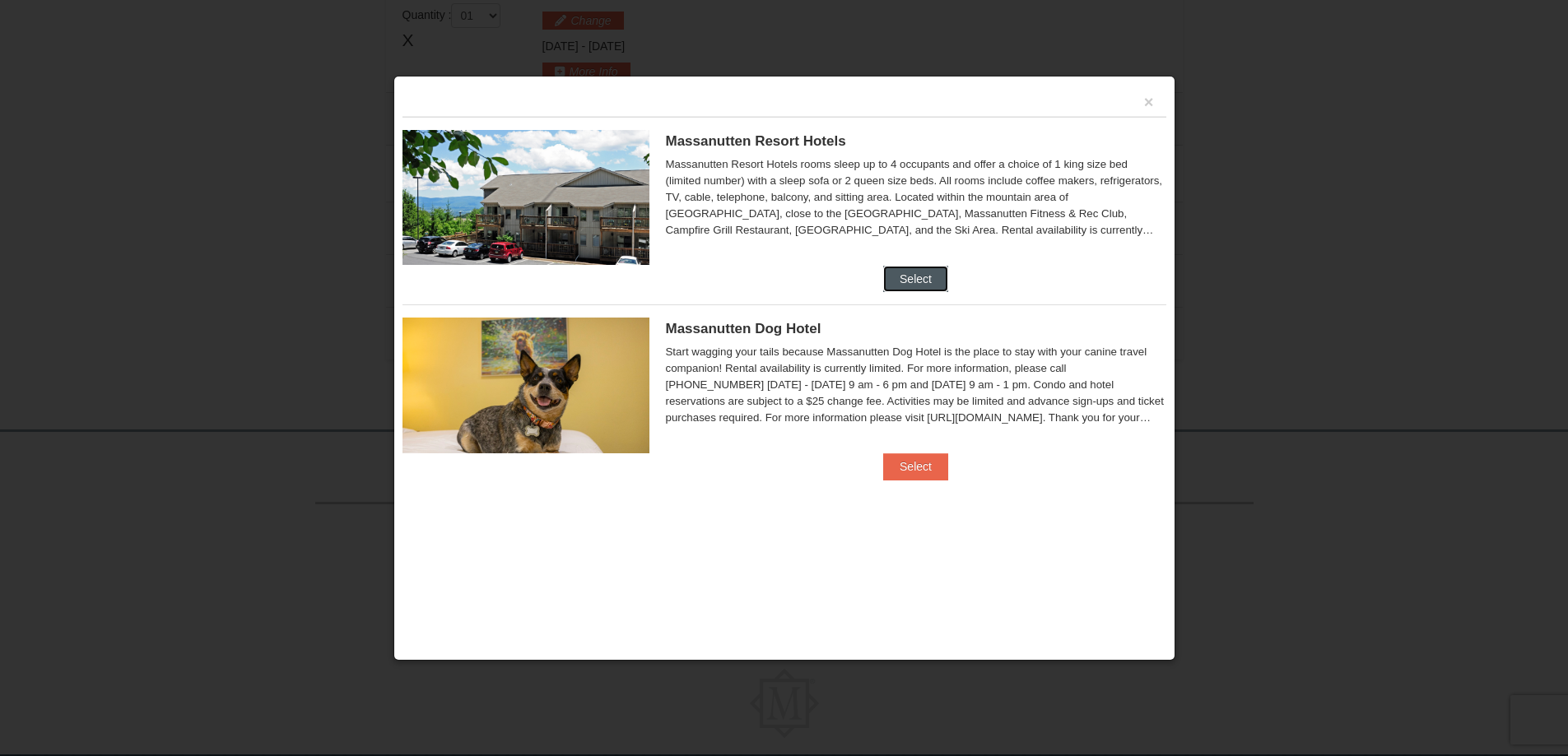
click at [907, 273] on button "Select" at bounding box center [915, 279] width 65 height 27
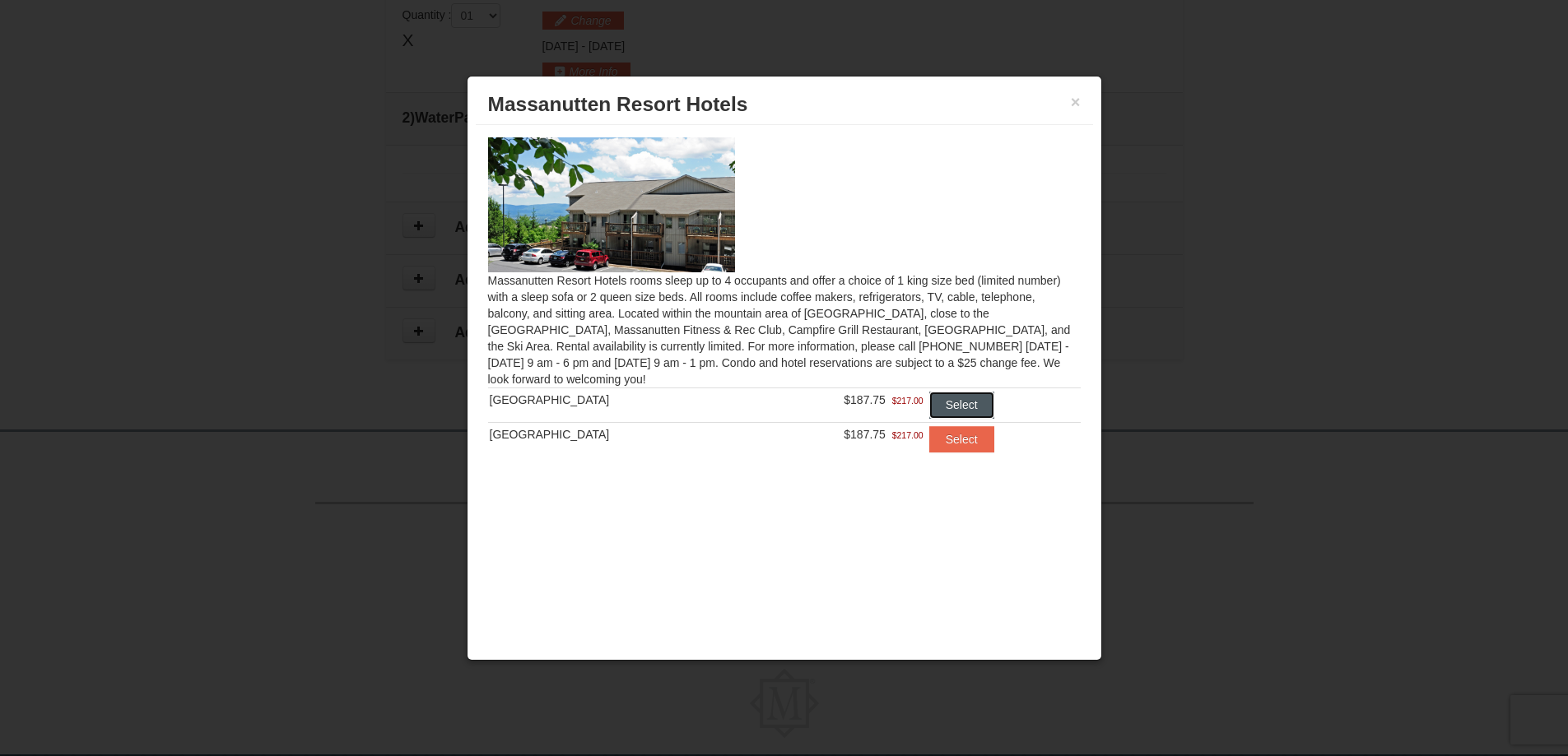
click at [962, 410] on button "Select" at bounding box center [961, 405] width 65 height 27
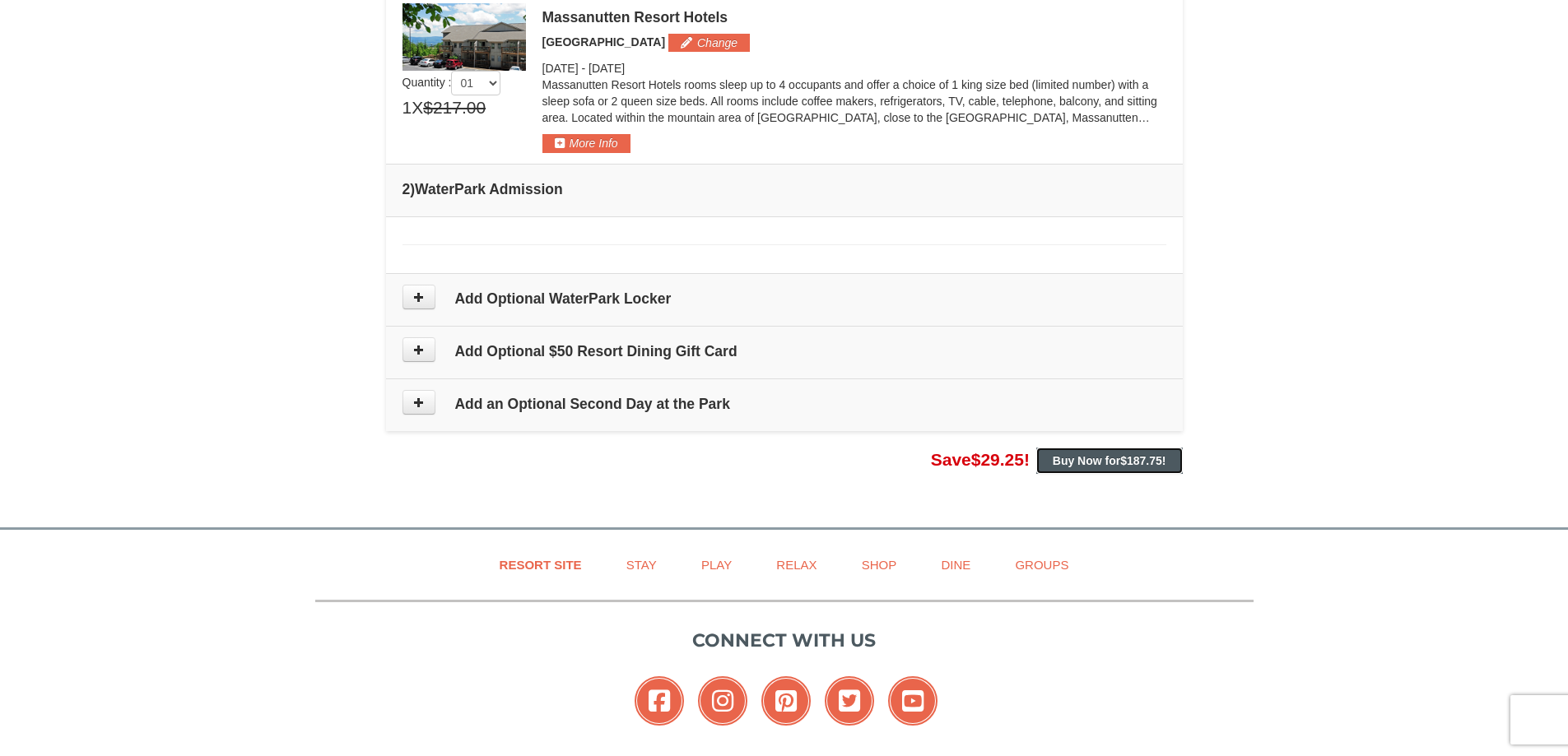
click at [1087, 463] on strong "Buy Now for $187.75 !" at bounding box center [1109, 461] width 114 height 13
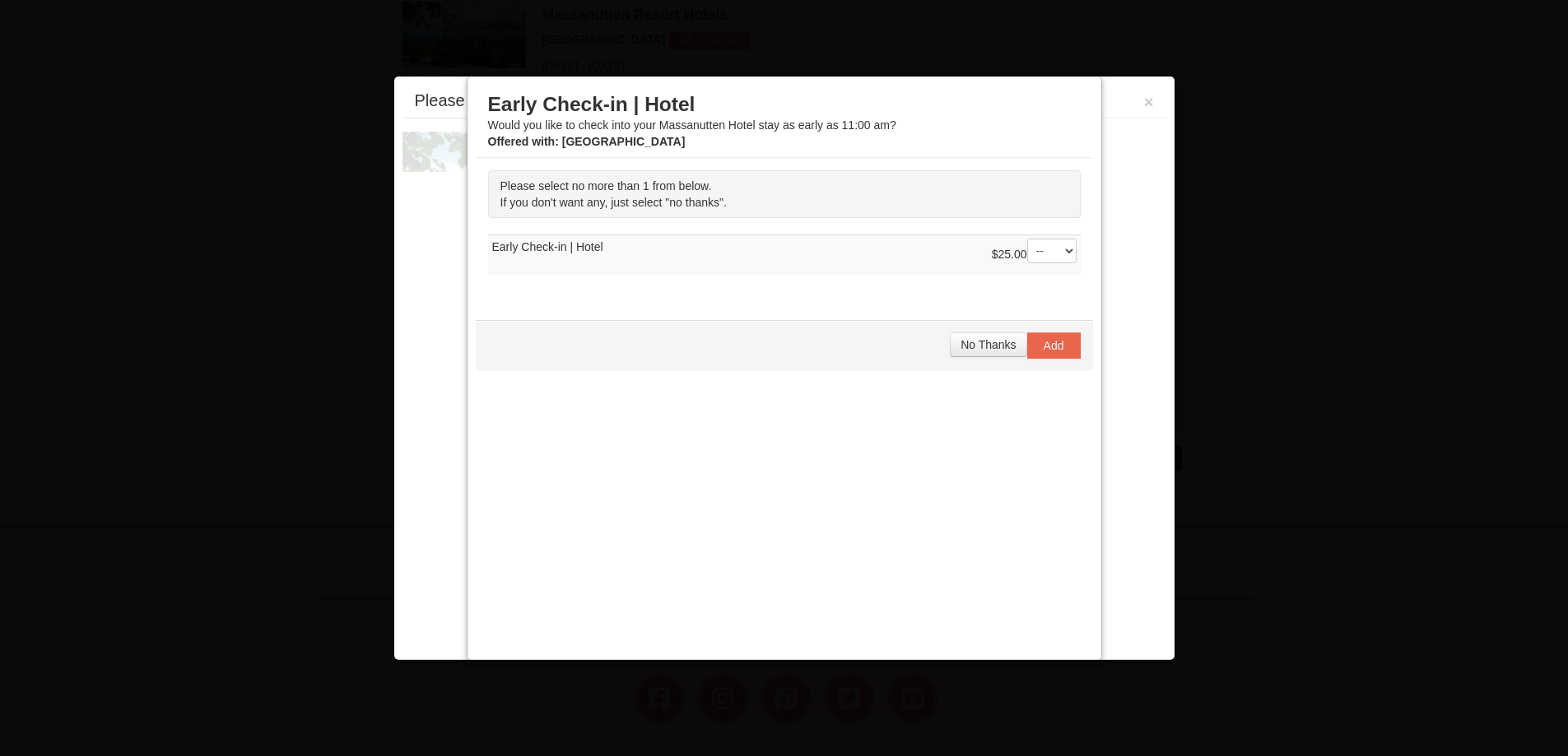
scroll to position [704, 0]
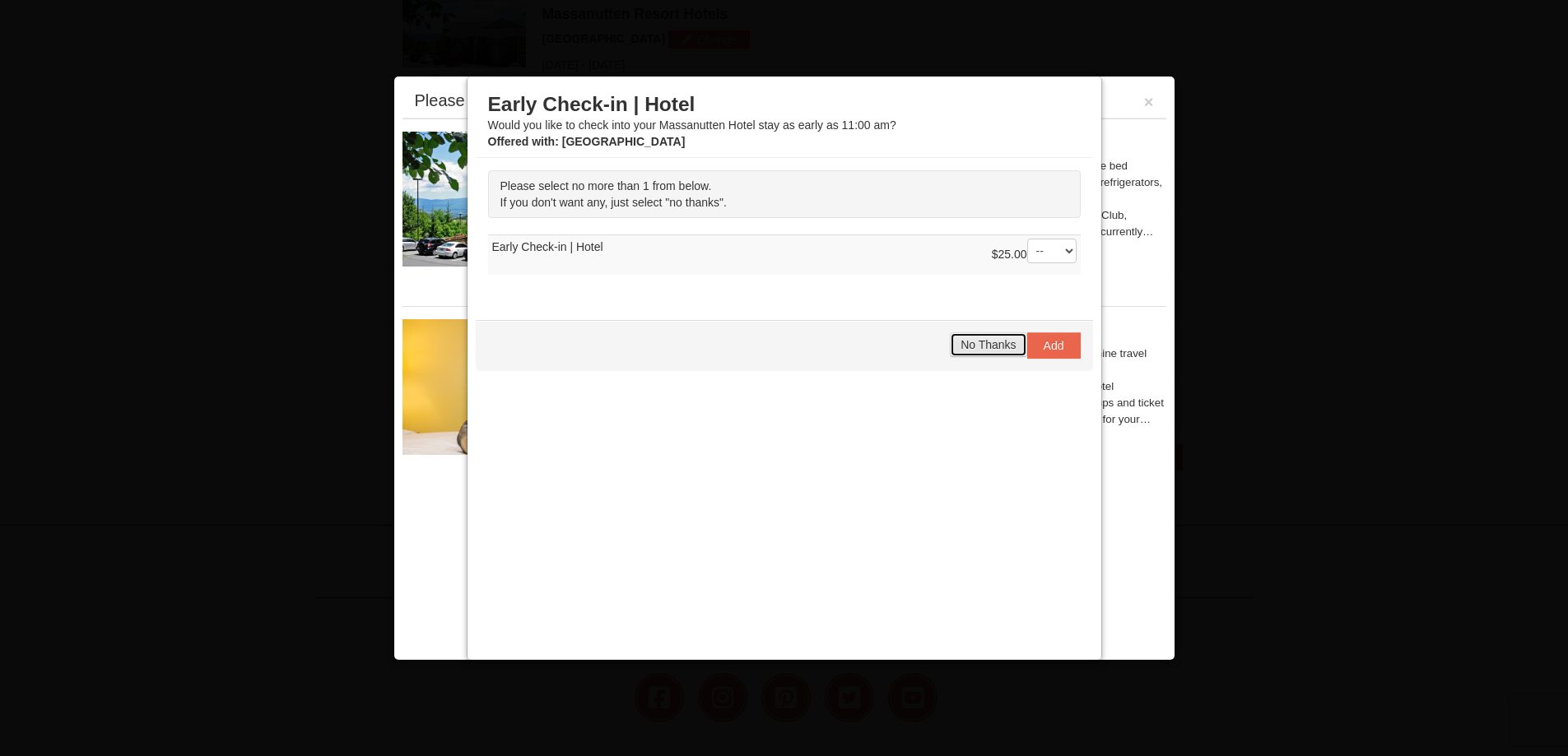
click at [984, 344] on span "No Thanks" at bounding box center [988, 344] width 55 height 13
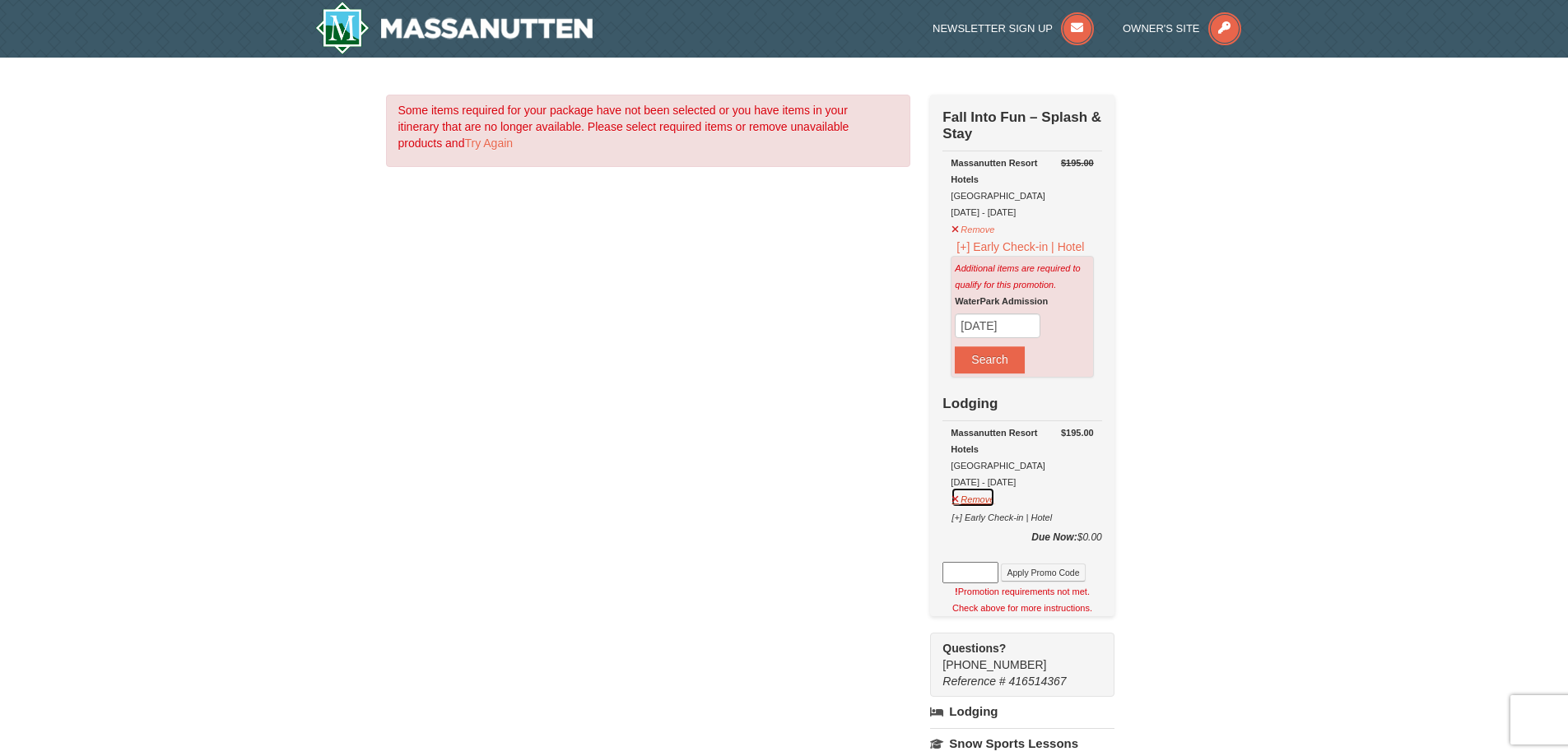
click at [955, 504] on button "Remove" at bounding box center [973, 497] width 44 height 20
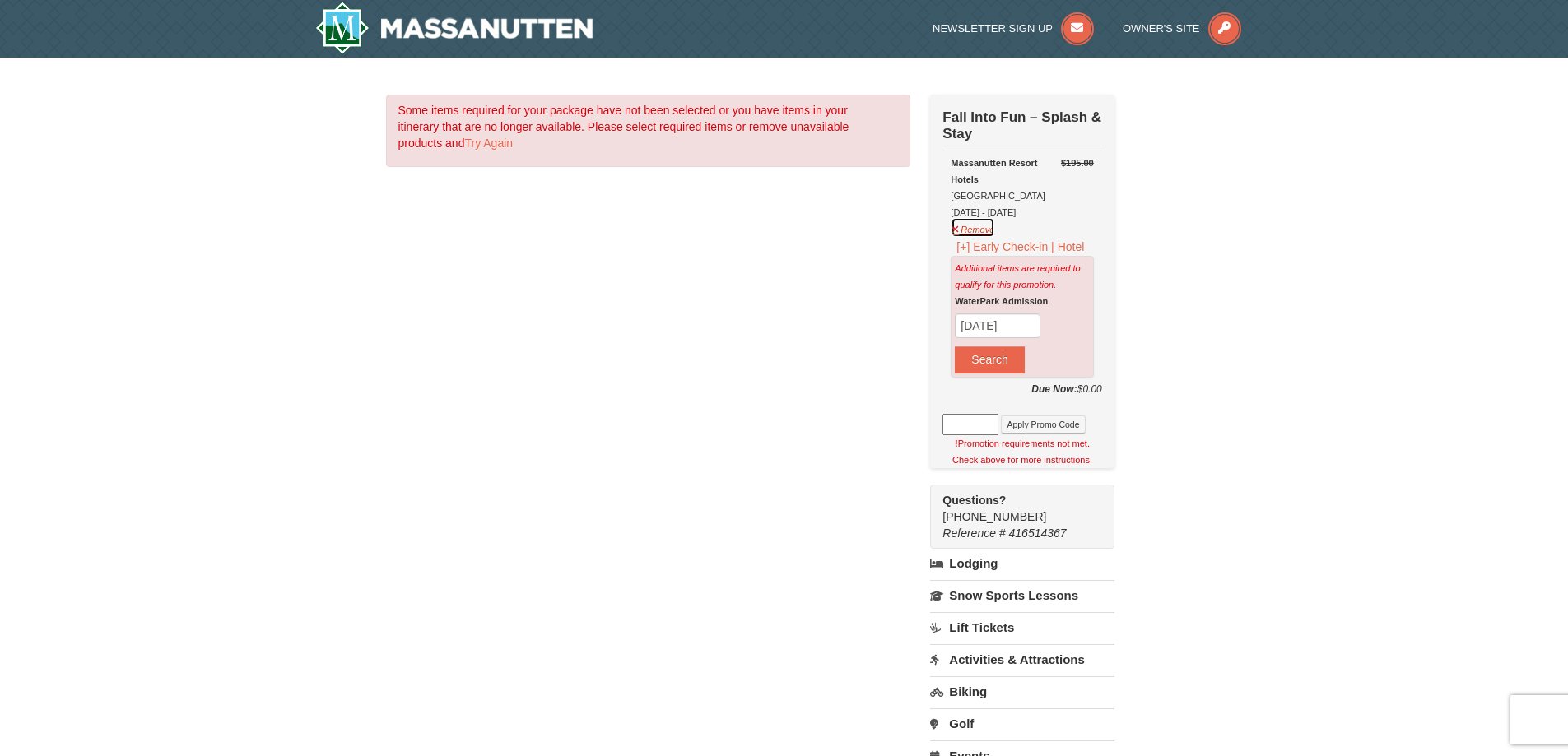
click at [954, 230] on button "Remove" at bounding box center [973, 227] width 44 height 20
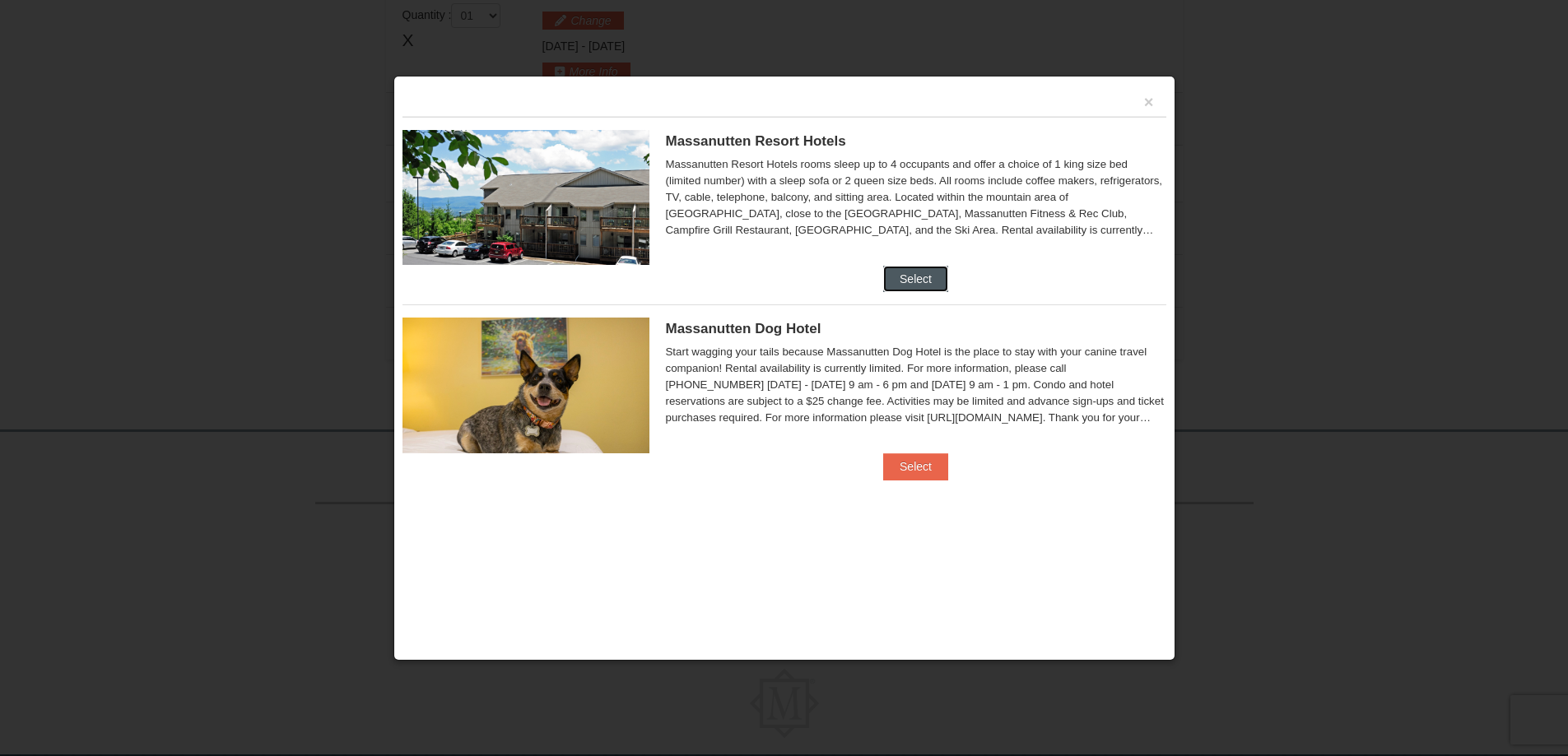
click at [928, 286] on button "Select" at bounding box center [915, 279] width 65 height 27
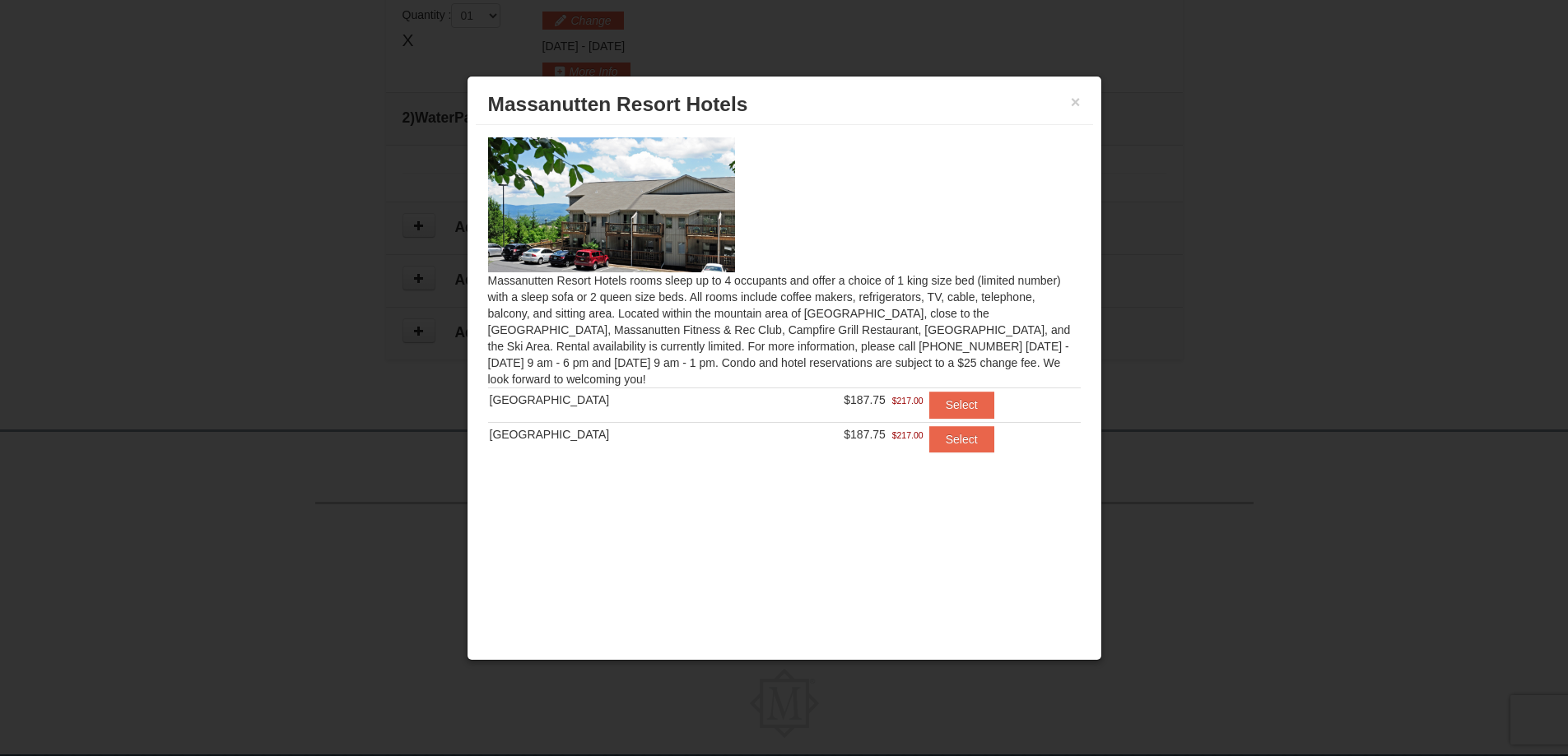
scroll to position [704, 0]
click at [953, 407] on button "Select" at bounding box center [961, 405] width 65 height 27
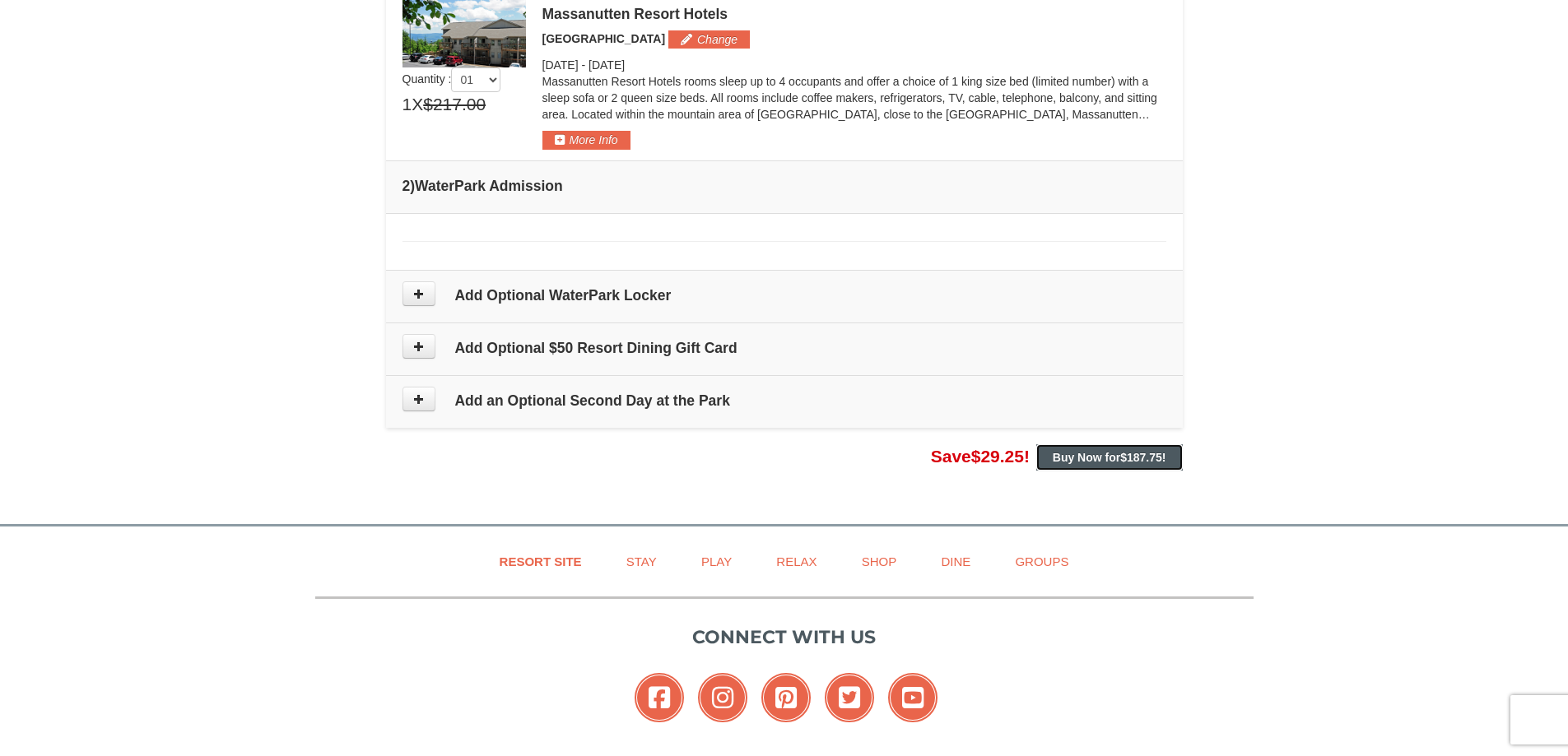
click at [1116, 465] on button "Buy Now for $187.75 !" at bounding box center [1109, 457] width 147 height 27
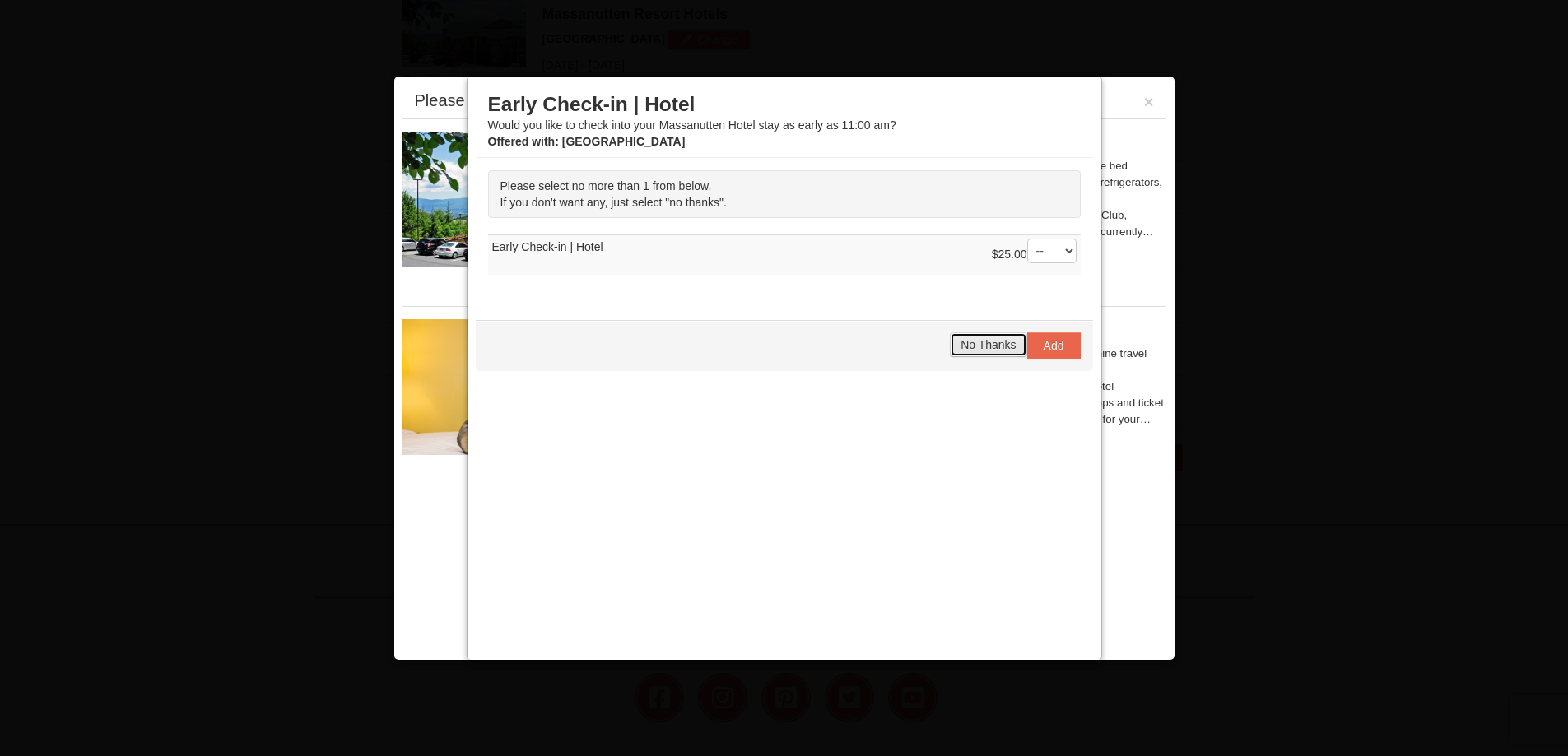
click at [980, 347] on span "No Thanks" at bounding box center [988, 344] width 55 height 13
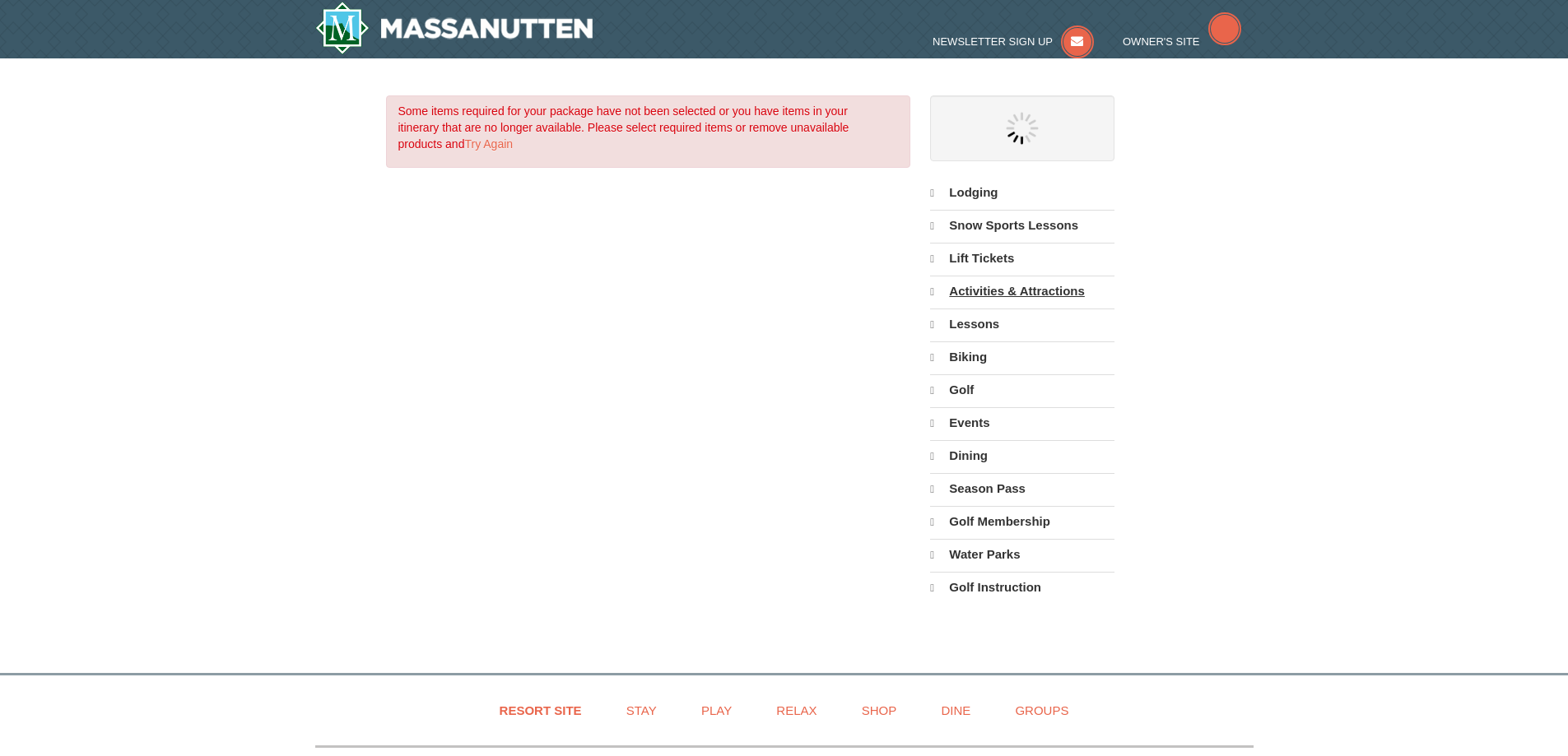
select select "10"
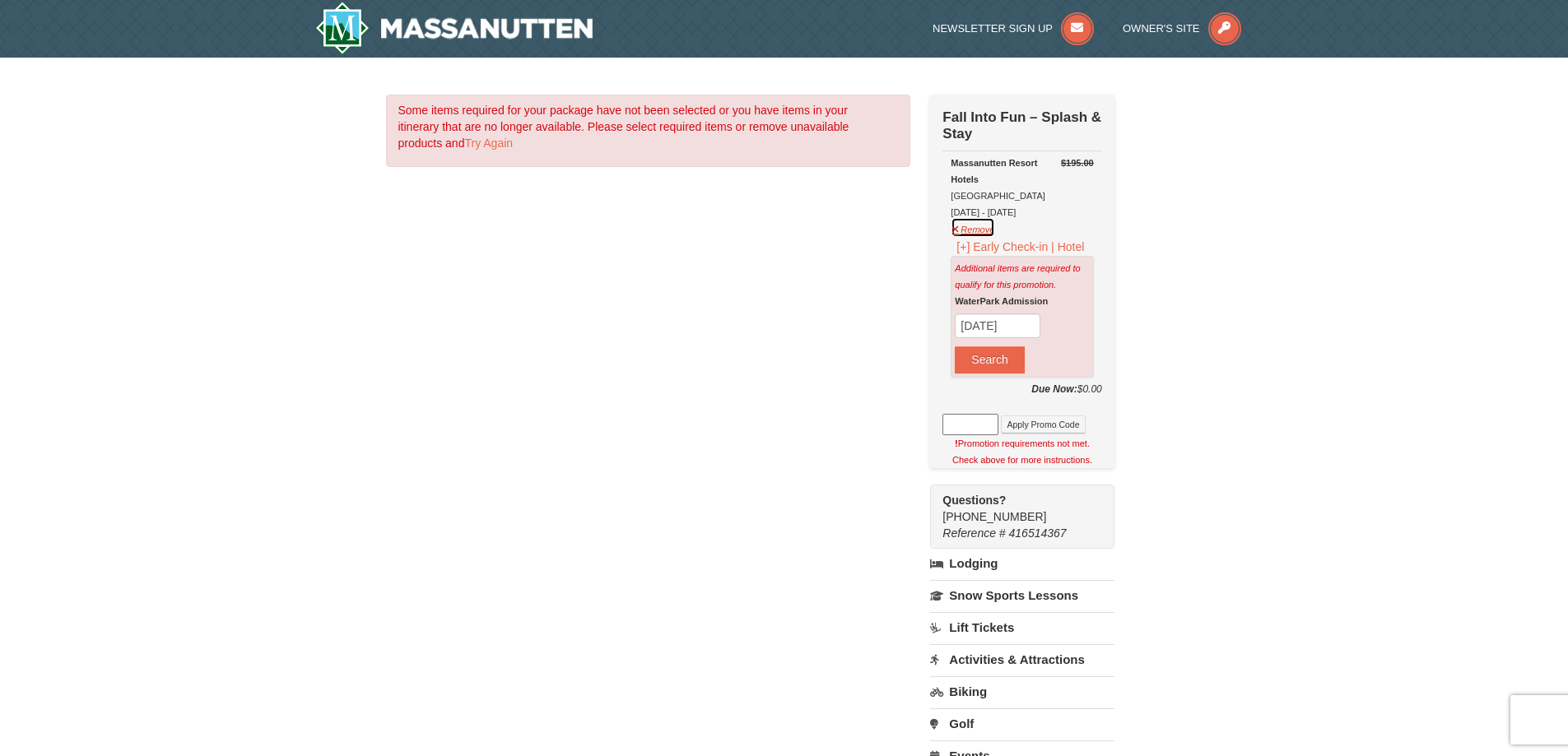
click at [960, 232] on button "Remove" at bounding box center [973, 227] width 44 height 20
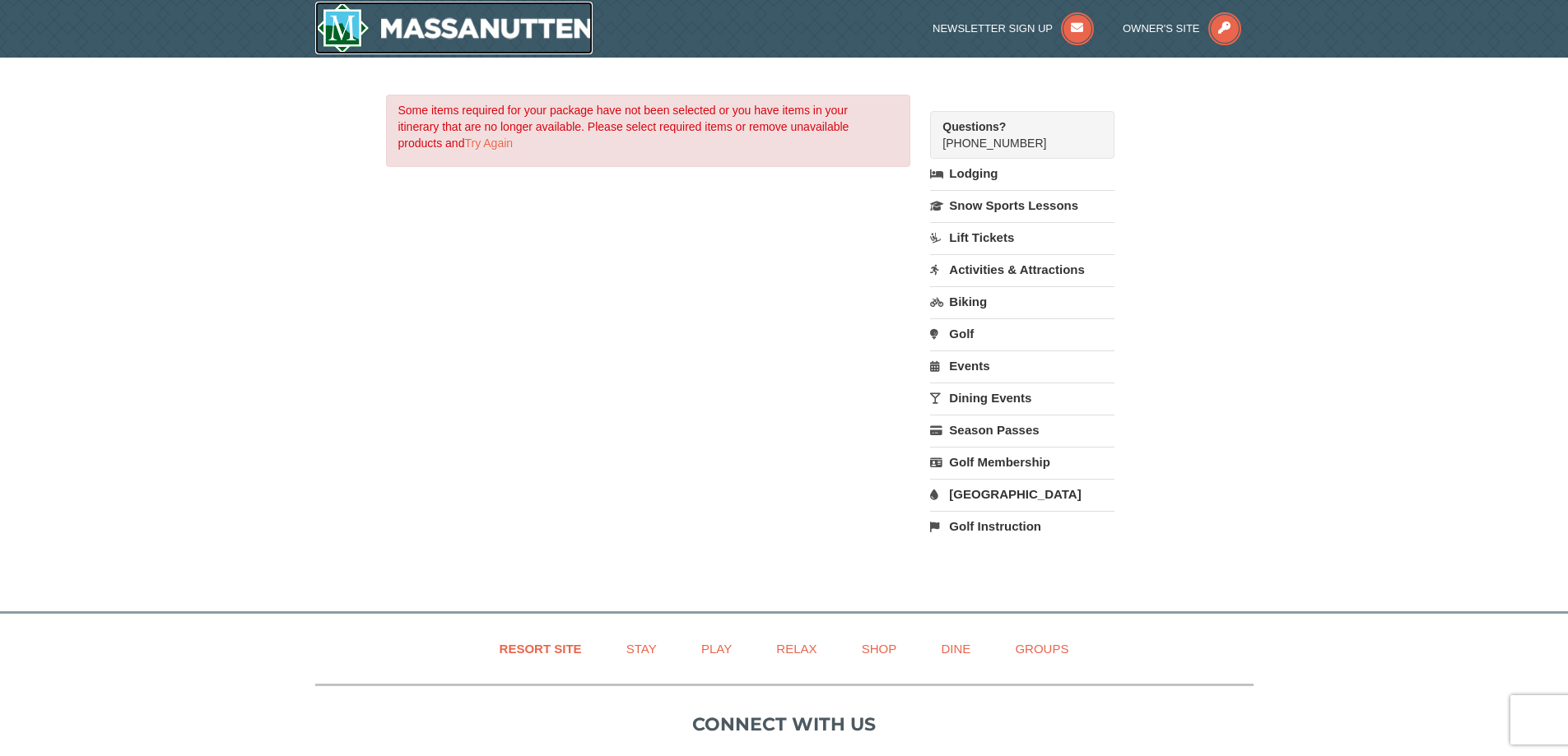
click at [370, 19] on img at bounding box center [454, 28] width 278 height 52
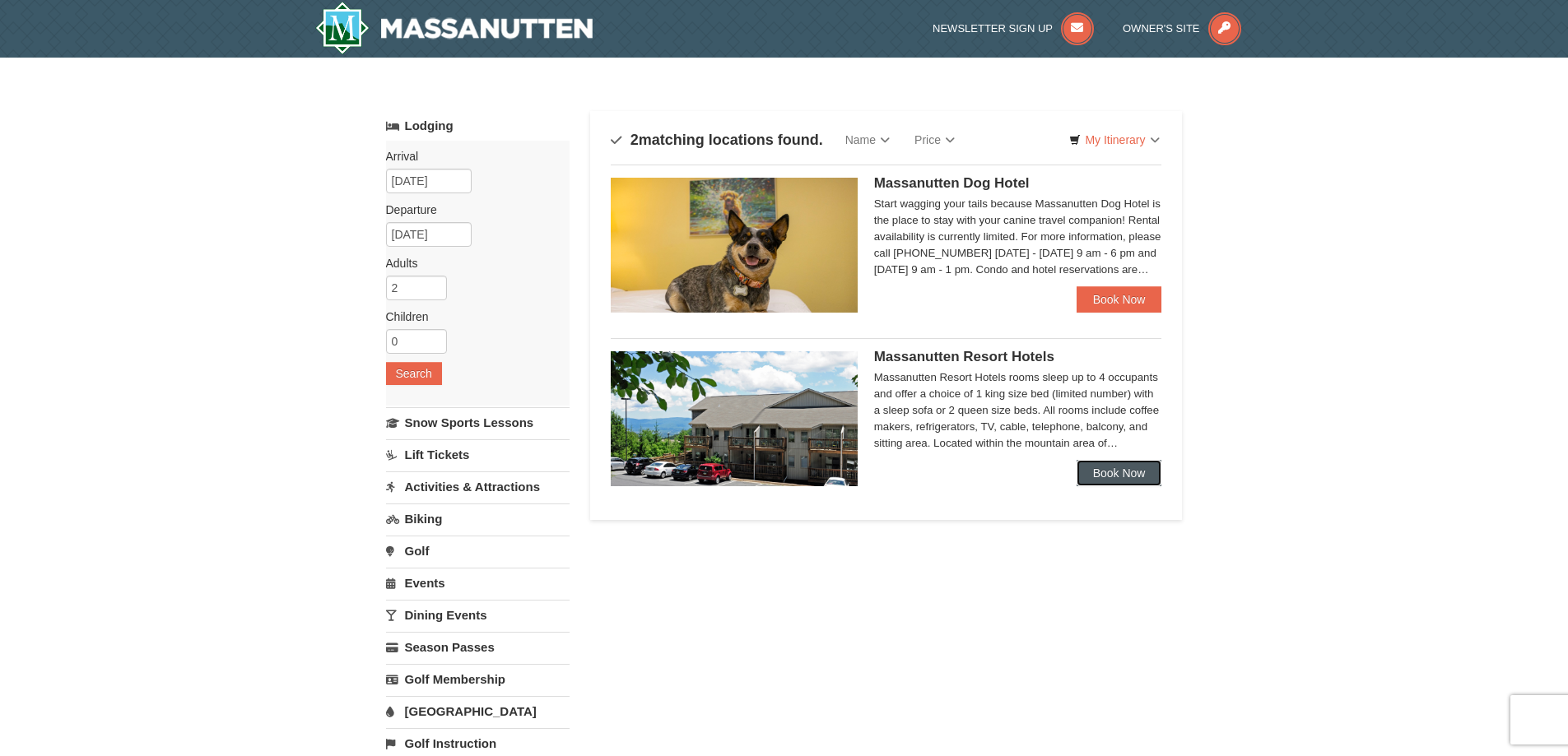
click at [1083, 466] on link "Book Now" at bounding box center [1119, 473] width 85 height 27
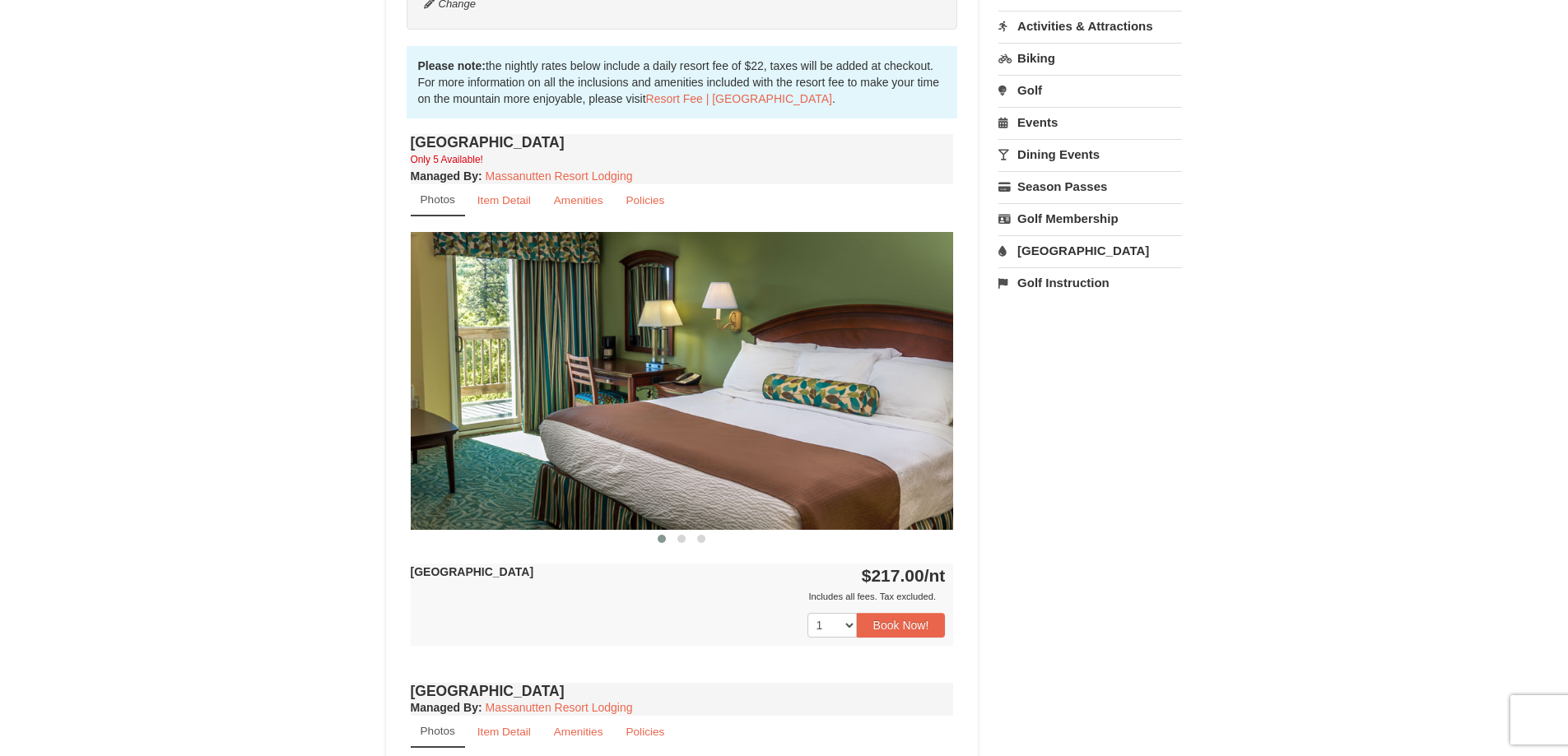
scroll to position [493, 0]
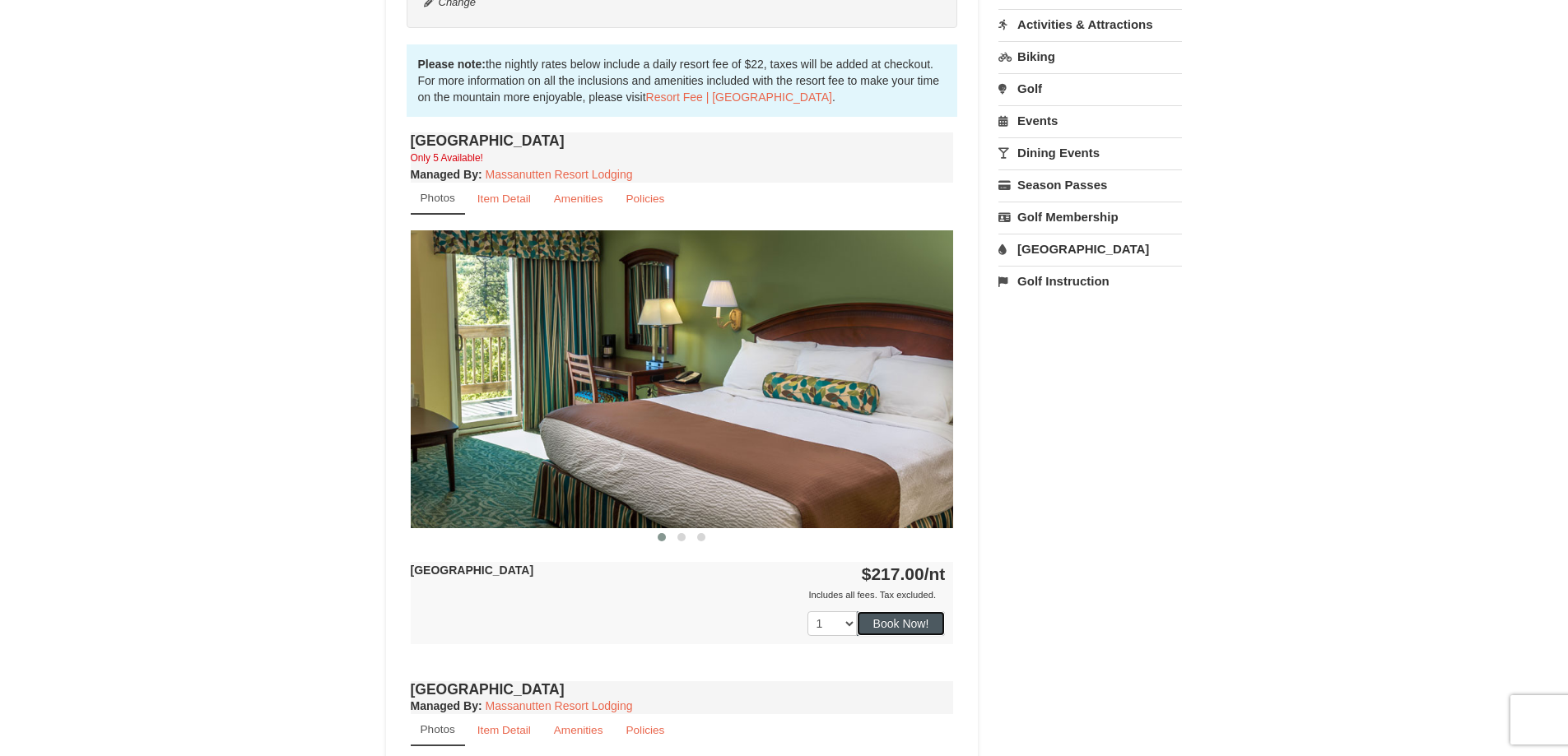
click at [936, 612] on button "Book Now!" at bounding box center [901, 624] width 89 height 25
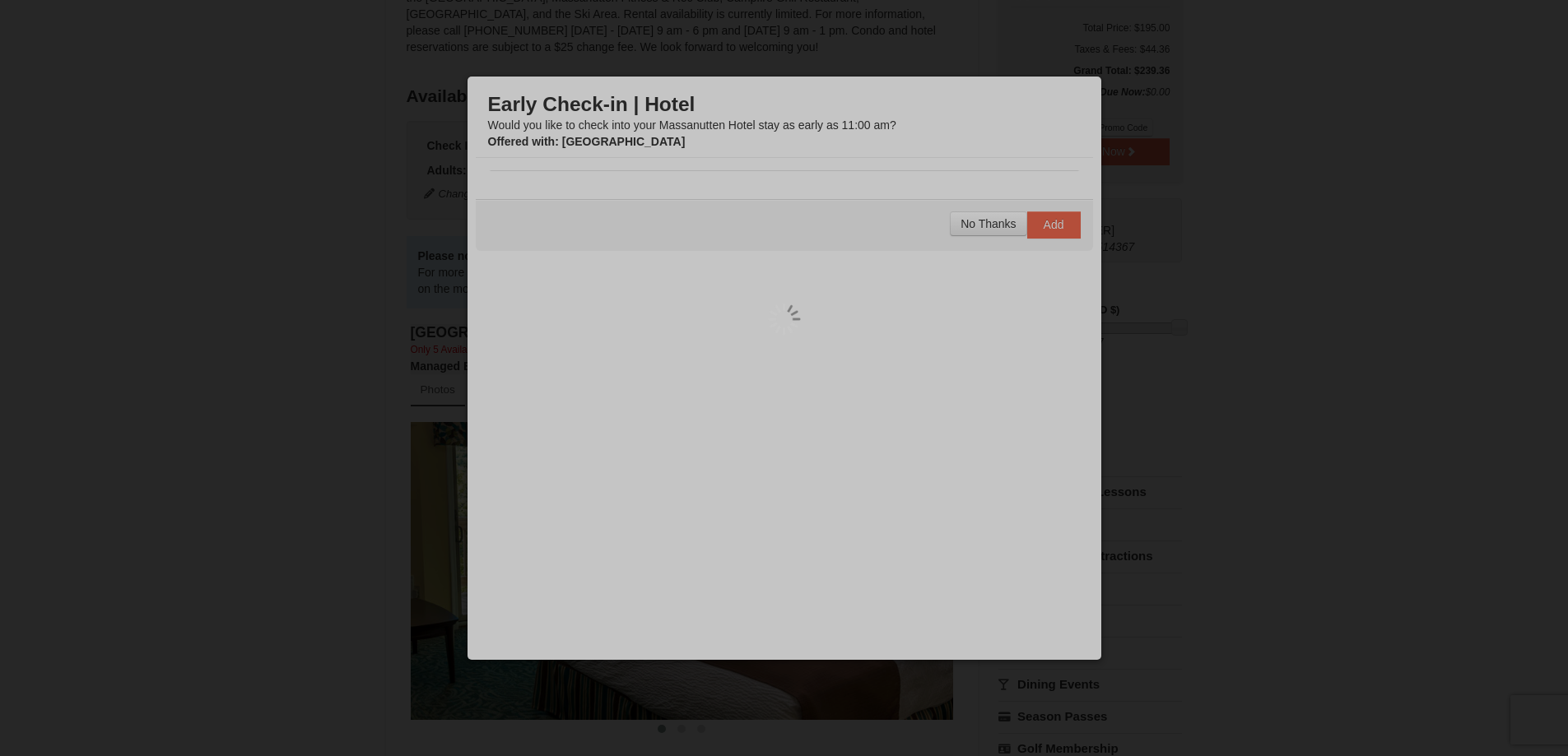
scroll to position [161, 0]
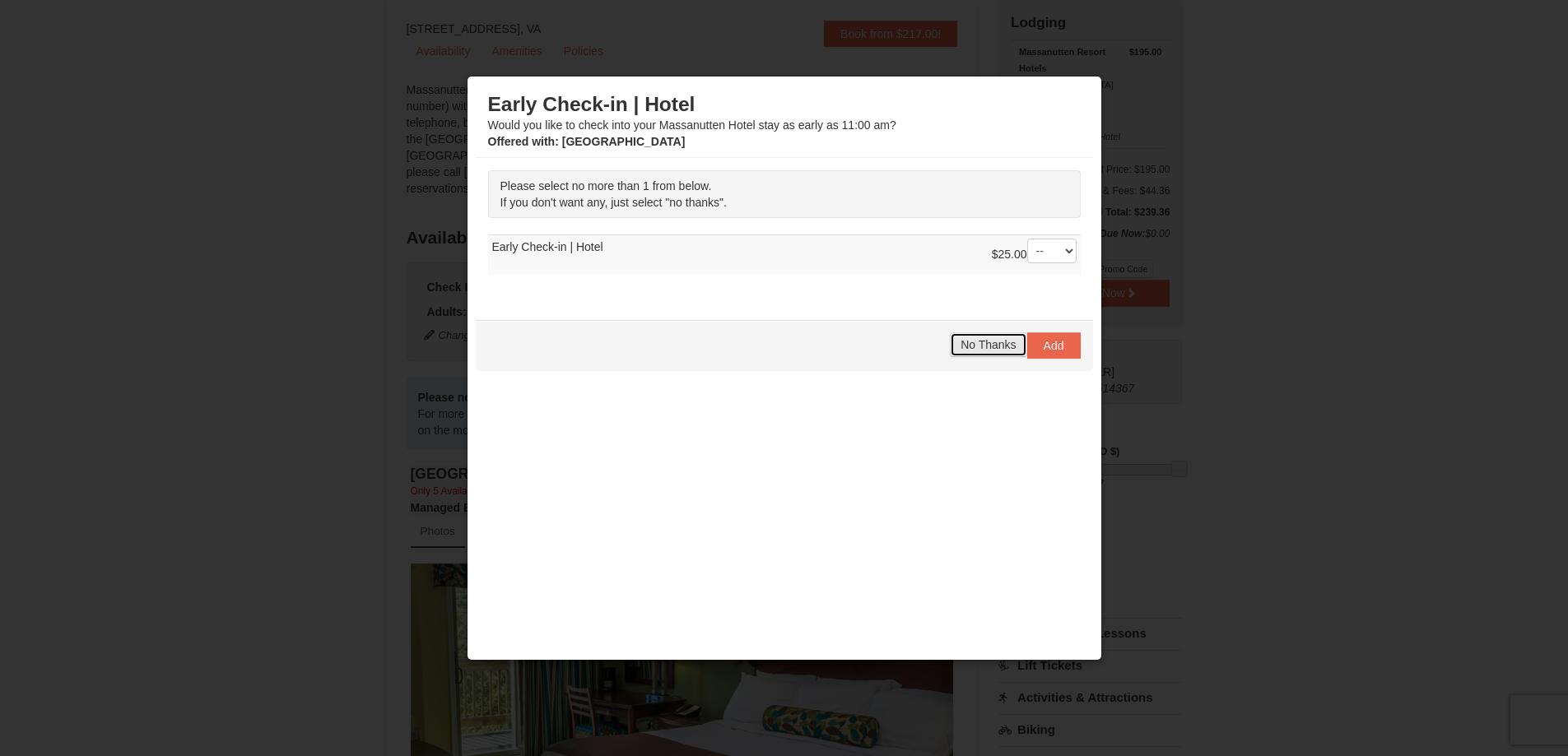
click at [979, 352] on button "No Thanks" at bounding box center [988, 344] width 76 height 25
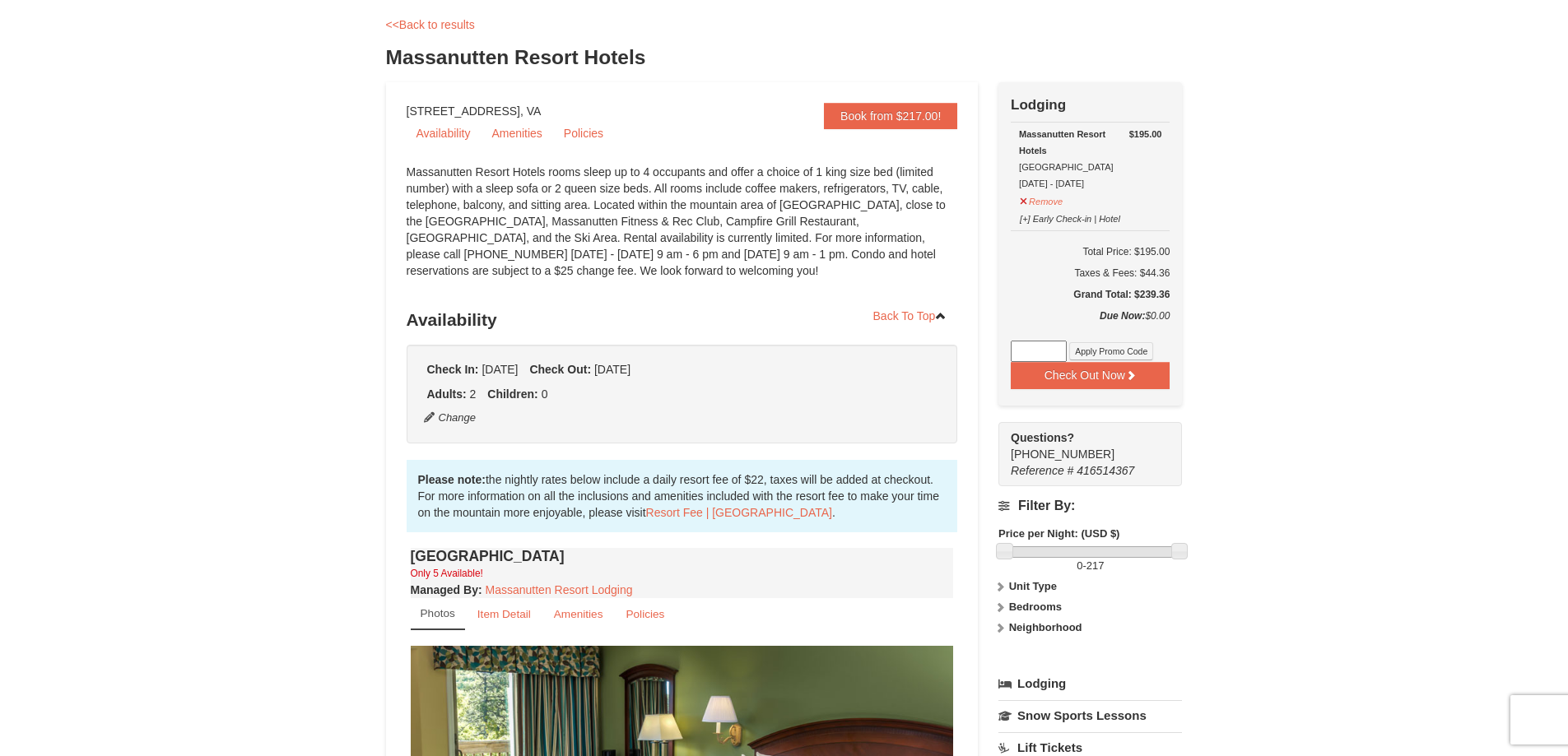
scroll to position [0, 0]
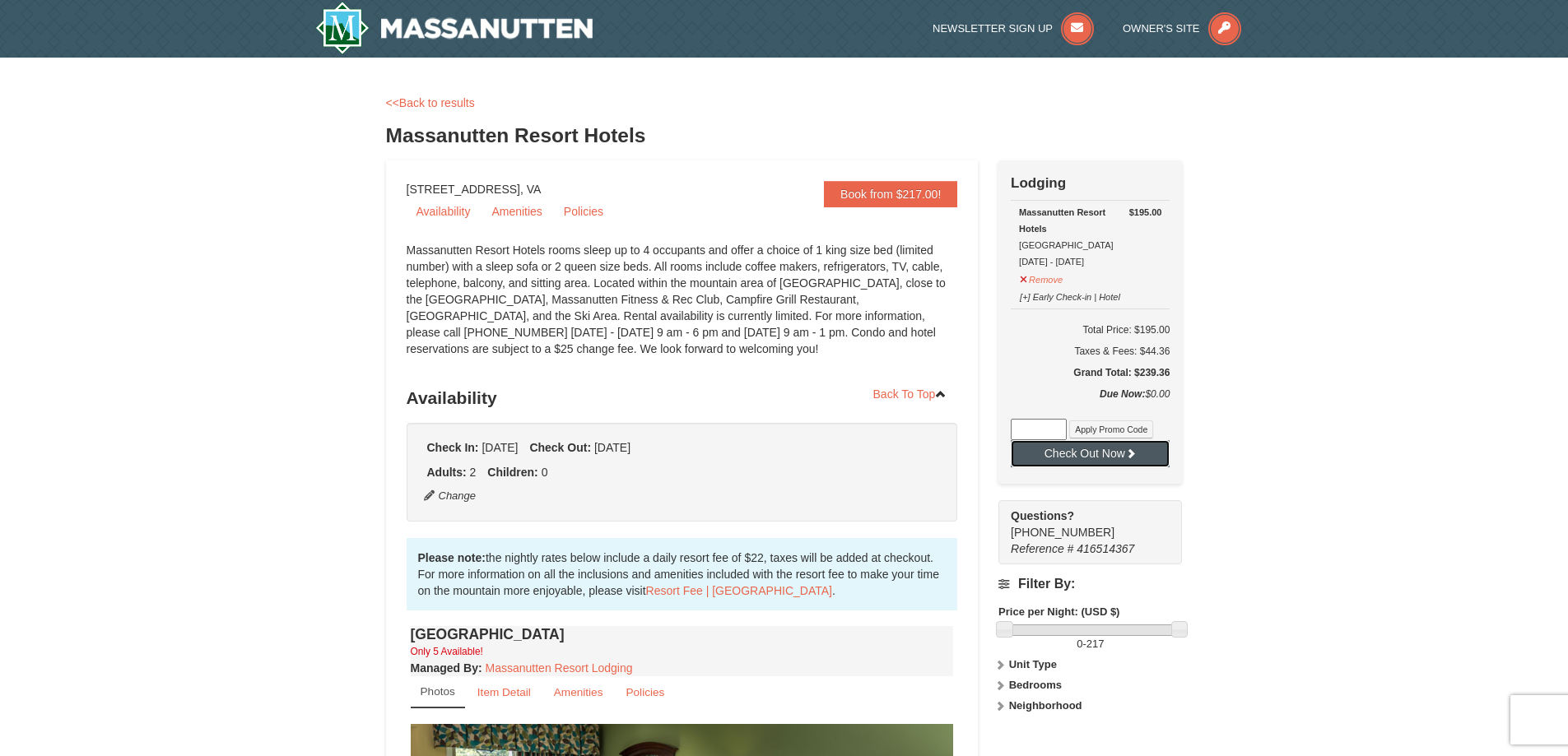
click at [1101, 456] on button "Check Out Now" at bounding box center [1089, 453] width 159 height 27
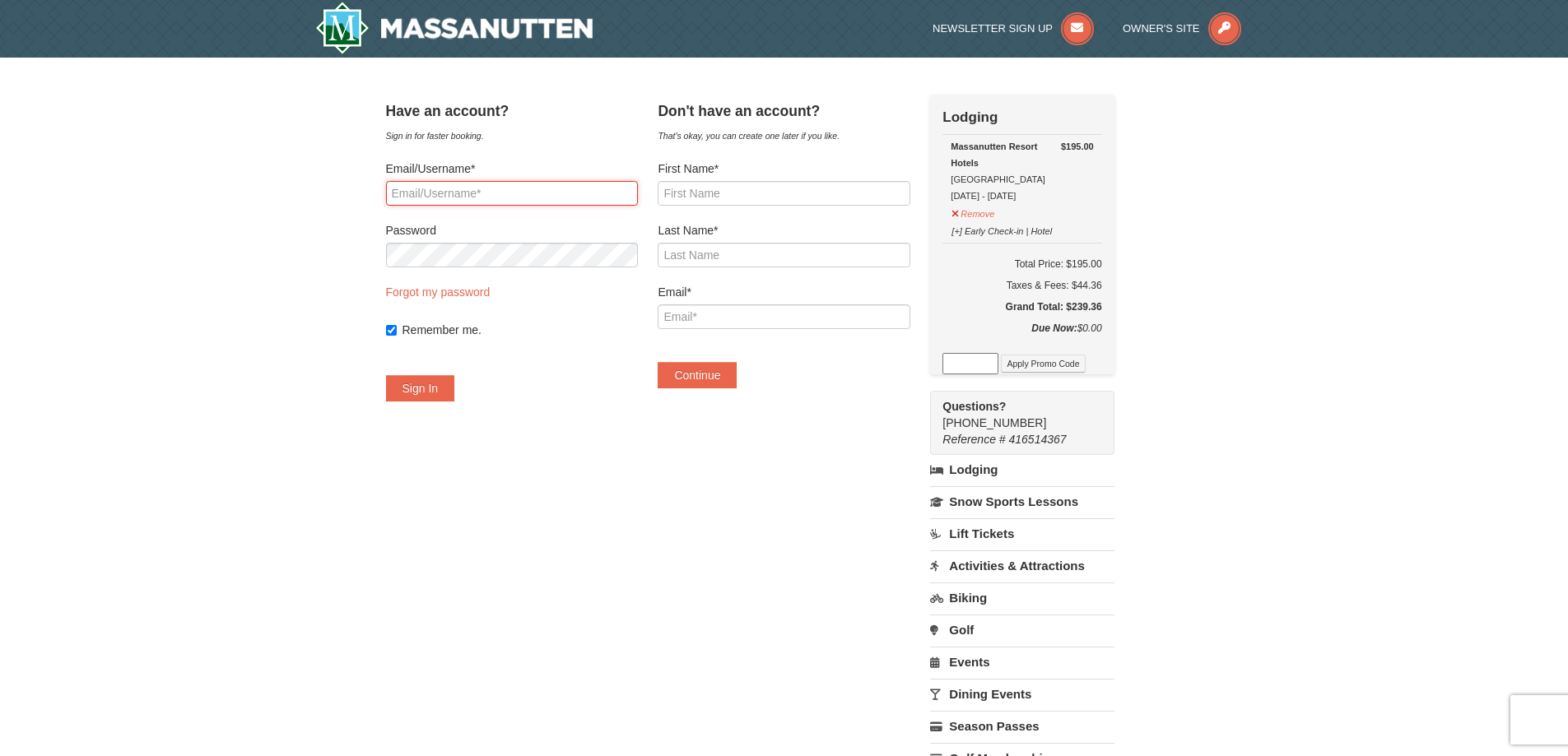
click at [574, 193] on input "Email/Username*" at bounding box center [512, 193] width 252 height 25
type input "lisabrowndesign@yahoo.com"
click at [762, 204] on input "First Name*" at bounding box center [784, 193] width 252 height 25
type input "Lisa"
type input "Brown"
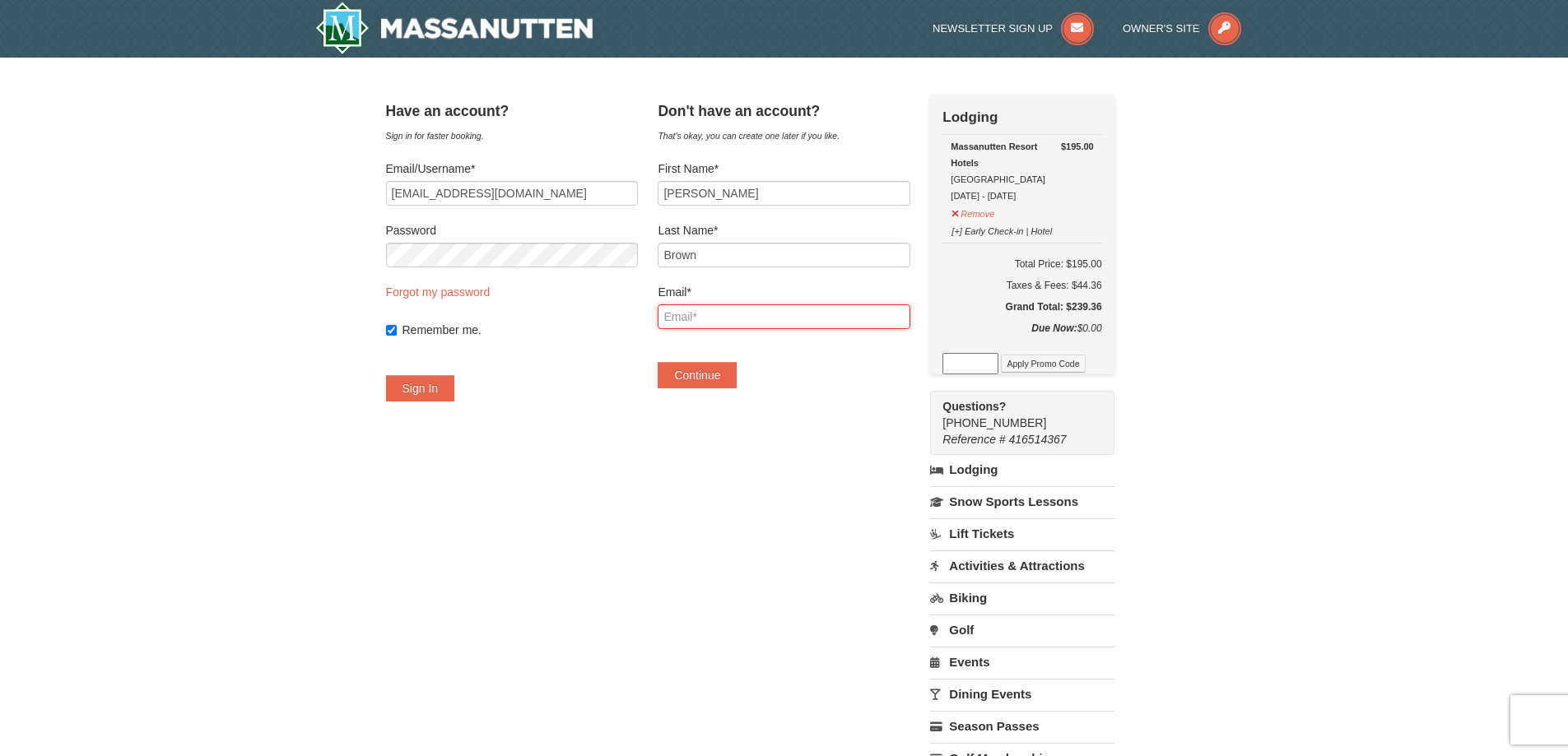
type input "lisabrowndesign@yahoo.com"
click at [737, 381] on button "Continue" at bounding box center [697, 375] width 79 height 27
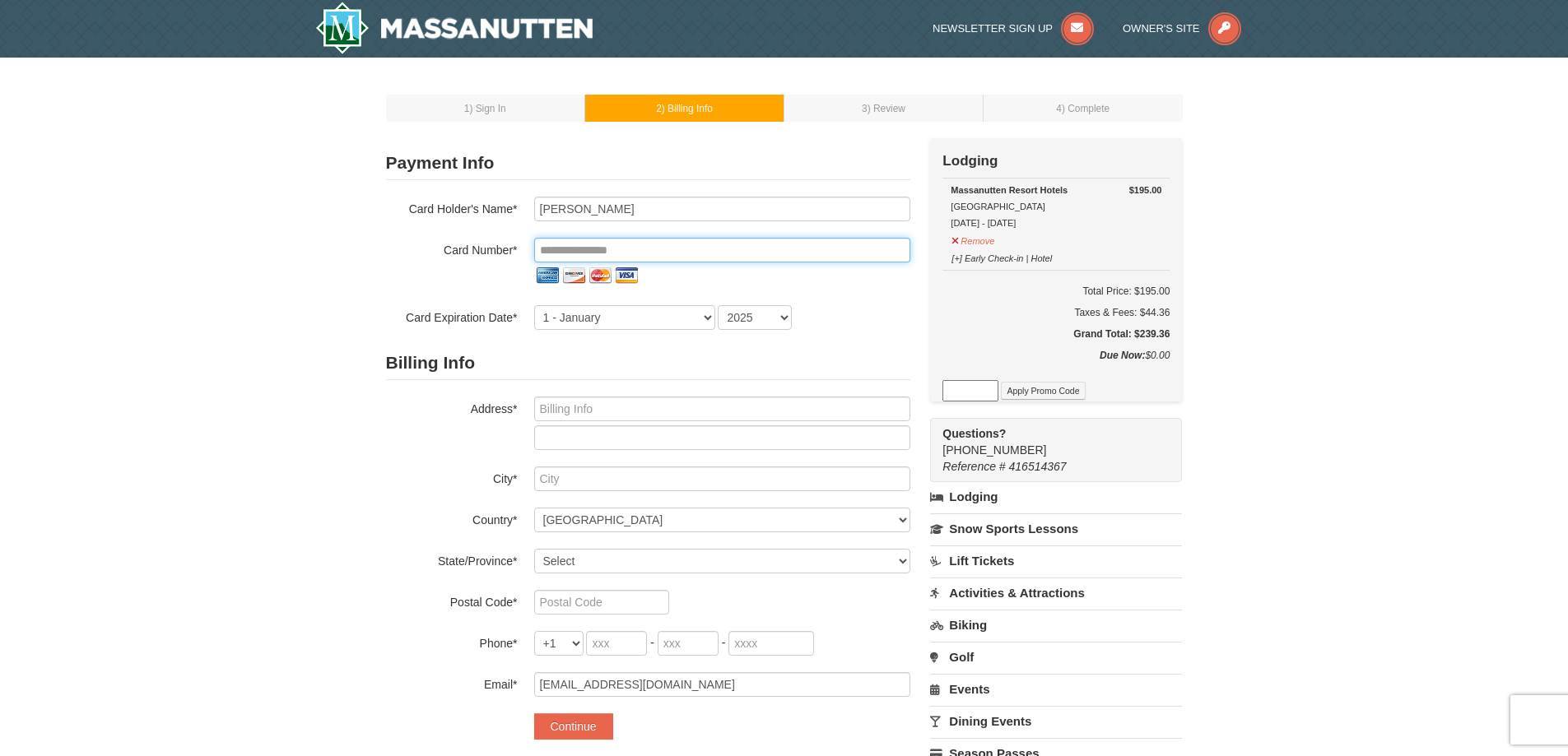
click at [599, 253] on input "tel" at bounding box center [723, 250] width 376 height 25
type input "Lisa A Brown"
type input "**********"
select select "11"
select select "2030"
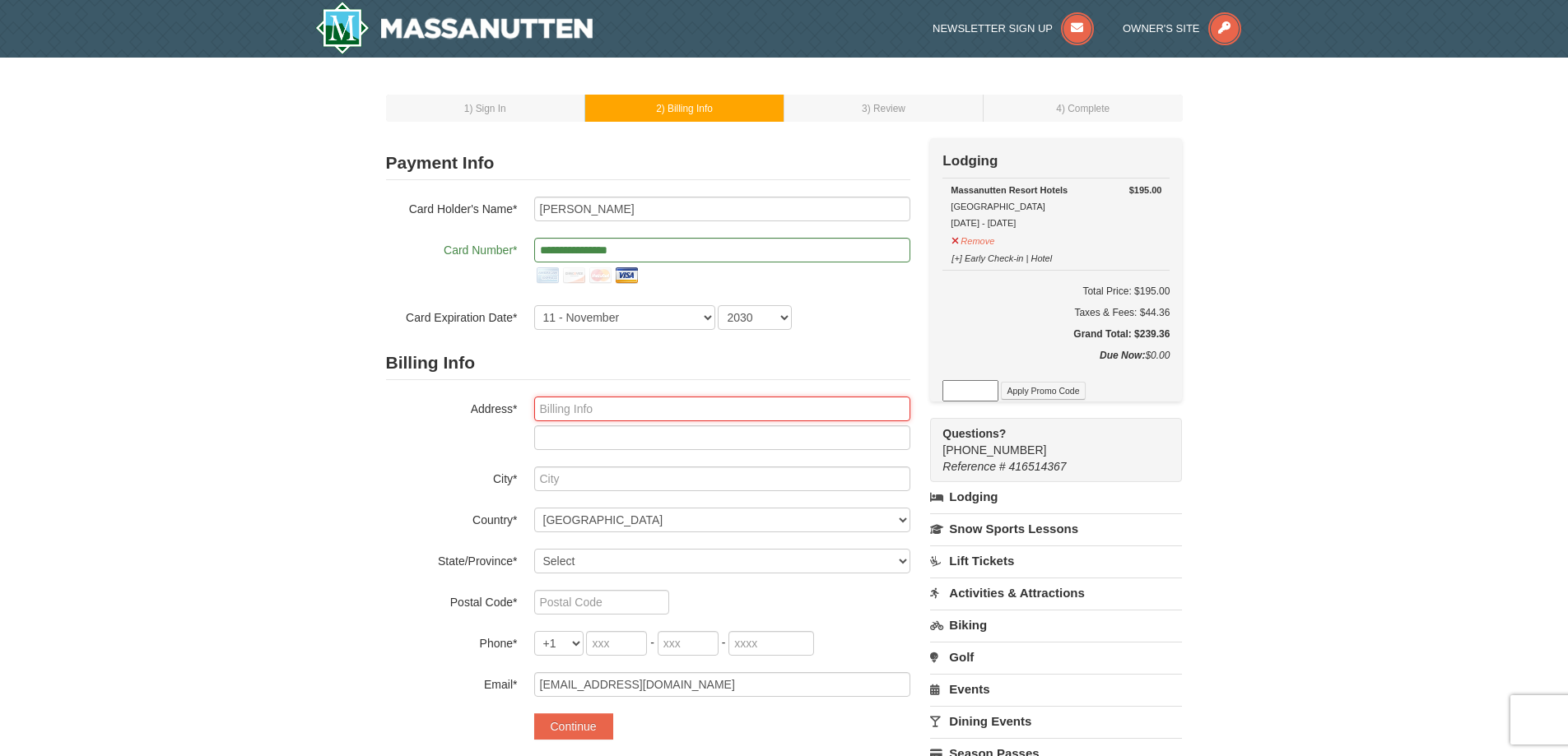
click at [669, 414] on input "text" at bounding box center [723, 409] width 376 height 25
type input "2854 Canada Hill Rd"
type input "Myersville"
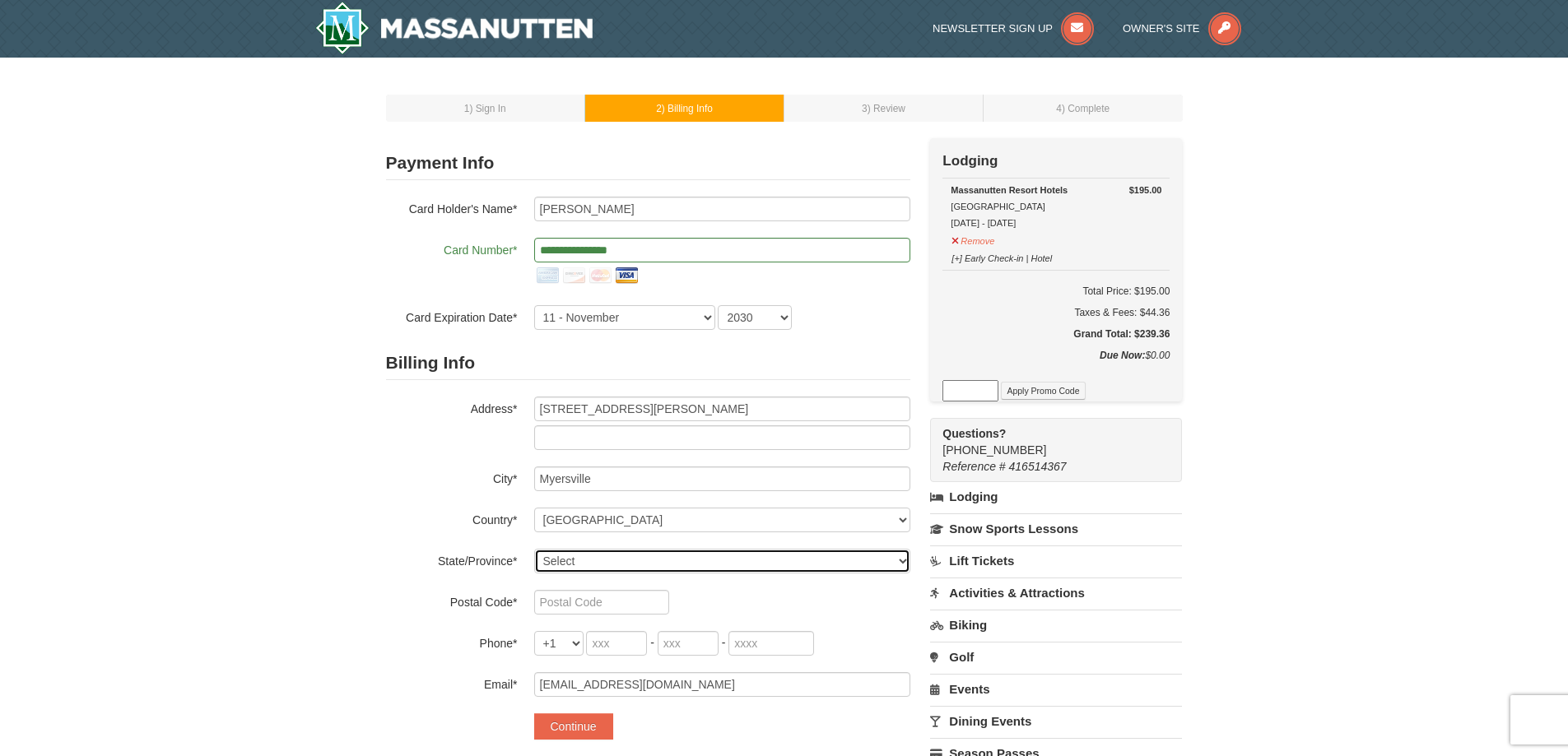
select select "MD"
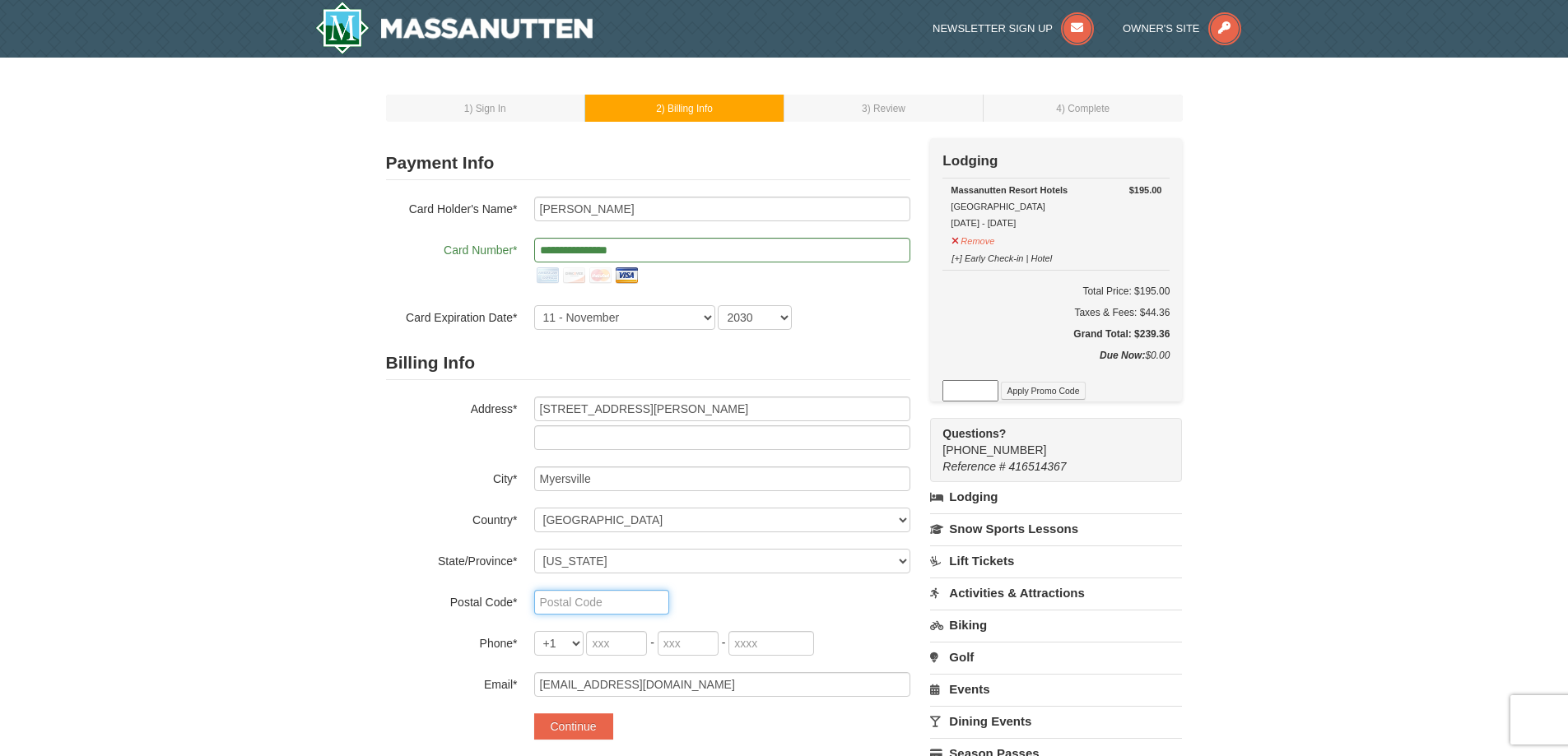
type input "21773"
type input "440"
type input "454"
type input "0363"
click at [390, 472] on label "City*" at bounding box center [452, 476] width 131 height 20
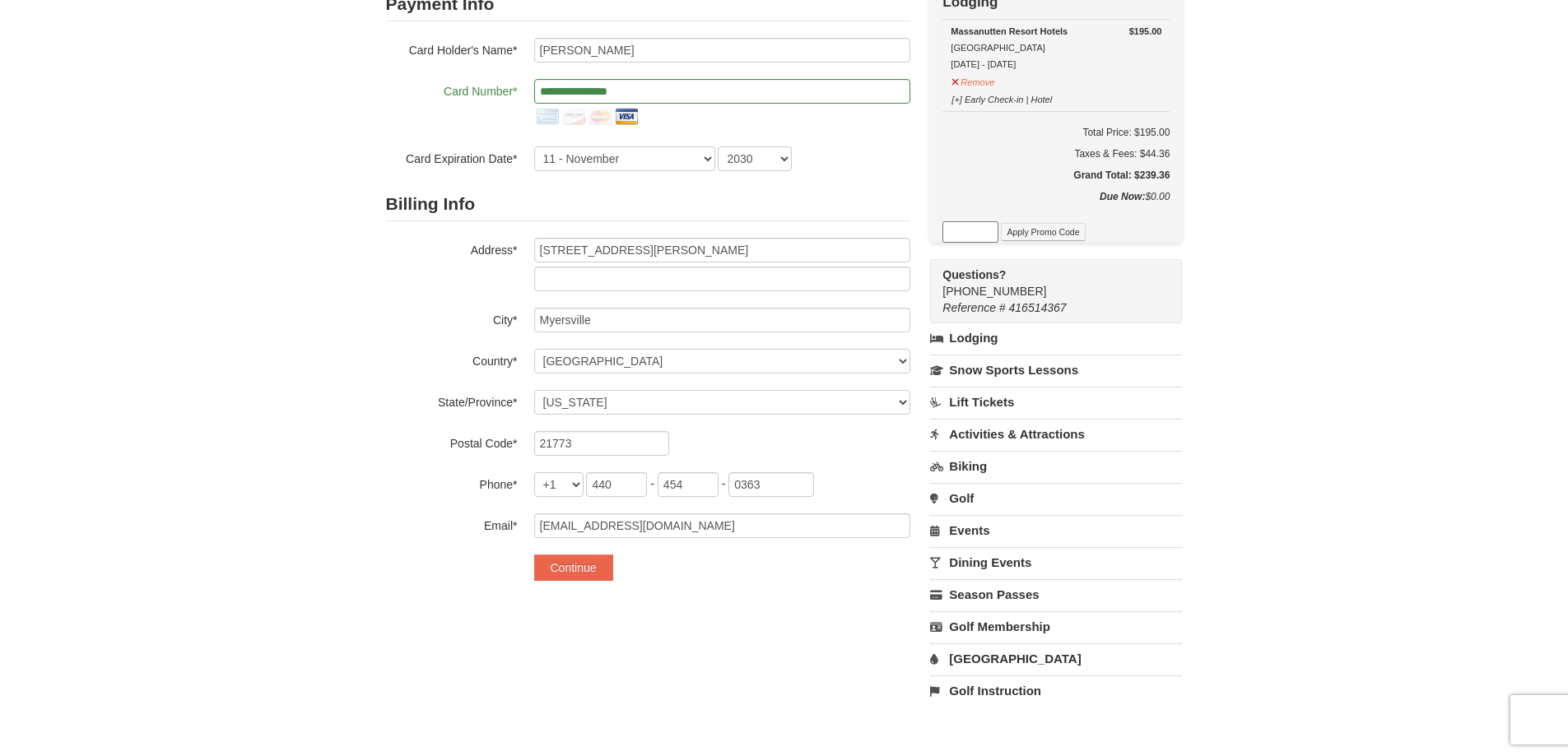
scroll to position [164, 0]
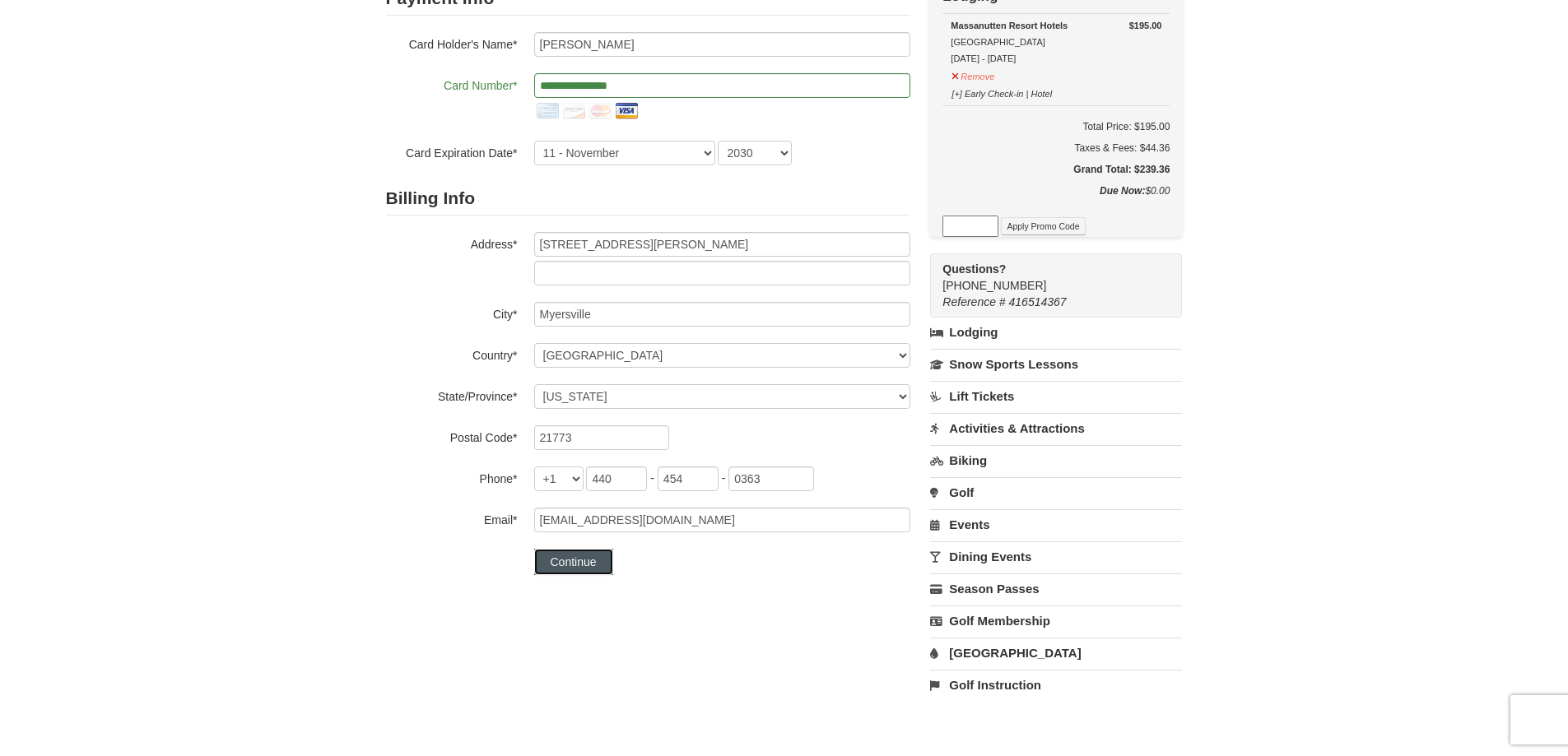
click at [598, 556] on button "Continue" at bounding box center [574, 562] width 79 height 27
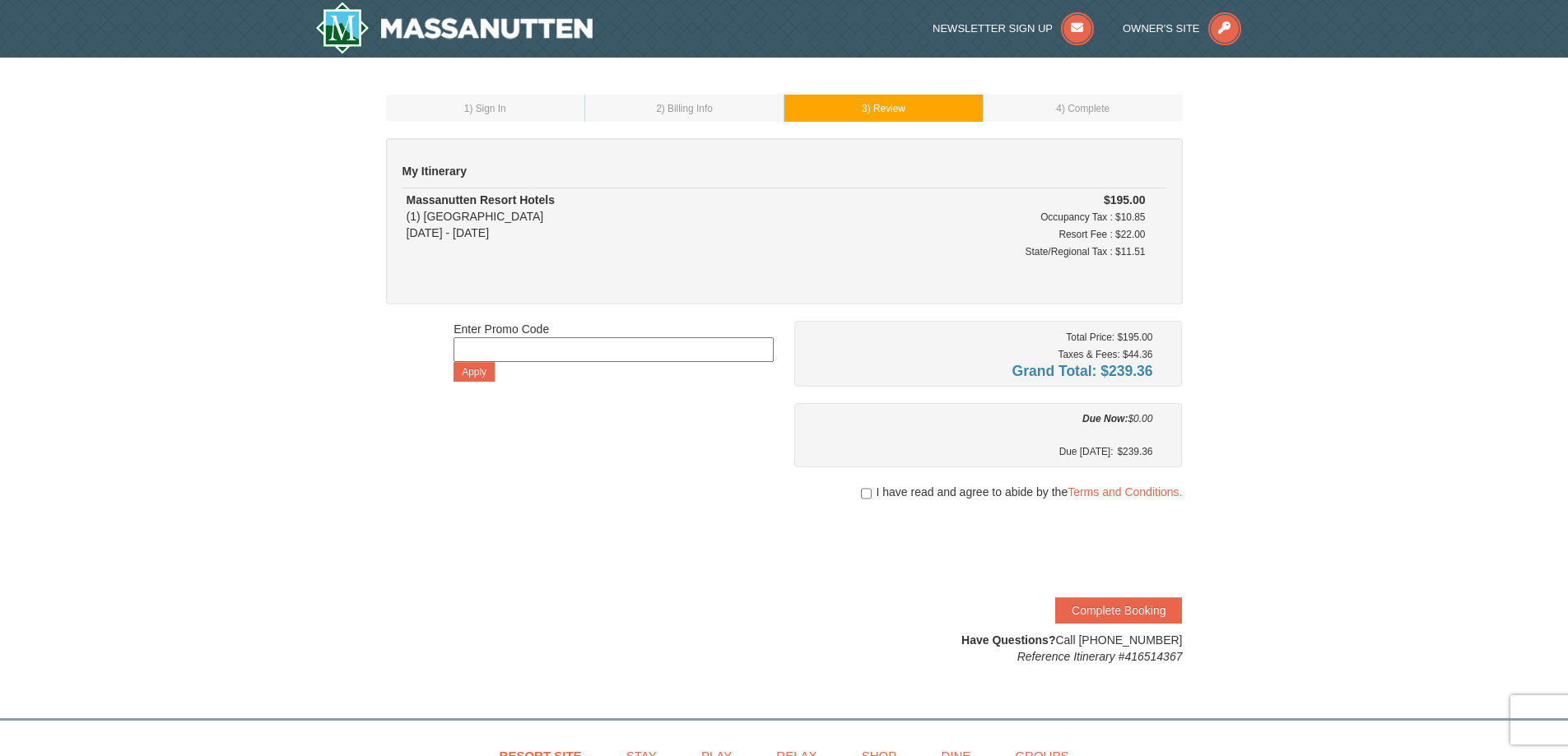
click at [994, 490] on span "I have read and agree to abide by the Terms and Conditions." at bounding box center [1028, 492] width 306 height 17
click at [867, 494] on input "checkbox" at bounding box center [866, 493] width 11 height 13
checkbox input "true"
click at [1141, 614] on button "Complete Booking" at bounding box center [1118, 610] width 127 height 27
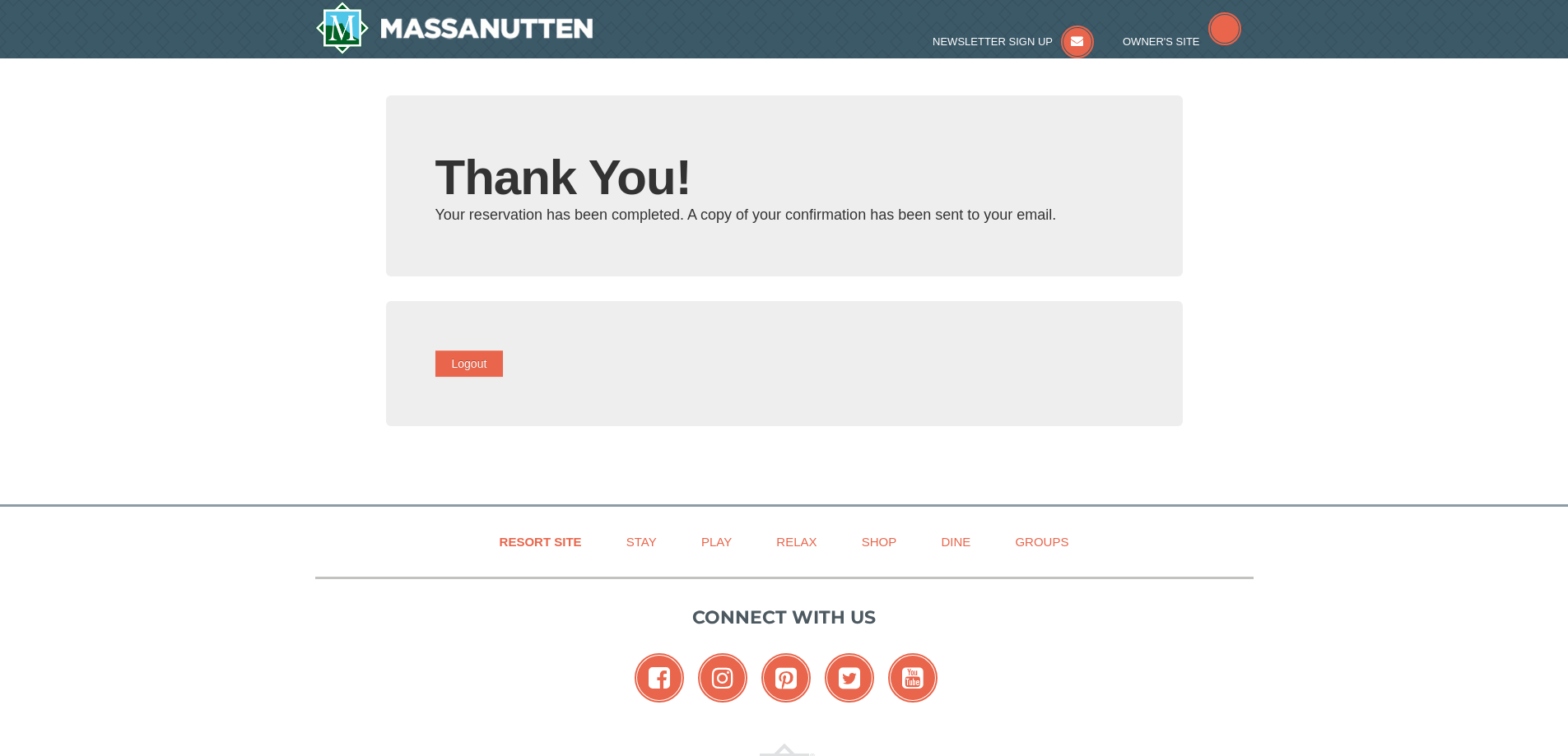
type input "[EMAIL_ADDRESS][DOMAIN_NAME]"
